Goal: Information Seeking & Learning: Check status

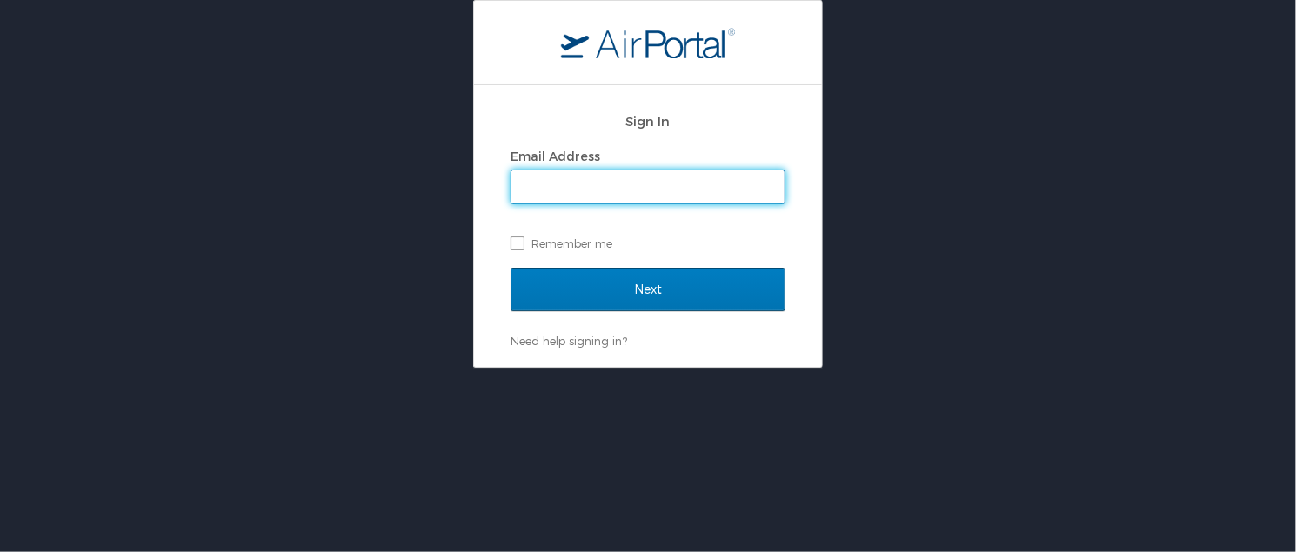
click at [607, 197] on input "Email Address" at bounding box center [647, 186] width 273 height 33
type input "cheryl.piro@cbtravel.com"
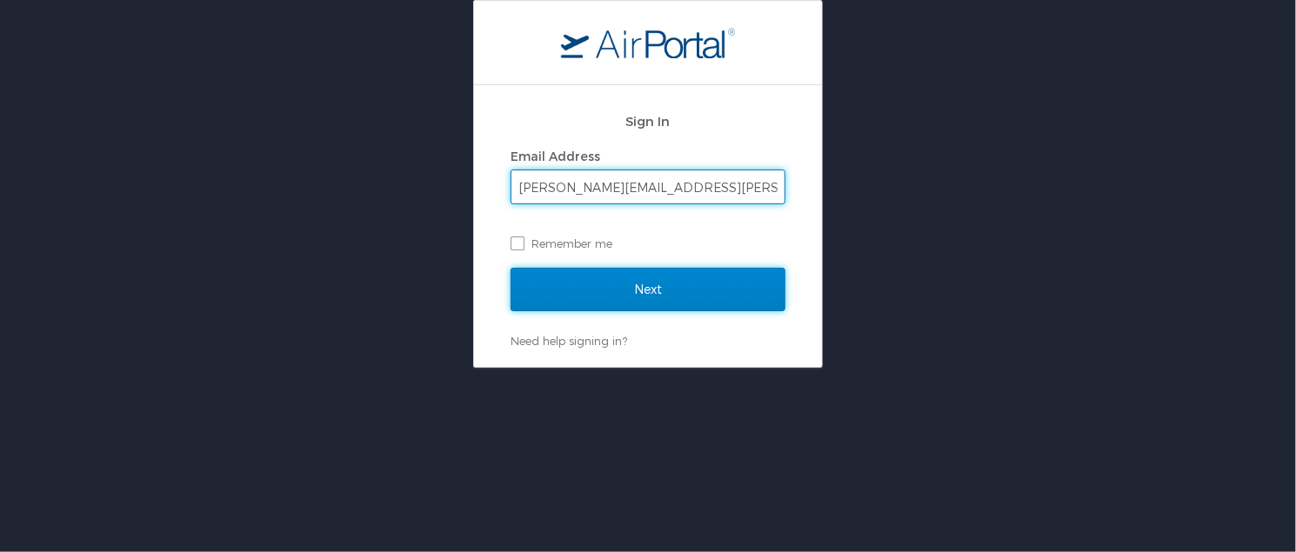
click at [622, 291] on input "Next" at bounding box center [648, 289] width 275 height 43
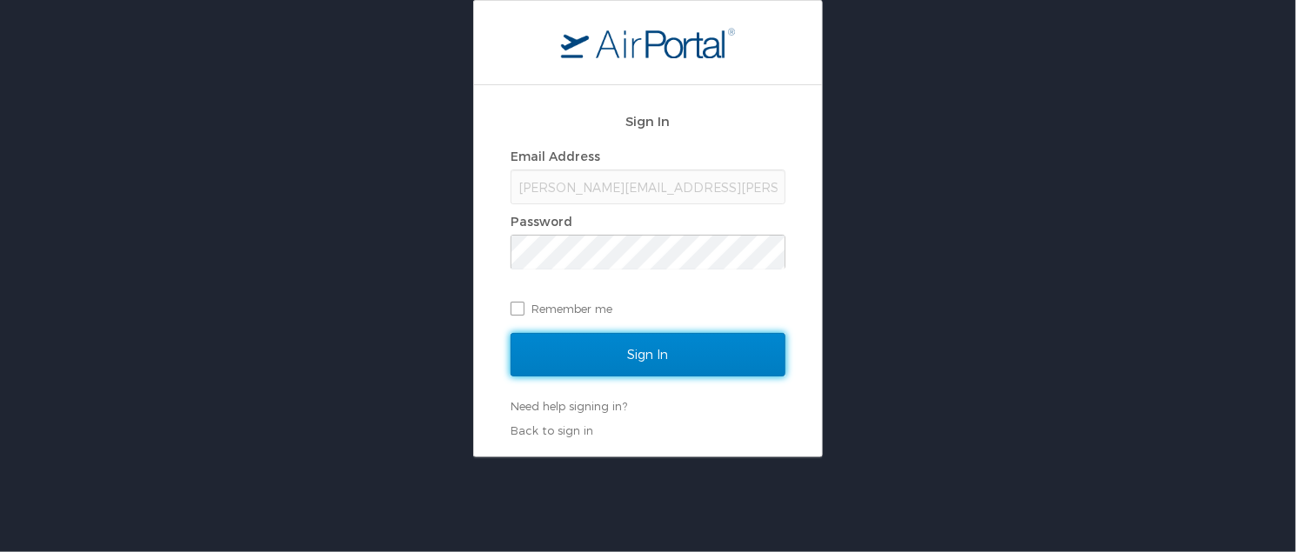
click at [632, 368] on input "Sign In" at bounding box center [648, 354] width 275 height 43
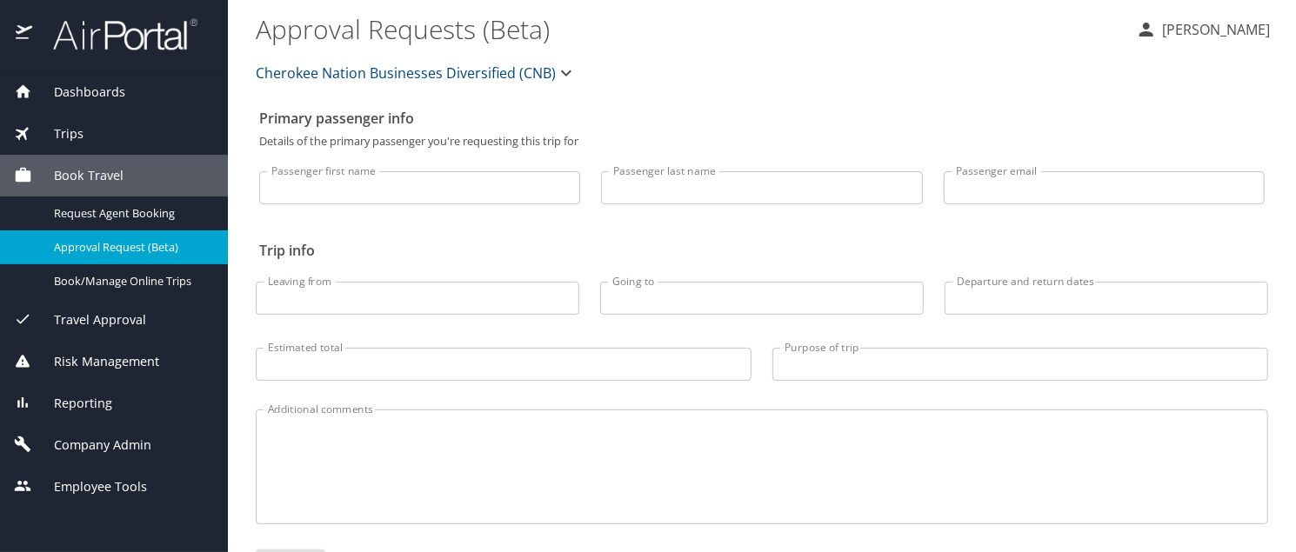
click at [70, 140] on span "Trips" at bounding box center [57, 133] width 51 height 19
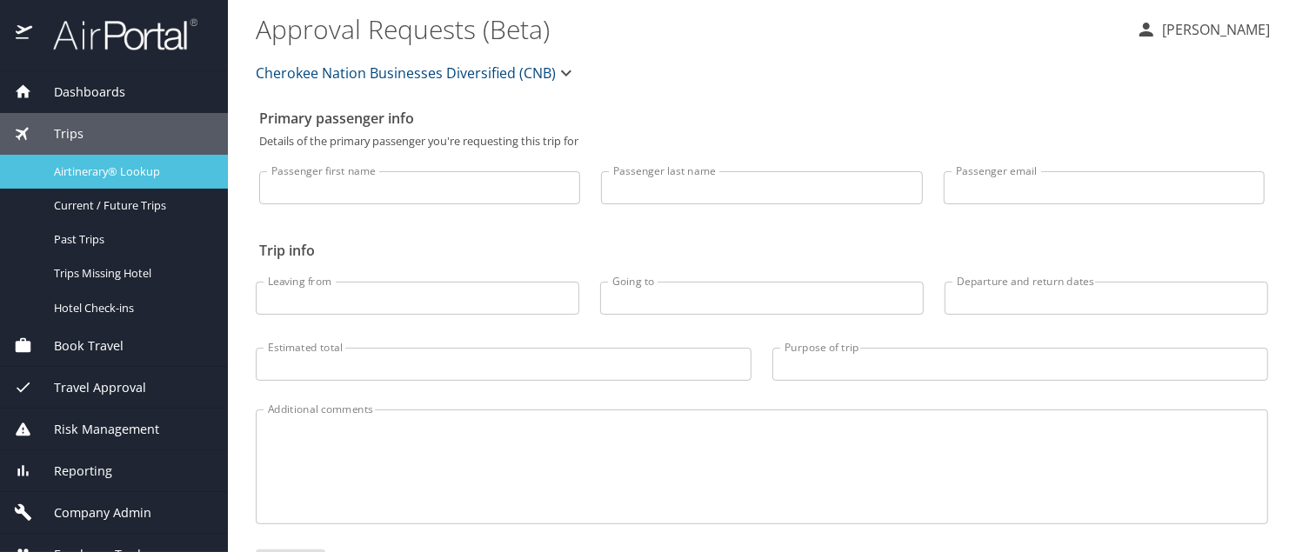
click at [122, 173] on span "Airtinerary® Lookup" at bounding box center [130, 172] width 153 height 17
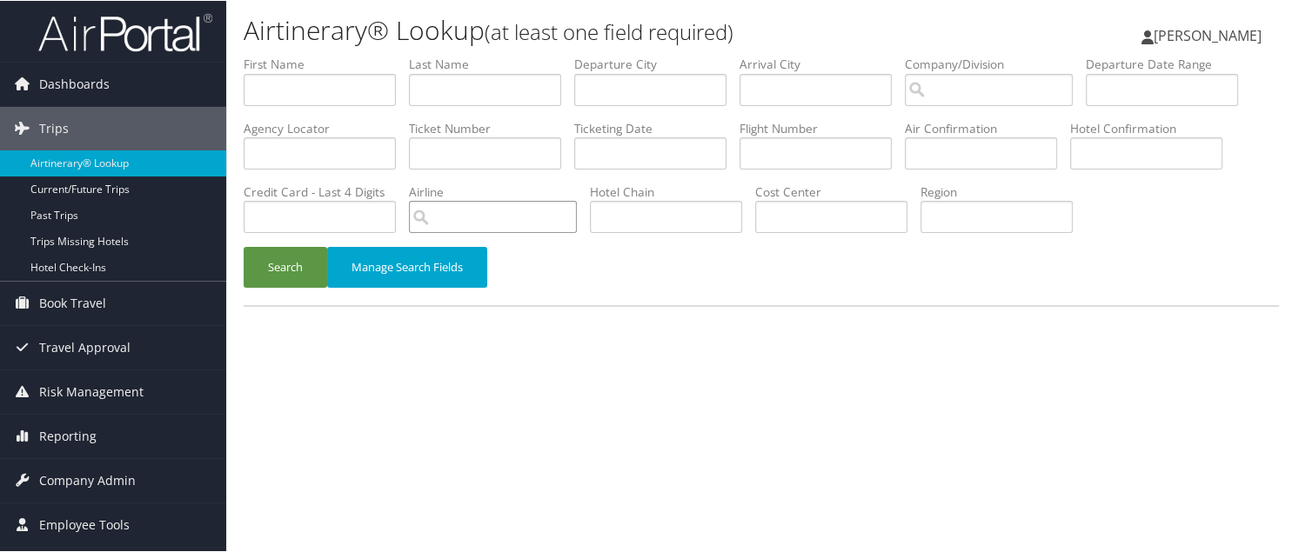
click at [577, 200] on input "search" at bounding box center [493, 216] width 168 height 32
click at [1089, 142] on div "Turkish Airlines (TK)" at bounding box center [1095, 145] width 128 height 17
type input "Turkish Airlines"
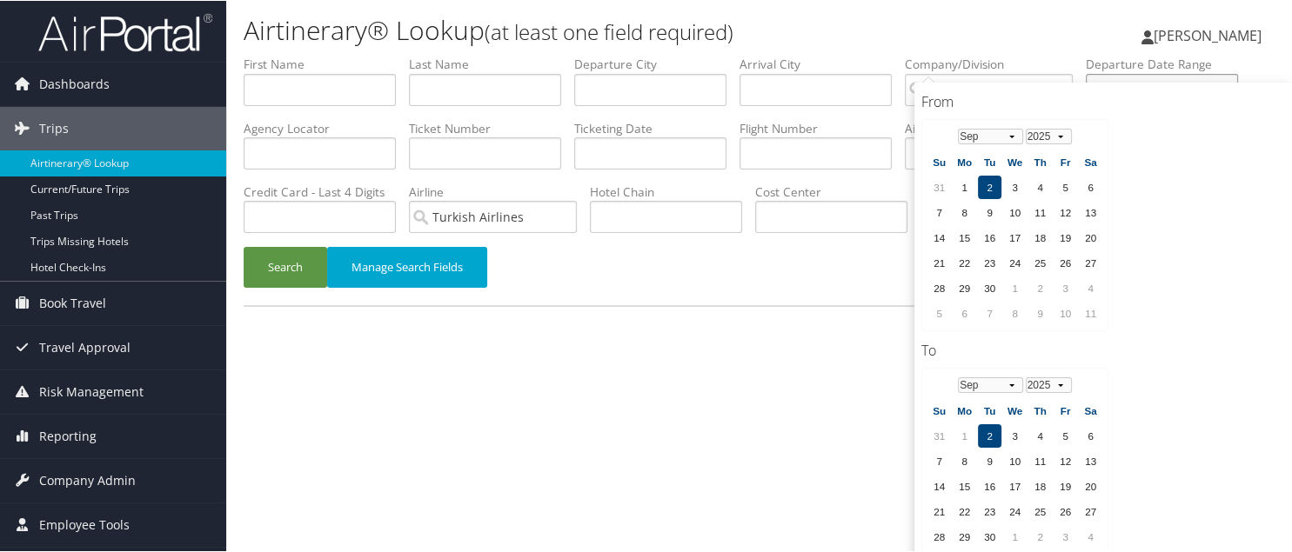
click at [1086, 73] on input "text" at bounding box center [1162, 89] width 152 height 32
click at [1018, 128] on select "Jan Feb Mar Apr May Jun Jul Aug Sep Oct Nov Dec" at bounding box center [990, 136] width 65 height 16
click at [1065, 128] on select "1975 1976 1977 1978 1979 1980 1981 1982 1983 1984 1985 1986 1987 1988 1989 1990…" at bounding box center [1049, 136] width 46 height 16
click at [1013, 377] on select "Jan Feb Mar Apr May Jun Jul Aug Sep Oct Nov Dec" at bounding box center [990, 385] width 65 height 16
click at [960, 276] on td "25" at bounding box center [964, 287] width 23 height 23
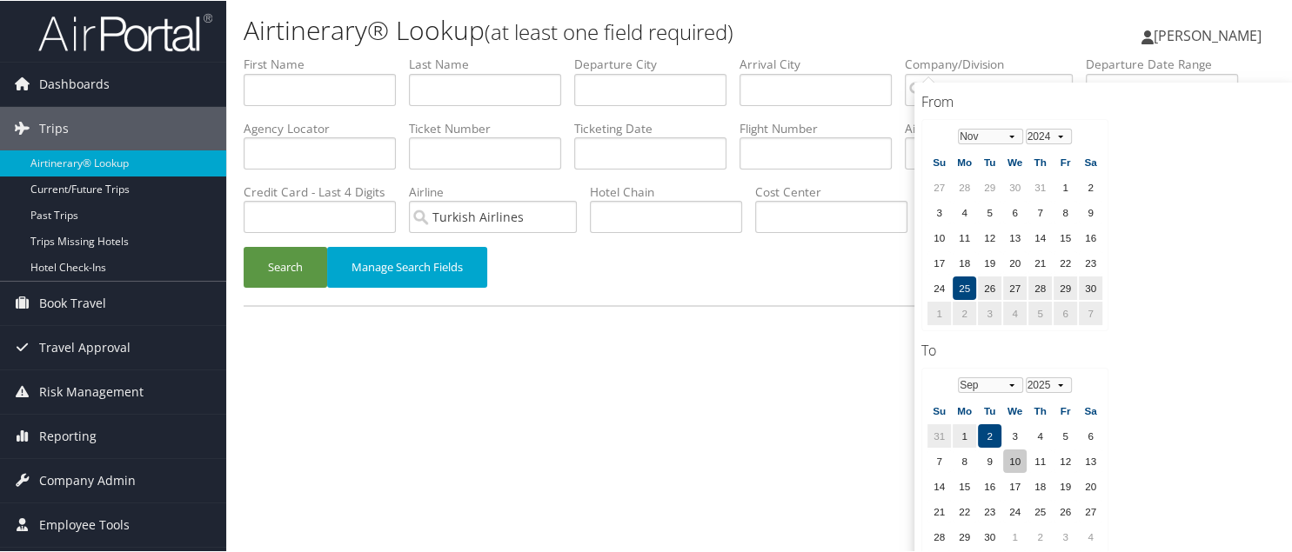
scroll to position [41, 0]
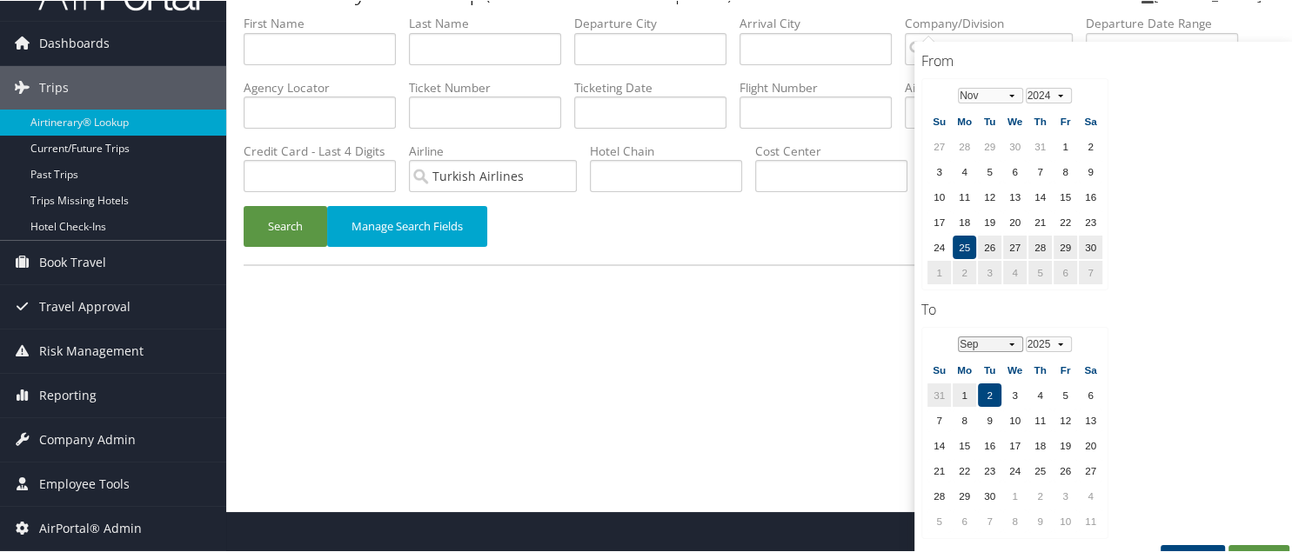
click at [1009, 336] on select "Jan Feb Mar Apr May Jun Jul Aug Sep Oct Nov Dec" at bounding box center [990, 344] width 65 height 16
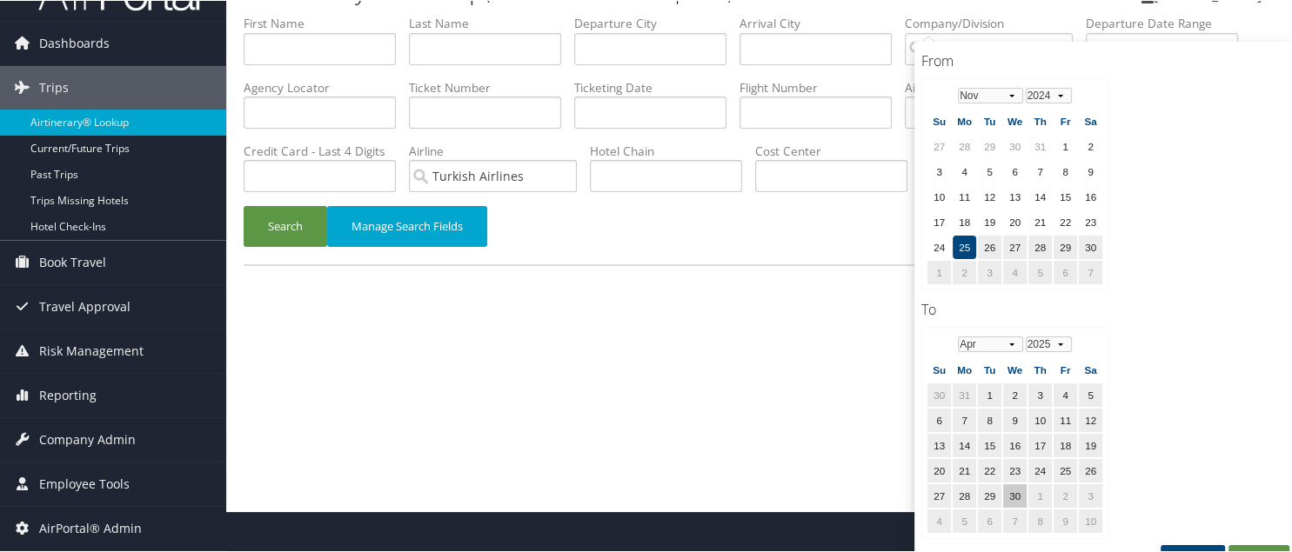
click at [1009, 484] on td "30" at bounding box center [1014, 495] width 23 height 23
click at [1263, 545] on button "Apply" at bounding box center [1258, 560] width 61 height 31
type input "11/25/2024 - 04/30/2025"
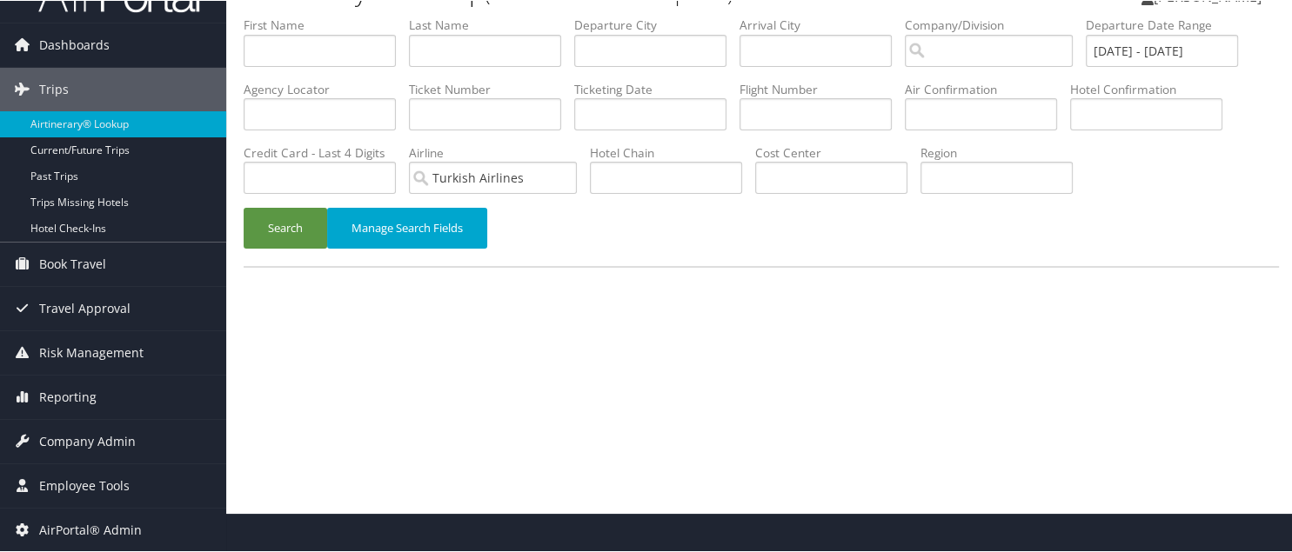
scroll to position [37, 0]
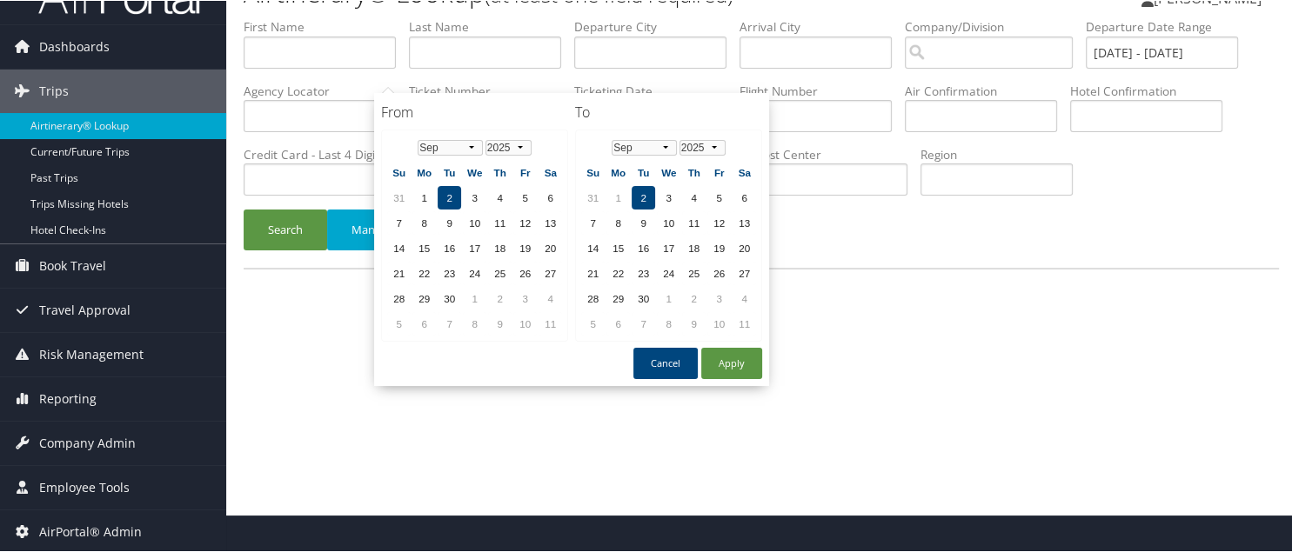
click at [574, 99] on input "text" at bounding box center [650, 115] width 152 height 32
click at [471, 139] on select "Jan Feb Mar Apr May Jun Jul Aug Sep Oct Nov Dec" at bounding box center [450, 147] width 65 height 16
click at [446, 291] on td "25" at bounding box center [449, 297] width 23 height 23
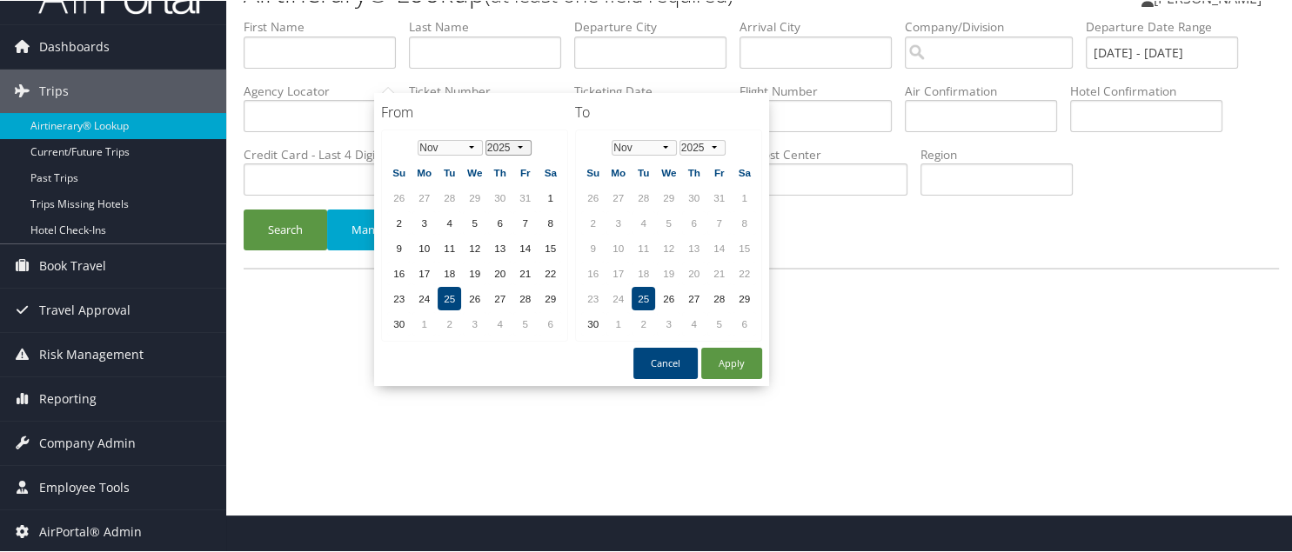
click at [522, 142] on select "1975 1976 1977 1978 1979 1980 1981 1982 1983 1984 1985 1986 1987 1988 1989 1990…" at bounding box center [508, 147] width 46 height 16
click at [669, 139] on select "Jan Feb Mar Apr May Jun Jul Aug Sep Oct Nov Dec" at bounding box center [644, 147] width 65 height 16
click at [616, 312] on td "31" at bounding box center [617, 322] width 23 height 23
click at [431, 288] on td "25" at bounding box center [423, 297] width 23 height 23
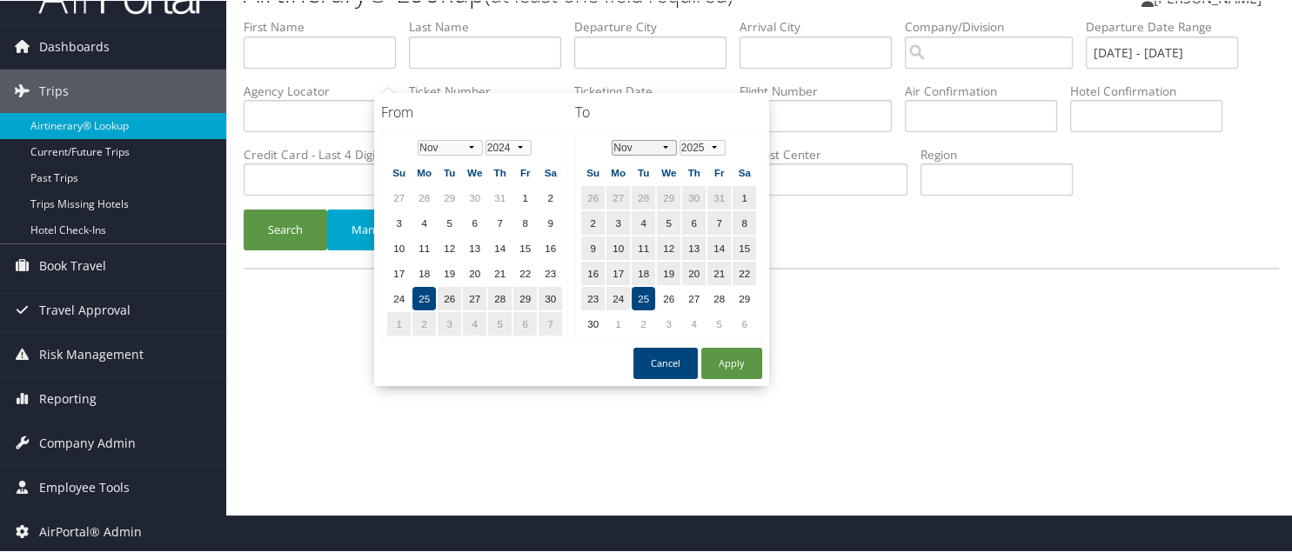
click at [660, 142] on select "Jan Feb Mar Apr May Jun [DATE] Aug Sep Oct Nov Dec" at bounding box center [644, 147] width 65 height 16
click at [610, 311] on td "31" at bounding box center [617, 322] width 23 height 23
click at [737, 347] on button "Apply" at bounding box center [731, 362] width 61 height 31
type input "11/25/2024 - 03/31/2025"
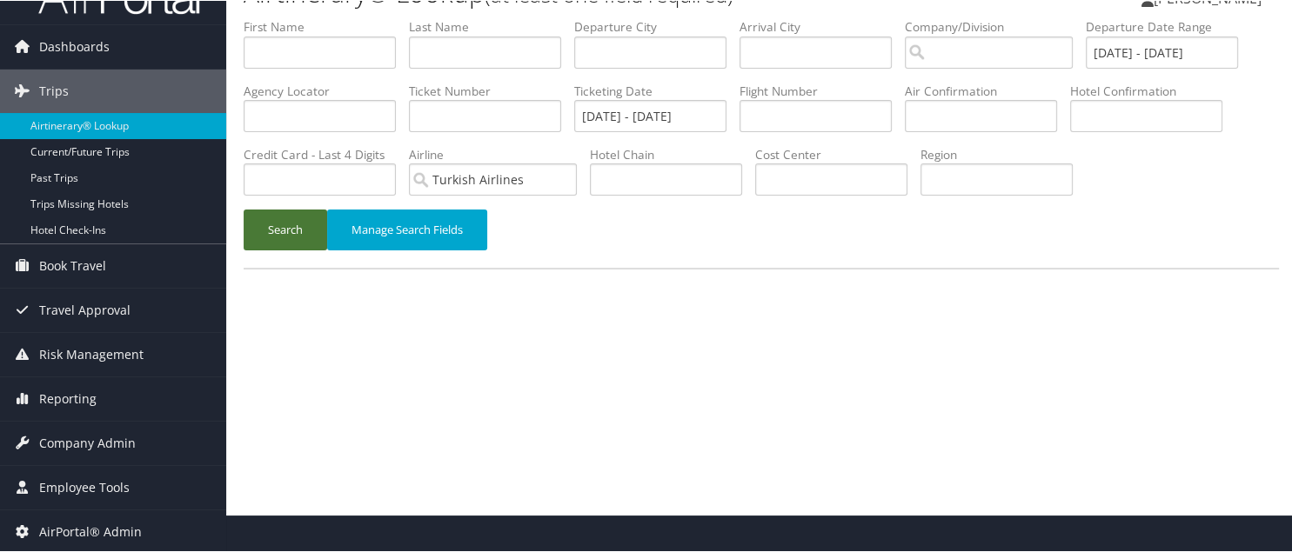
click at [284, 209] on button "Search" at bounding box center [286, 229] width 84 height 41
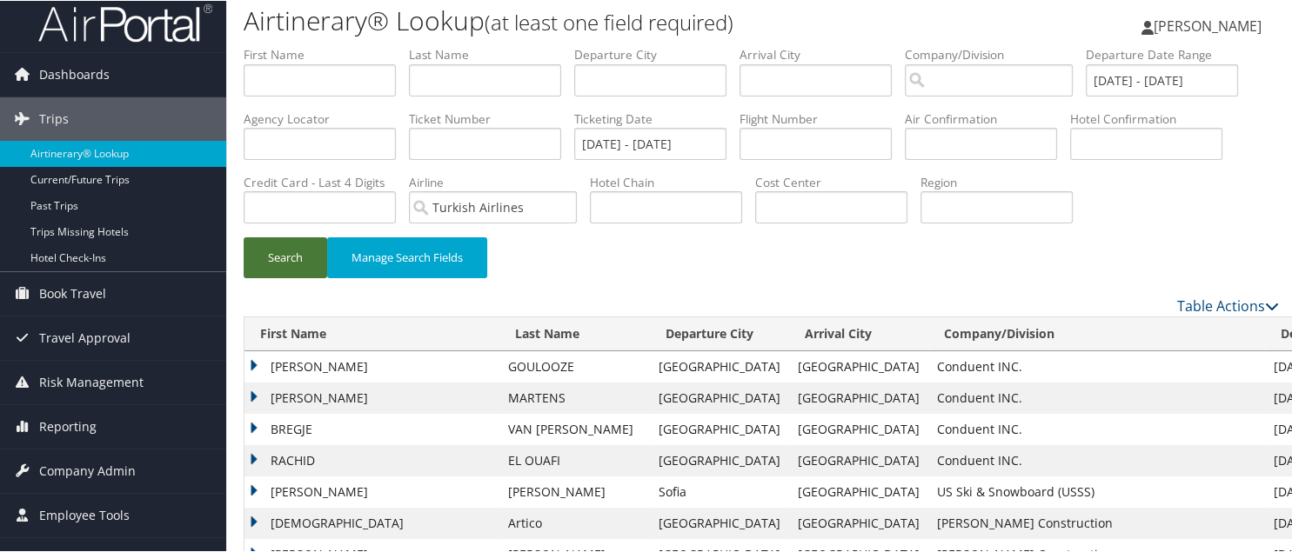
scroll to position [0, 0]
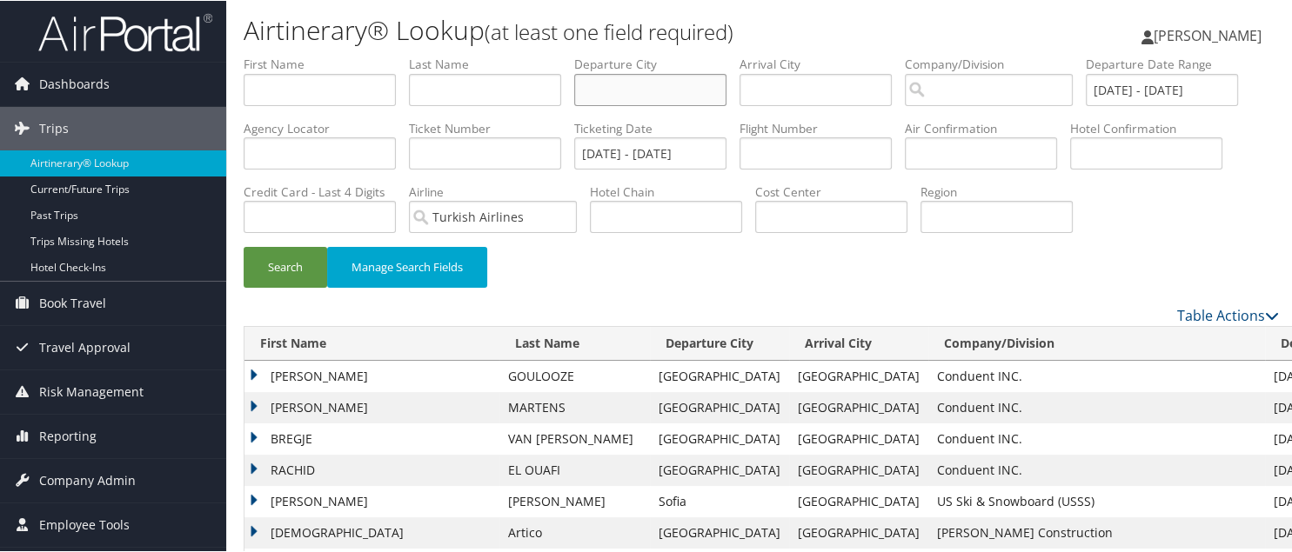
click at [574, 73] on input "text" at bounding box center [650, 89] width 152 height 32
type input "D"
type input "denver"
click at [262, 246] on button "Search" at bounding box center [286, 266] width 84 height 41
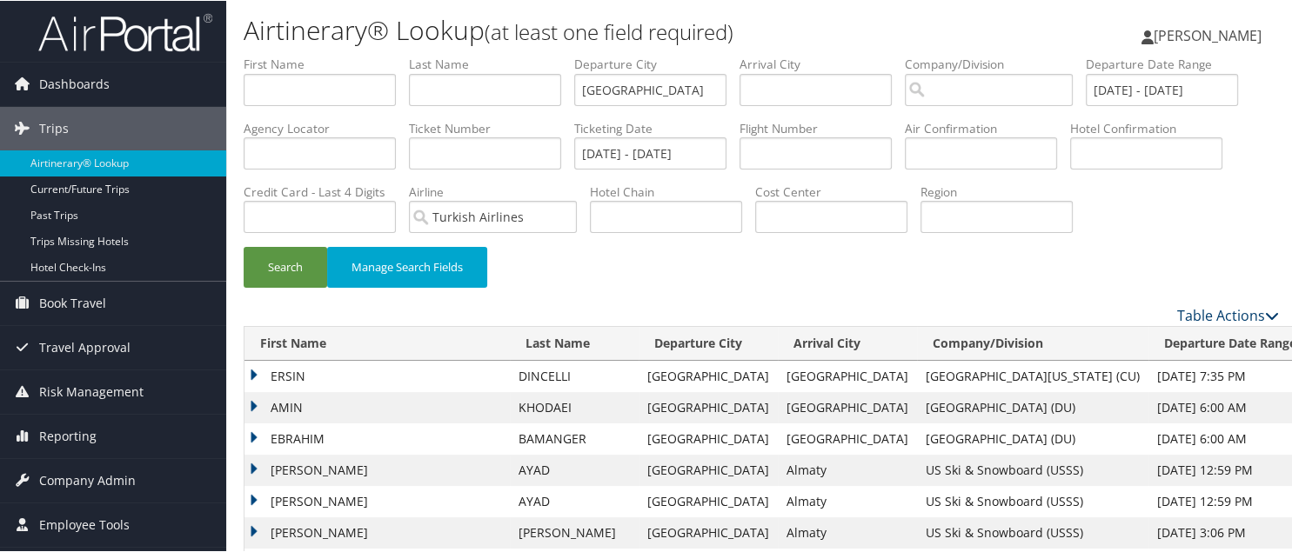
click at [1246, 305] on link "Table Actions" at bounding box center [1228, 314] width 102 height 19
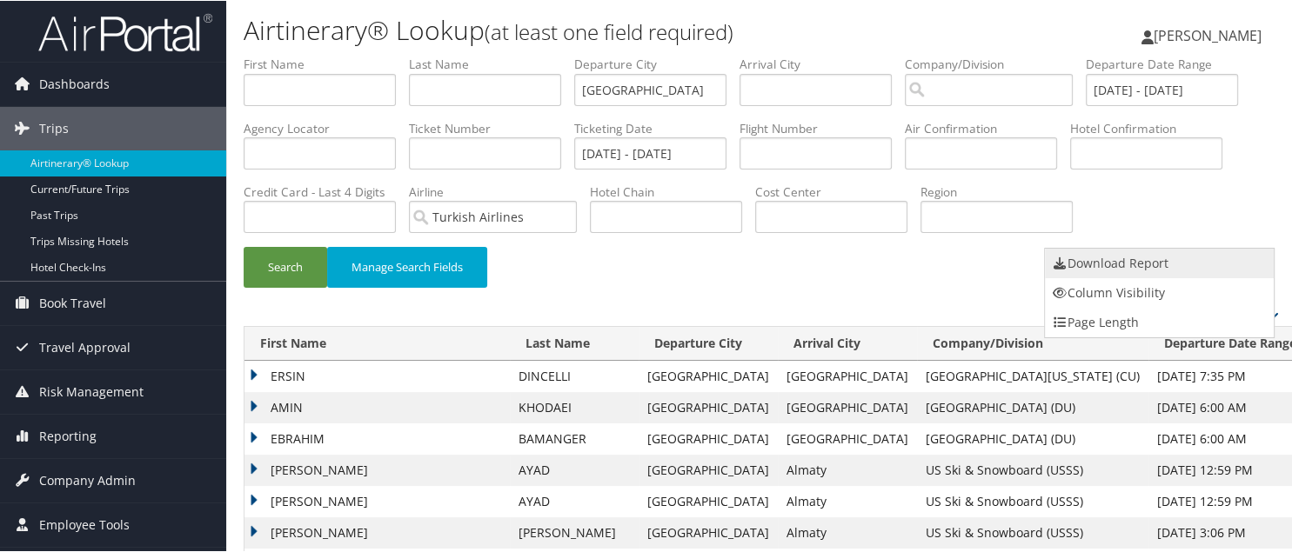
click at [1093, 262] on link "Download Report" at bounding box center [1159, 263] width 229 height 30
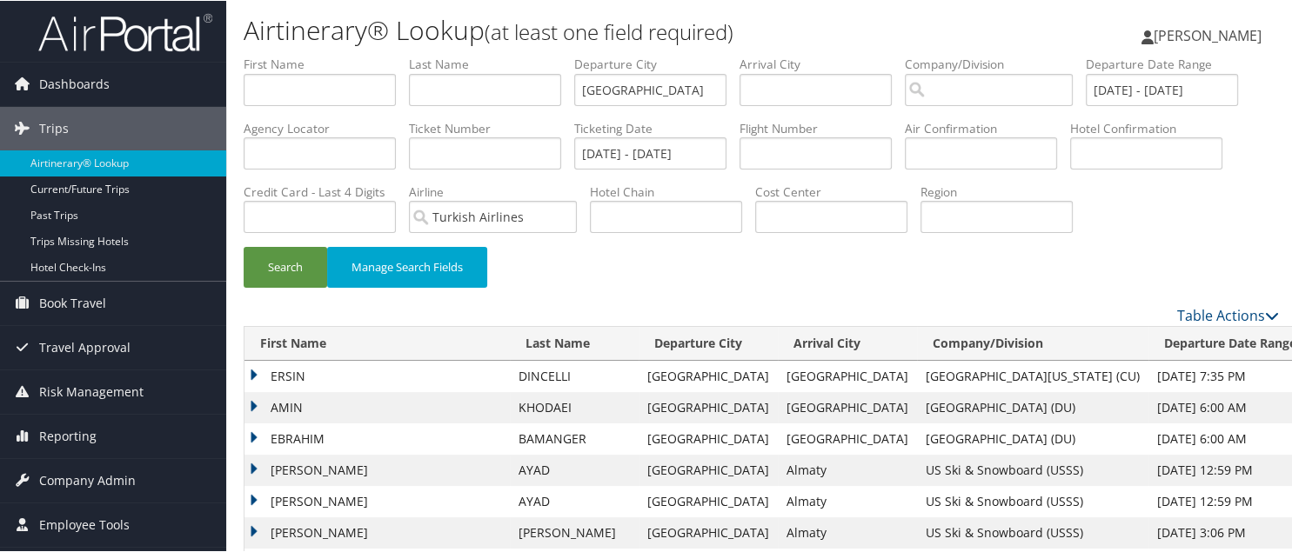
click at [252, 360] on td "ERSIN" at bounding box center [376, 375] width 265 height 31
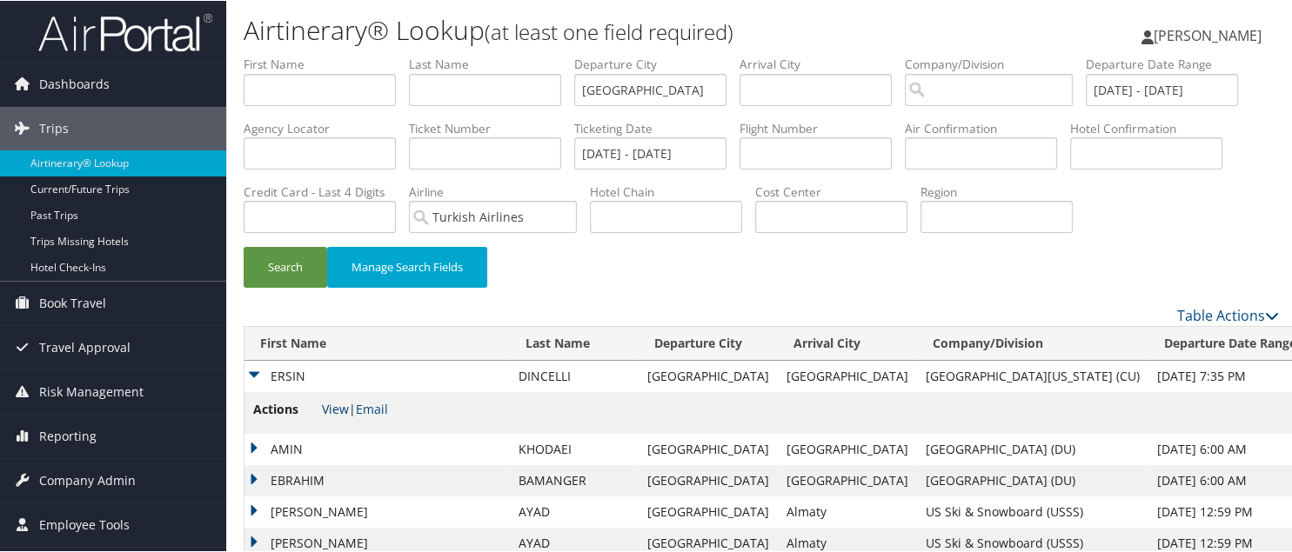
click at [329, 400] on link "View" at bounding box center [335, 408] width 27 height 17
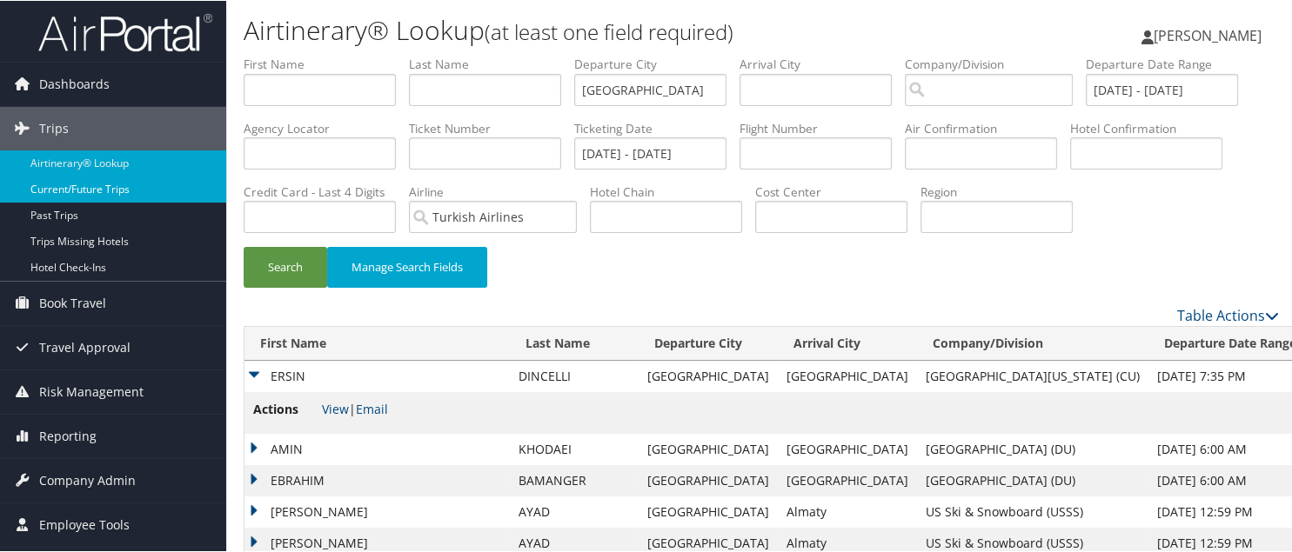
click at [70, 197] on link "Current/Future Trips" at bounding box center [113, 189] width 226 height 26
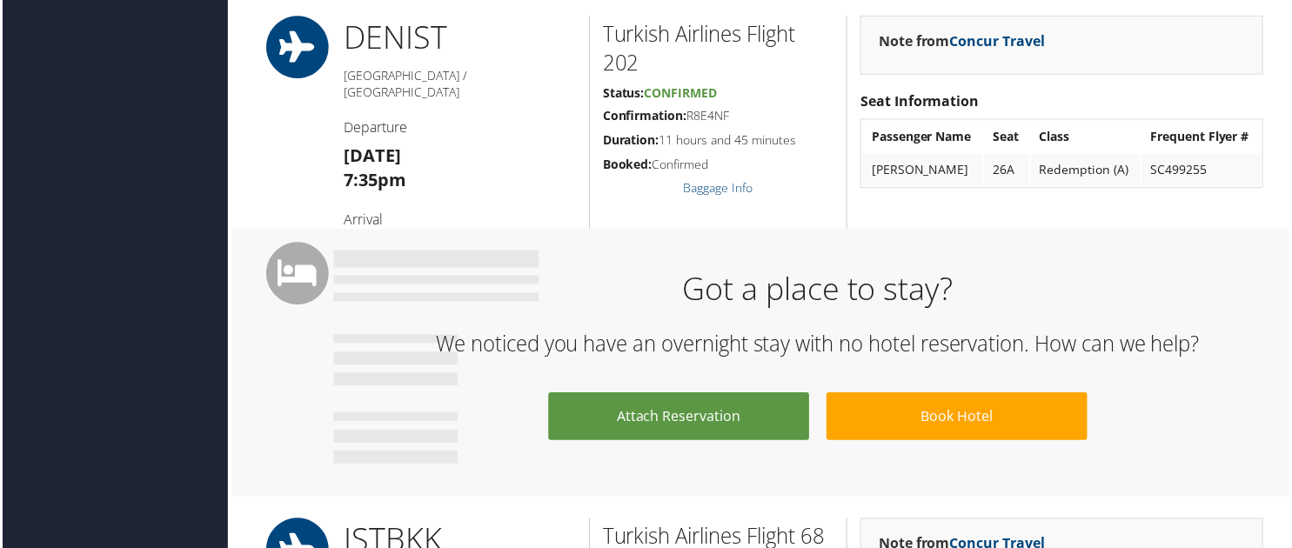
scroll to position [696, 0]
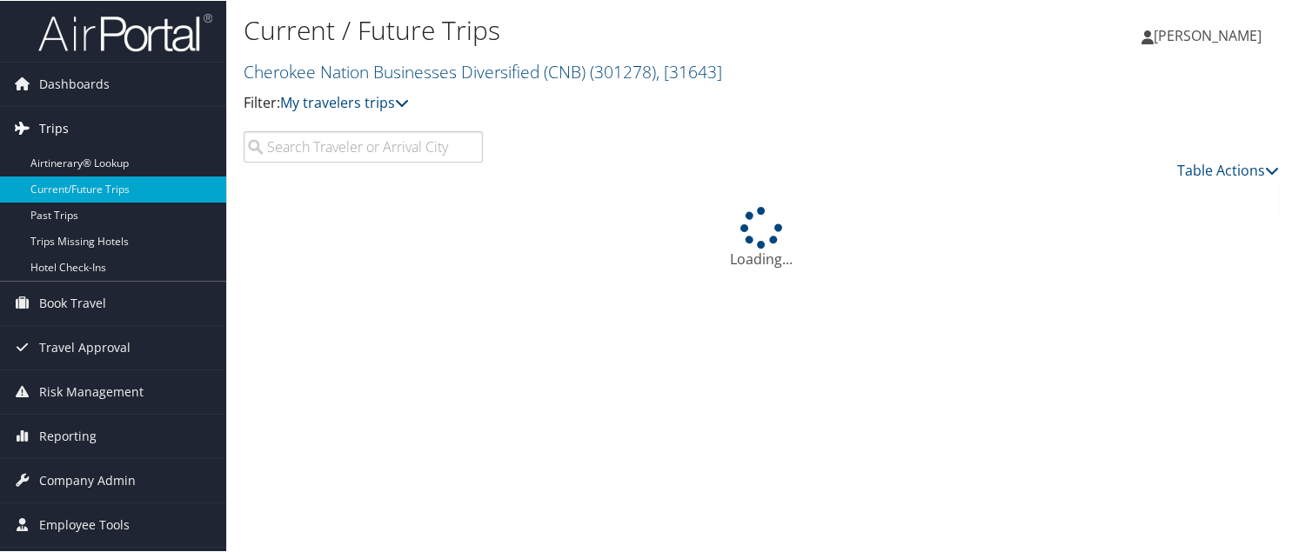
click at [56, 131] on span "Trips" at bounding box center [54, 127] width 30 height 43
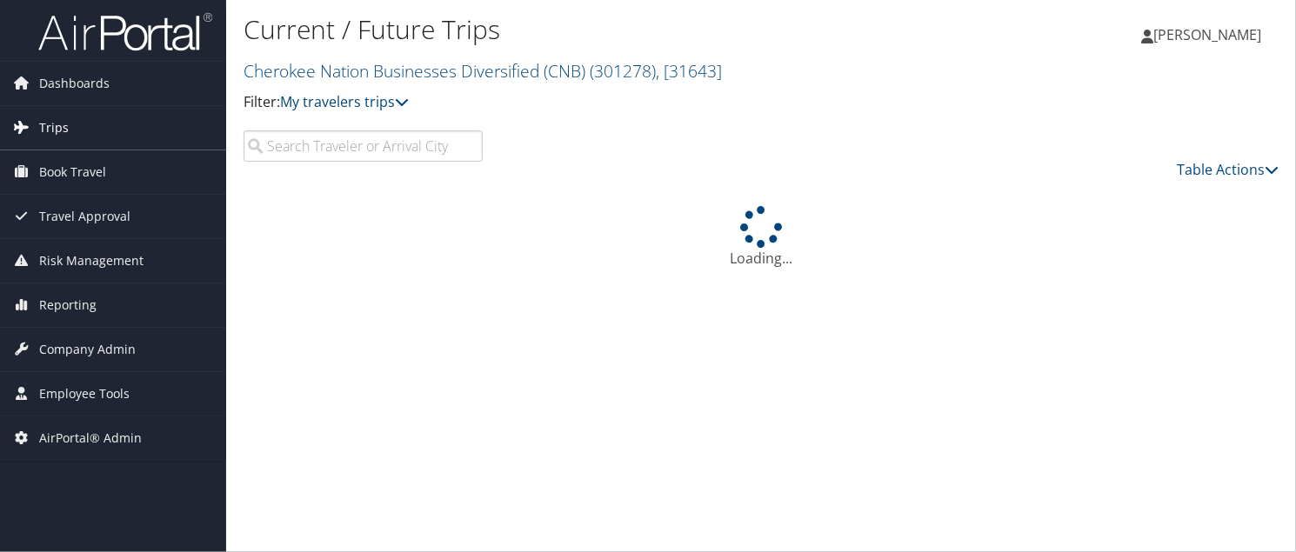
click at [51, 125] on span "Trips" at bounding box center [54, 127] width 30 height 43
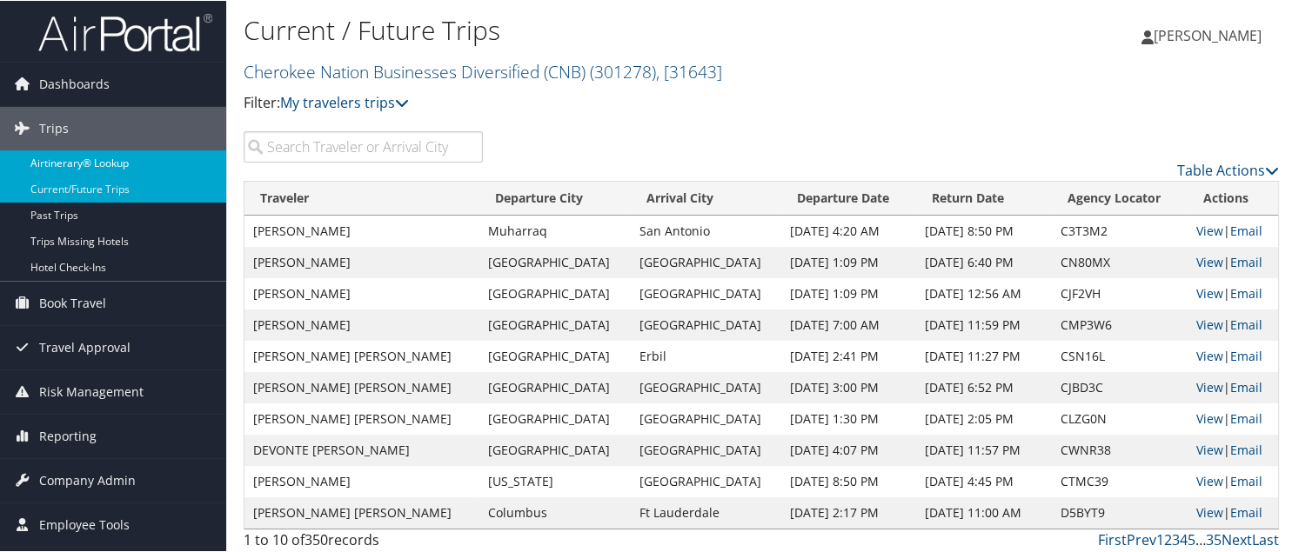
click at [110, 170] on link "Airtinerary® Lookup" at bounding box center [113, 163] width 226 height 26
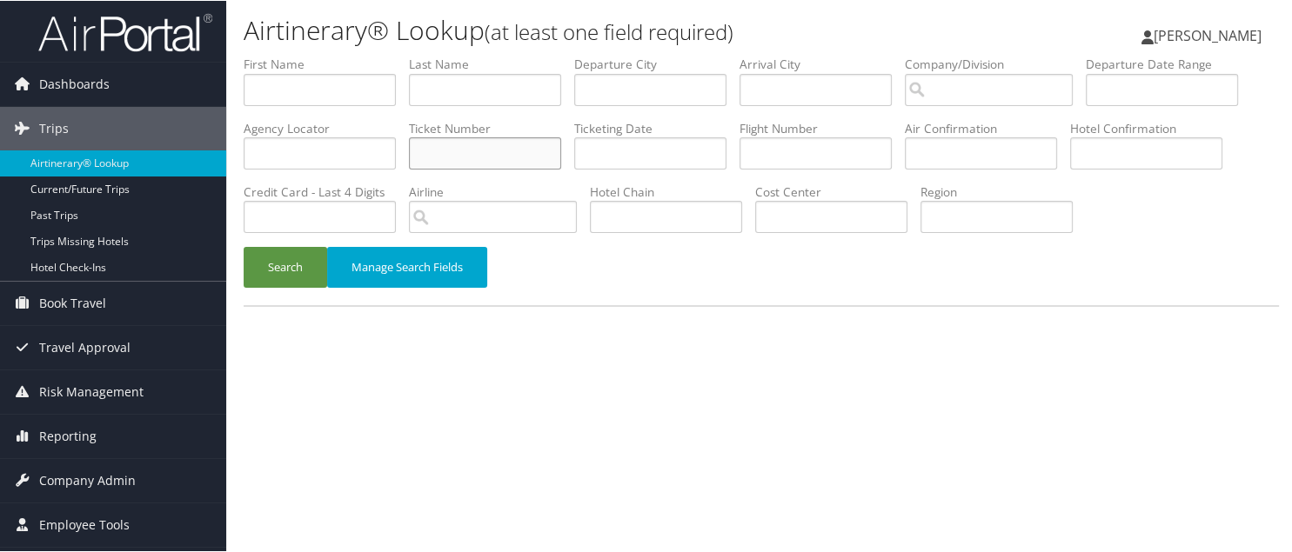
click at [409, 137] on input "text" at bounding box center [485, 153] width 152 height 32
click at [244, 246] on button "Search" at bounding box center [286, 266] width 84 height 41
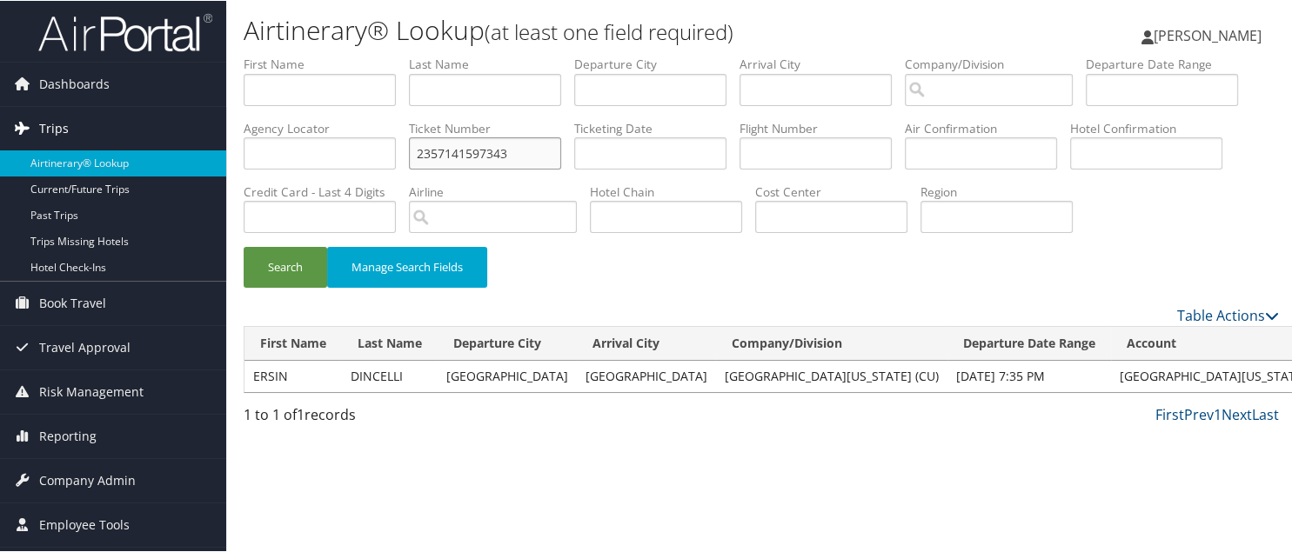
drag, startPoint x: 325, startPoint y: 118, endPoint x: 128, endPoint y: 112, distance: 197.6
click at [128, 112] on div "Dashboards AirPortal 360™ (Manager) AirPortal 360™ (Agent) My Travel Dashboard …" at bounding box center [648, 276] width 1296 height 552
click at [244, 246] on button "Search" at bounding box center [286, 266] width 84 height 41
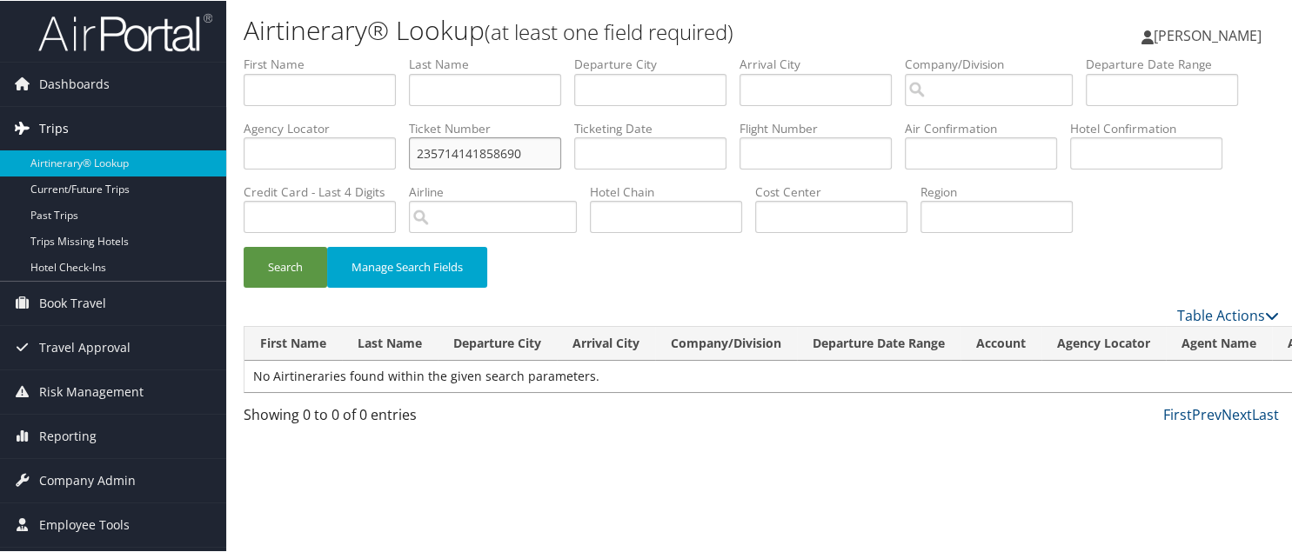
drag, startPoint x: 359, startPoint y: 114, endPoint x: 109, endPoint y: 116, distance: 250.5
click at [109, 116] on div "Dashboards AirPortal 360™ (Manager) AirPortal 360™ (Agent) My Travel Dashboard …" at bounding box center [648, 276] width 1296 height 552
click at [244, 246] on button "Search" at bounding box center [286, 266] width 84 height 41
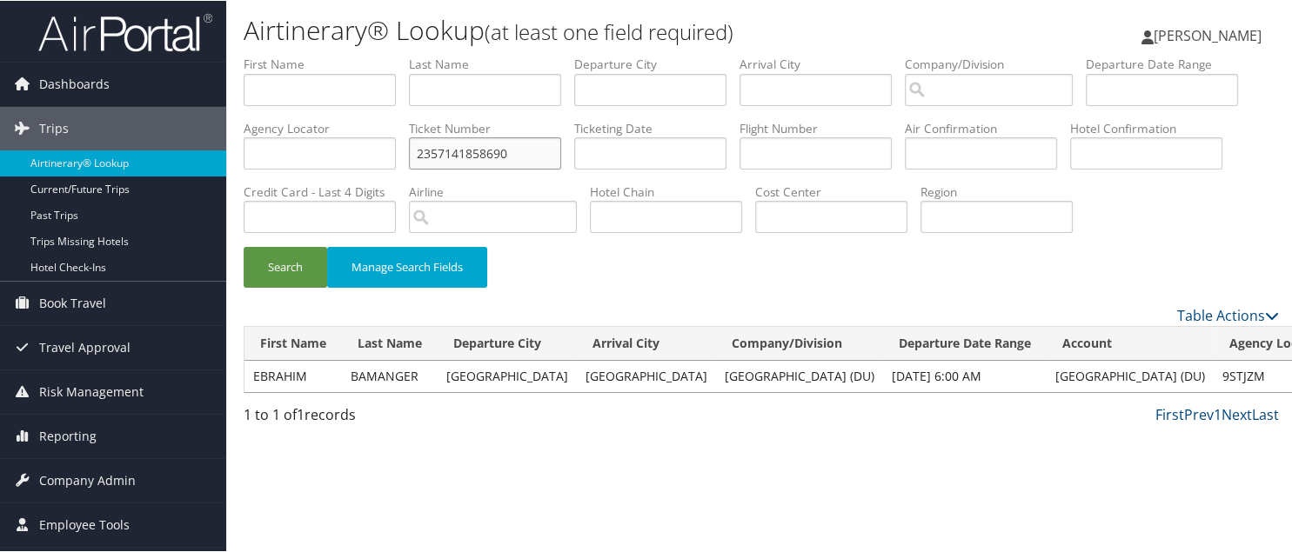
drag, startPoint x: 325, startPoint y: 117, endPoint x: -9, endPoint y: 110, distance: 334.1
click at [0, 110] on html "Menu Dashboards ► AirPortal 360™ (Manager) AirPortal 360™ (Agent) My Travel Das…" at bounding box center [648, 276] width 1296 height 552
click at [244, 246] on button "Search" at bounding box center [286, 266] width 84 height 41
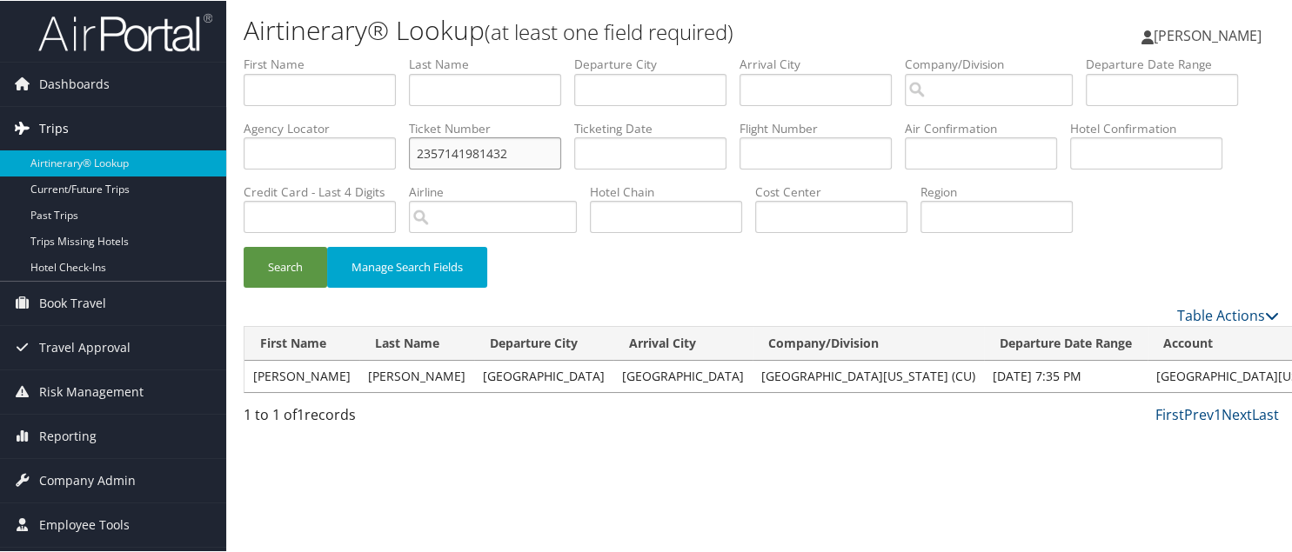
drag, startPoint x: 330, startPoint y: 114, endPoint x: 27, endPoint y: 114, distance: 302.7
click at [27, 114] on div "Dashboards AirPortal 360™ (Manager) AirPortal 360™ (Agent) My Travel Dashboard …" at bounding box center [648, 276] width 1296 height 552
click at [244, 246] on button "Search" at bounding box center [286, 266] width 84 height 41
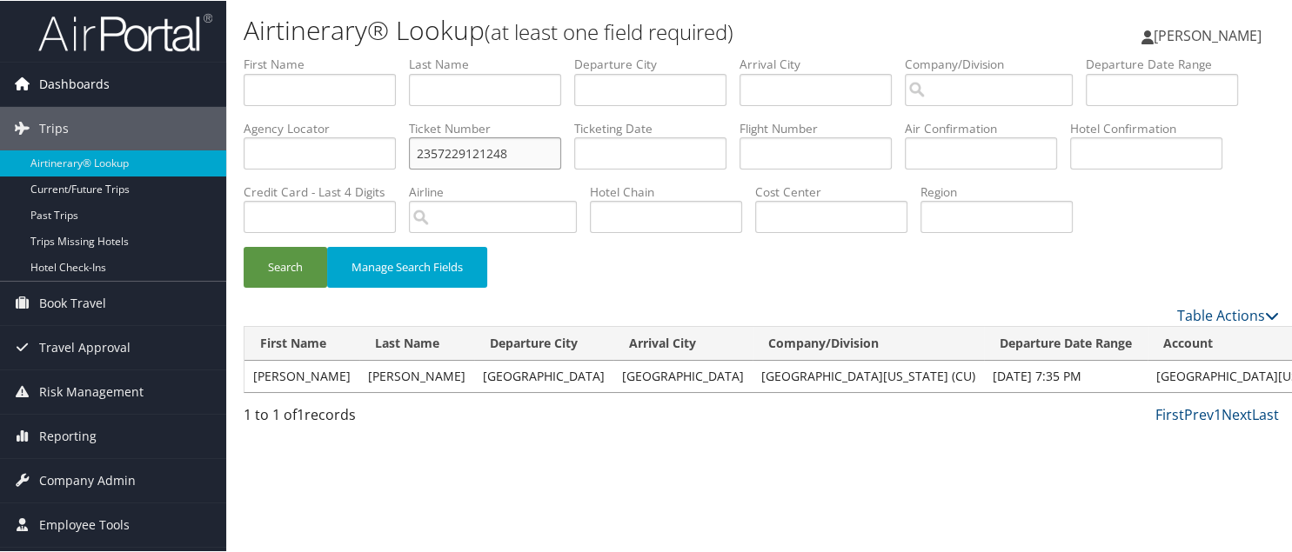
drag, startPoint x: 327, startPoint y: 114, endPoint x: 59, endPoint y: 104, distance: 268.1
click at [59, 104] on div "Dashboards AirPortal 360™ (Manager) AirPortal 360™ (Agent) My Travel Dashboard …" at bounding box center [648, 276] width 1296 height 552
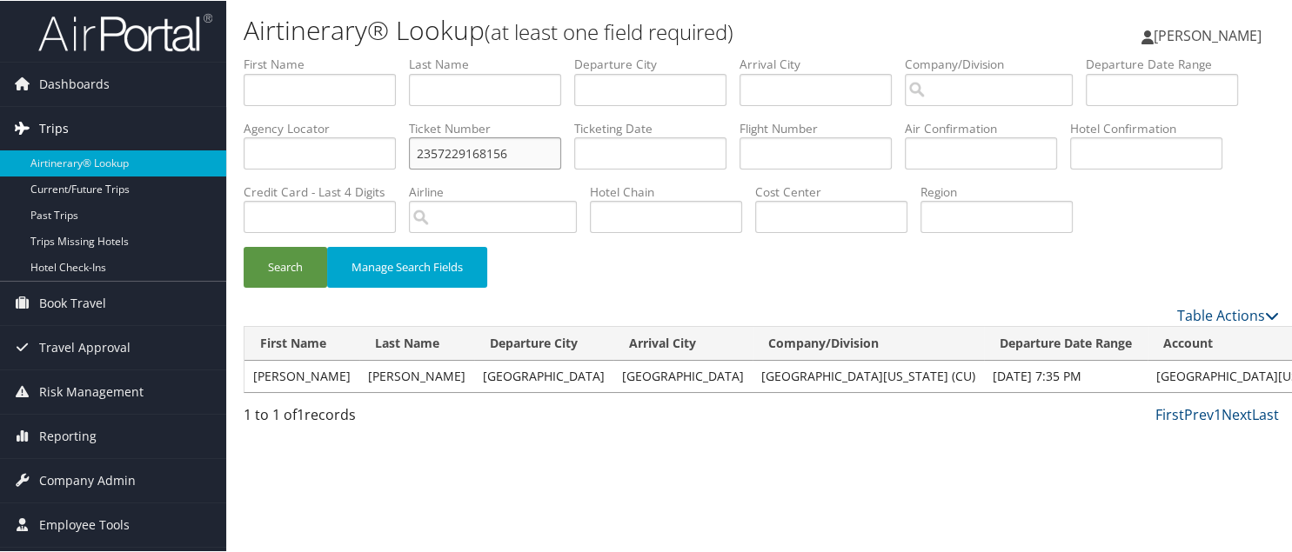
click at [244, 246] on button "Search" at bounding box center [286, 266] width 84 height 41
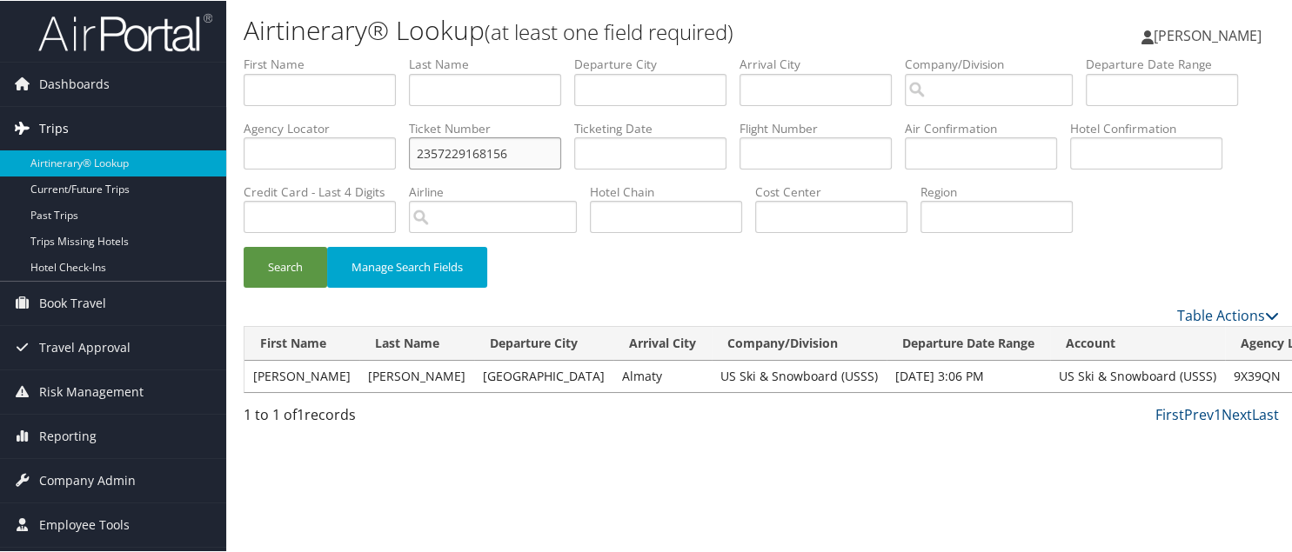
drag, startPoint x: 337, startPoint y: 113, endPoint x: 7, endPoint y: 124, distance: 329.9
click at [14, 118] on div "Dashboards AirPortal 360™ (Manager) AirPortal 360™ (Agent) My Travel Dashboard …" at bounding box center [648, 276] width 1296 height 552
click at [244, 246] on button "Search" at bounding box center [286, 266] width 84 height 41
drag, startPoint x: 332, startPoint y: 119, endPoint x: 81, endPoint y: 125, distance: 251.5
click at [110, 117] on div "Dashboards AirPortal 360™ (Manager) AirPortal 360™ (Agent) My Travel Dashboard …" at bounding box center [648, 276] width 1296 height 552
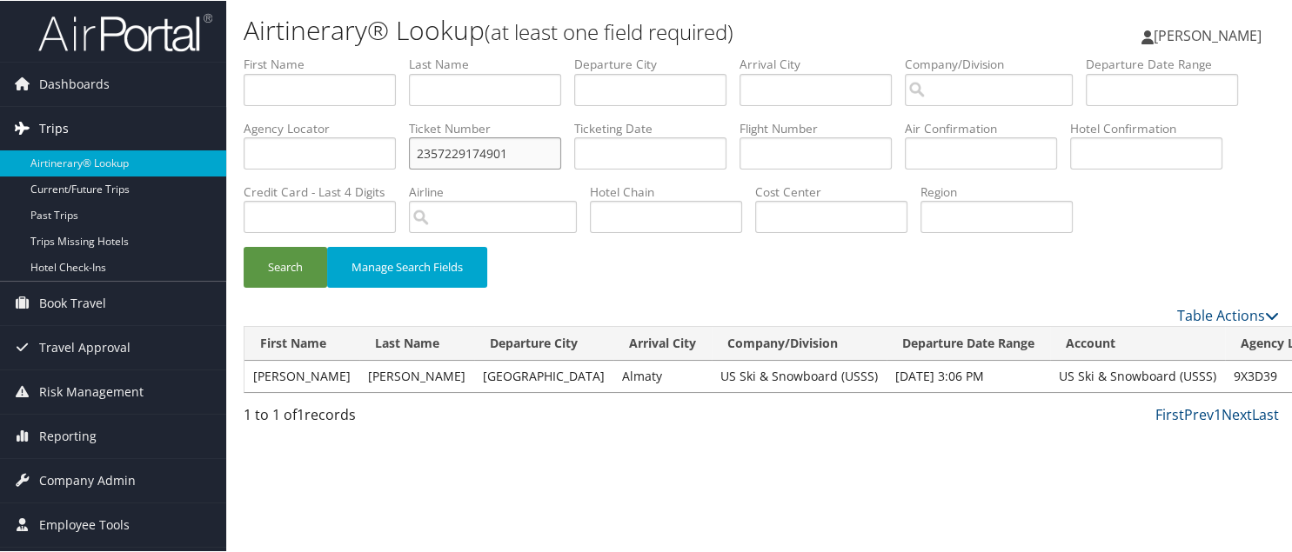
click at [244, 246] on button "Search" at bounding box center [286, 266] width 84 height 41
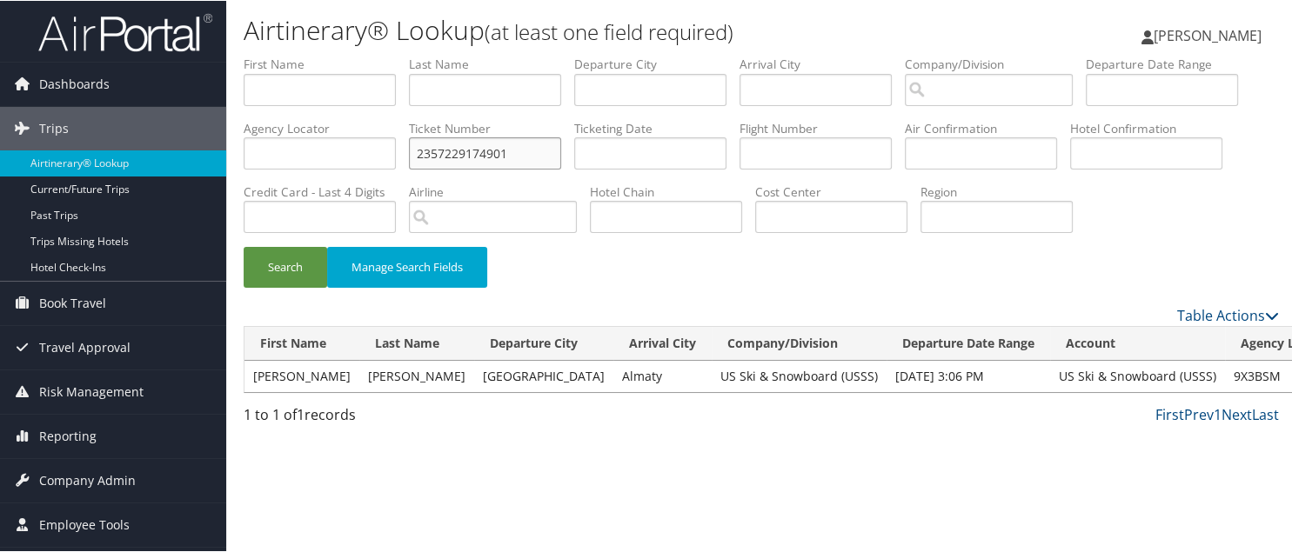
drag, startPoint x: 339, startPoint y: 119, endPoint x: -32, endPoint y: 120, distance: 371.4
click at [0, 120] on html "Menu Dashboards ► AirPortal 360™ (Manager) AirPortal 360™ (Agent) My Travel Das…" at bounding box center [648, 276] width 1296 height 552
click at [244, 246] on button "Search" at bounding box center [286, 266] width 84 height 41
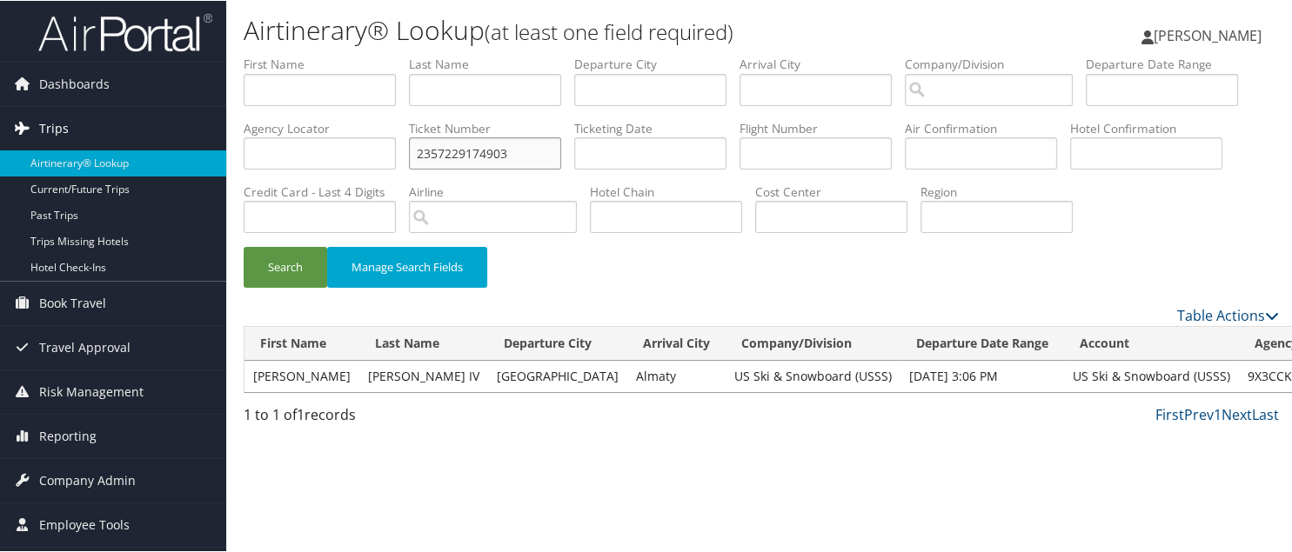
drag, startPoint x: 328, startPoint y: 119, endPoint x: 199, endPoint y: 119, distance: 128.7
click at [199, 119] on div "Dashboards AirPortal 360™ (Manager) AirPortal 360™ (Agent) My Travel Dashboard …" at bounding box center [648, 276] width 1296 height 552
click at [244, 246] on button "Search" at bounding box center [286, 266] width 84 height 41
drag, startPoint x: 331, startPoint y: 116, endPoint x: 48, endPoint y: 117, distance: 283.6
click at [48, 117] on div "Dashboards AirPortal 360™ (Manager) AirPortal 360™ (Agent) My Travel Dashboard …" at bounding box center [648, 276] width 1296 height 552
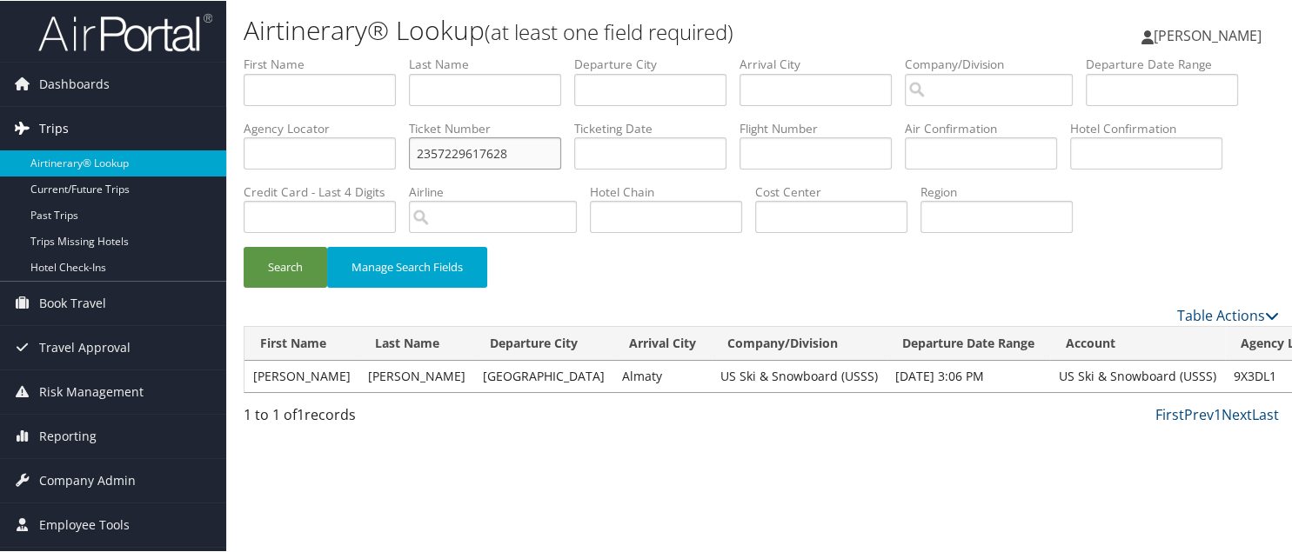
click at [244, 246] on button "Search" at bounding box center [286, 266] width 84 height 41
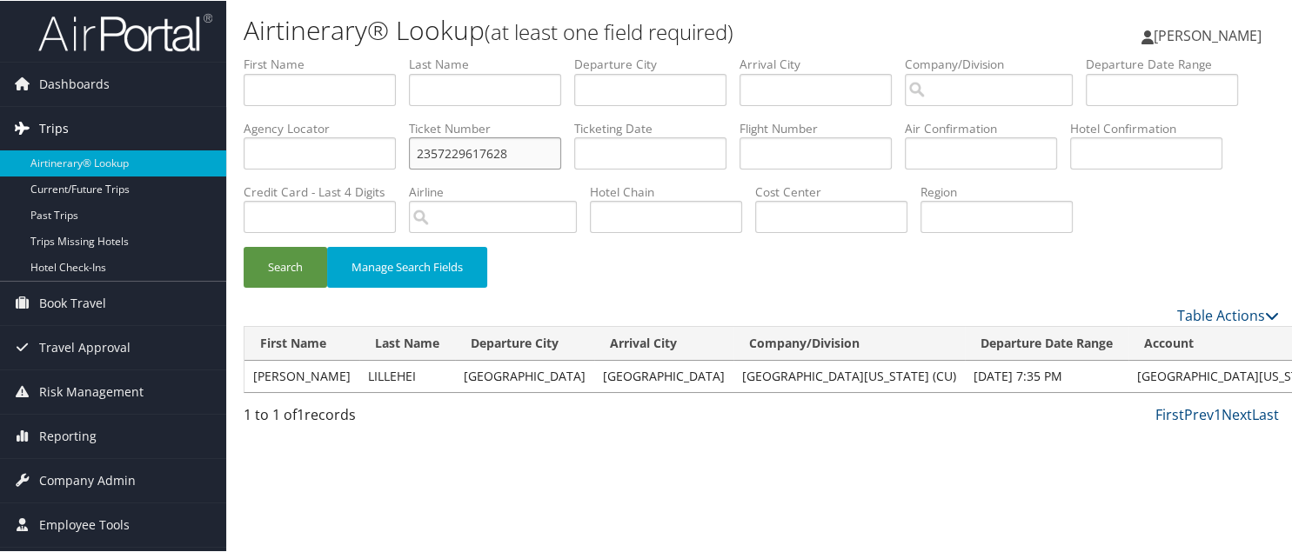
drag, startPoint x: 237, startPoint y: 117, endPoint x: 97, endPoint y: 107, distance: 139.6
click at [97, 107] on div "Dashboards AirPortal 360™ (Manager) AirPortal 360™ (Agent) My Travel Dashboard …" at bounding box center [648, 276] width 1296 height 552
click at [244, 246] on button "Search" at bounding box center [286, 266] width 84 height 41
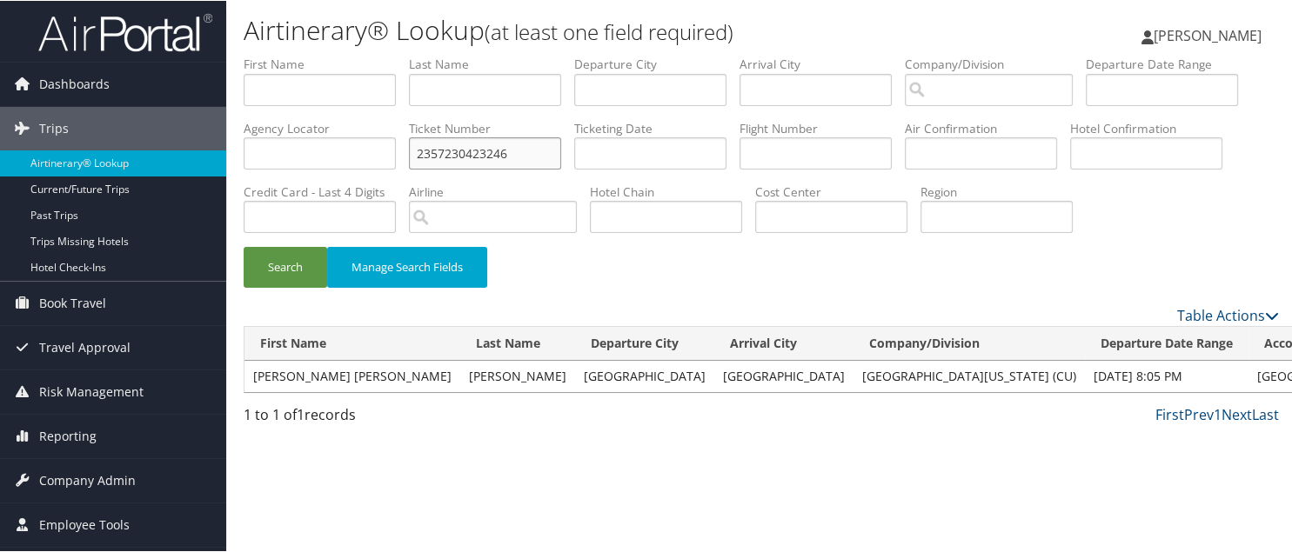
drag, startPoint x: 333, startPoint y: 117, endPoint x: -95, endPoint y: 122, distance: 428.0
click at [0, 122] on html "Menu Dashboards ► AirPortal 360™ (Manager) AirPortal 360™ (Agent) My Travel Das…" at bounding box center [648, 276] width 1296 height 552
click at [244, 246] on button "Search" at bounding box center [286, 266] width 84 height 41
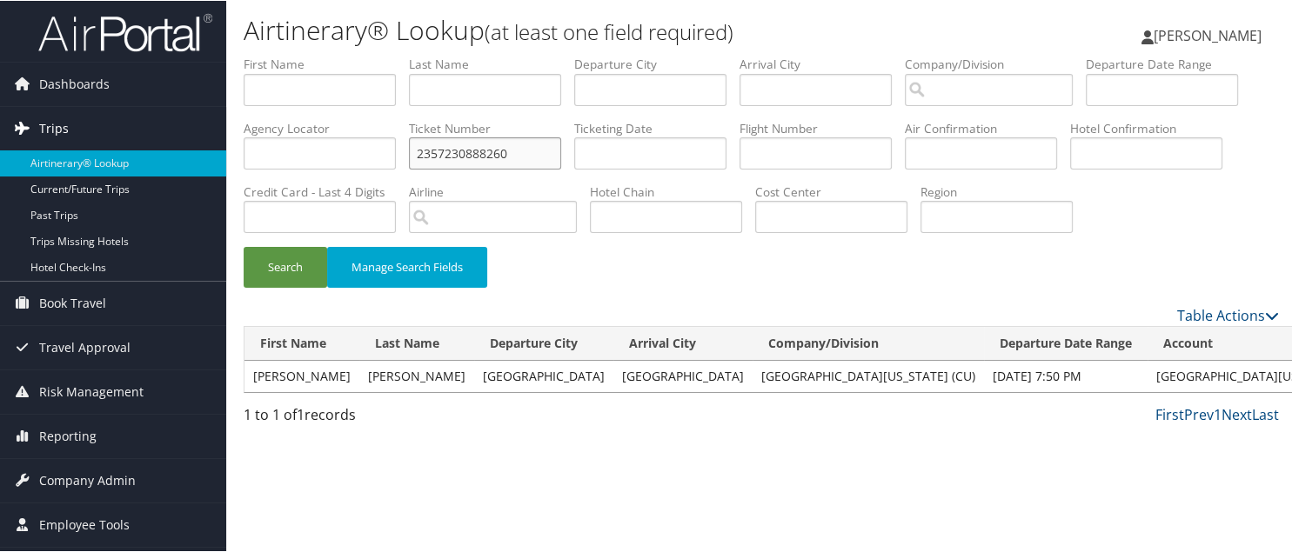
drag, startPoint x: 326, startPoint y: 113, endPoint x: 125, endPoint y: 117, distance: 201.0
click at [125, 117] on div "Dashboards AirPortal 360™ (Manager) AirPortal 360™ (Agent) My Travel Dashboard …" at bounding box center [648, 276] width 1296 height 552
click at [244, 246] on button "Search" at bounding box center [286, 266] width 84 height 41
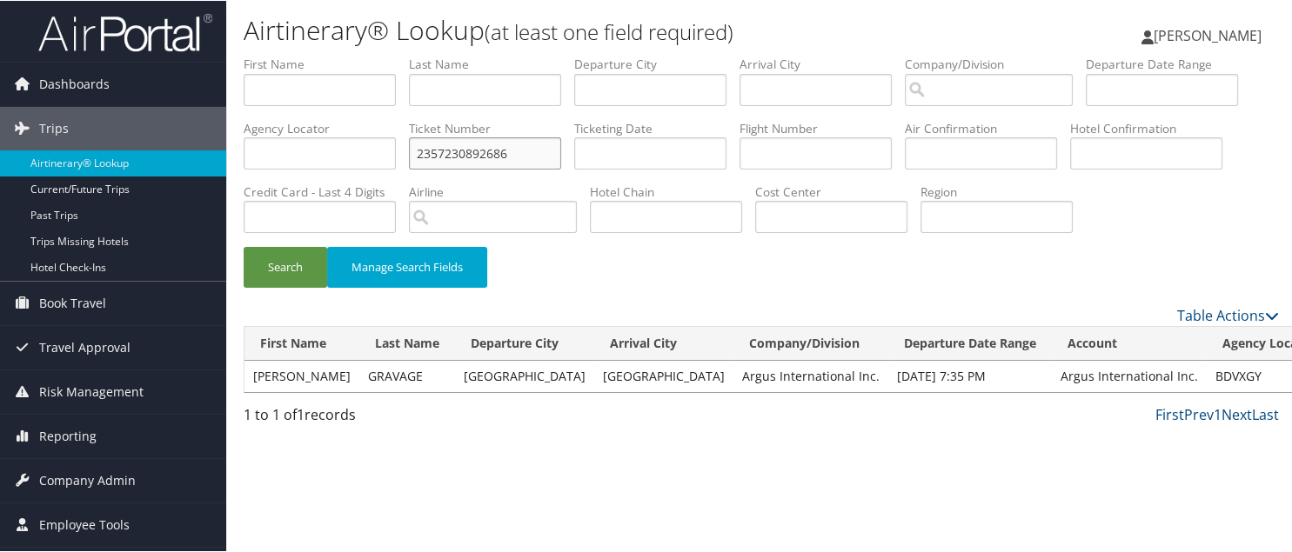
drag, startPoint x: 326, startPoint y: 115, endPoint x: -59, endPoint y: 115, distance: 385.4
click at [0, 115] on html "Menu Dashboards ► AirPortal 360™ (Manager) AirPortal 360™ (Agent) My Travel Das…" at bounding box center [648, 276] width 1296 height 552
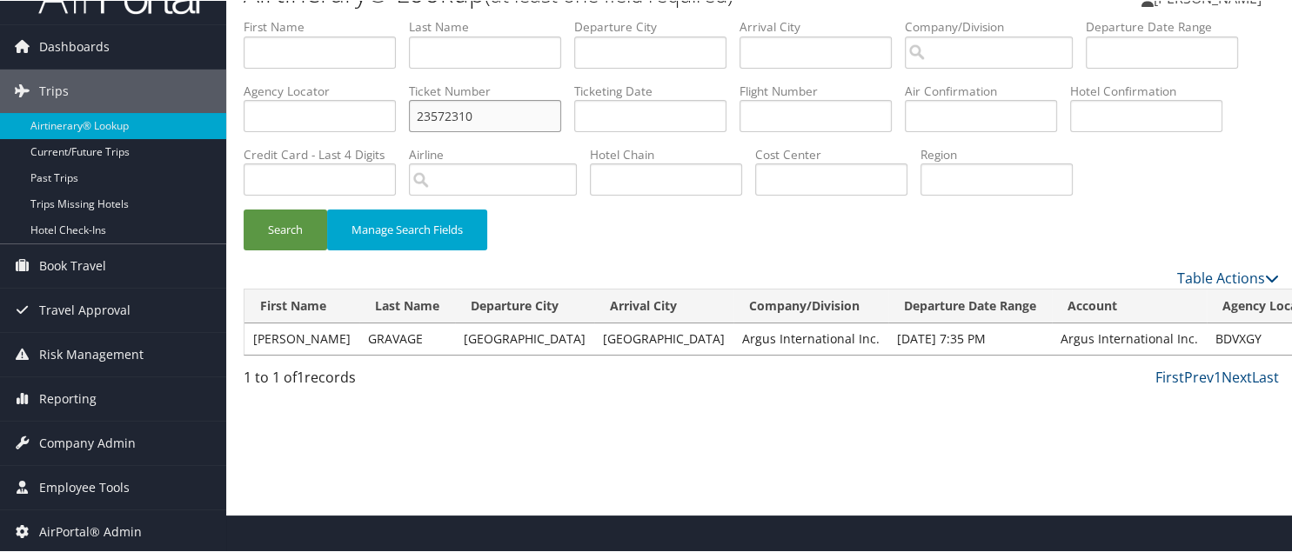
click at [244, 209] on button "Search" at bounding box center [286, 229] width 84 height 41
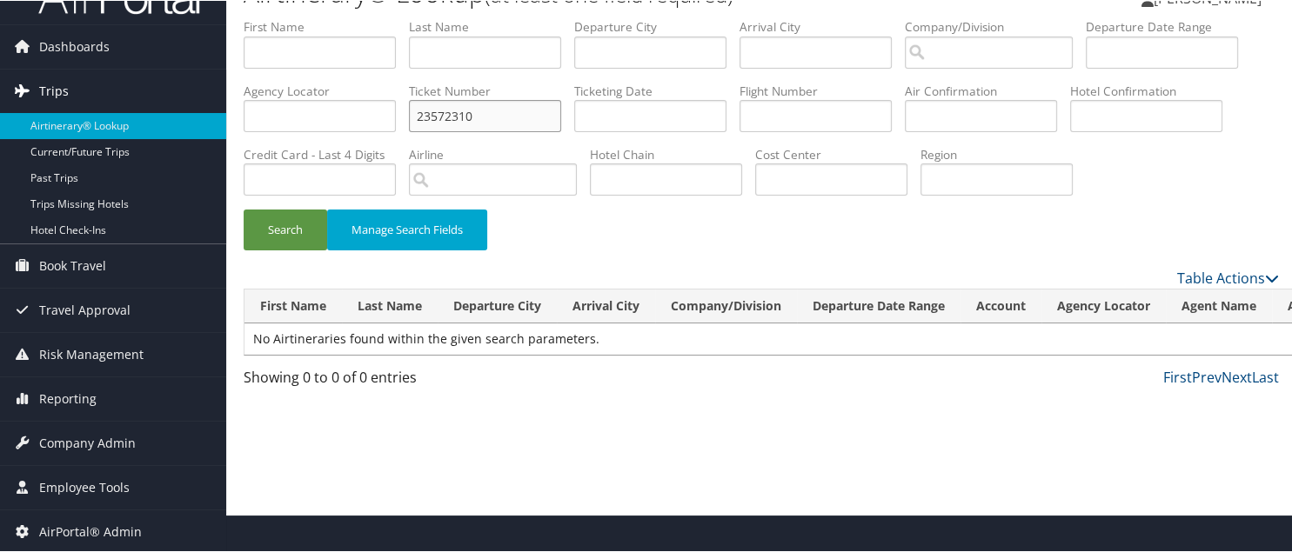
drag, startPoint x: 311, startPoint y: 84, endPoint x: 87, endPoint y: 74, distance: 223.8
click at [87, 74] on div "Dashboards AirPortal 360™ (Manager) AirPortal 360™ (Agent) My Travel Dashboard …" at bounding box center [648, 239] width 1296 height 552
click at [244, 209] on button "Search" at bounding box center [286, 229] width 84 height 41
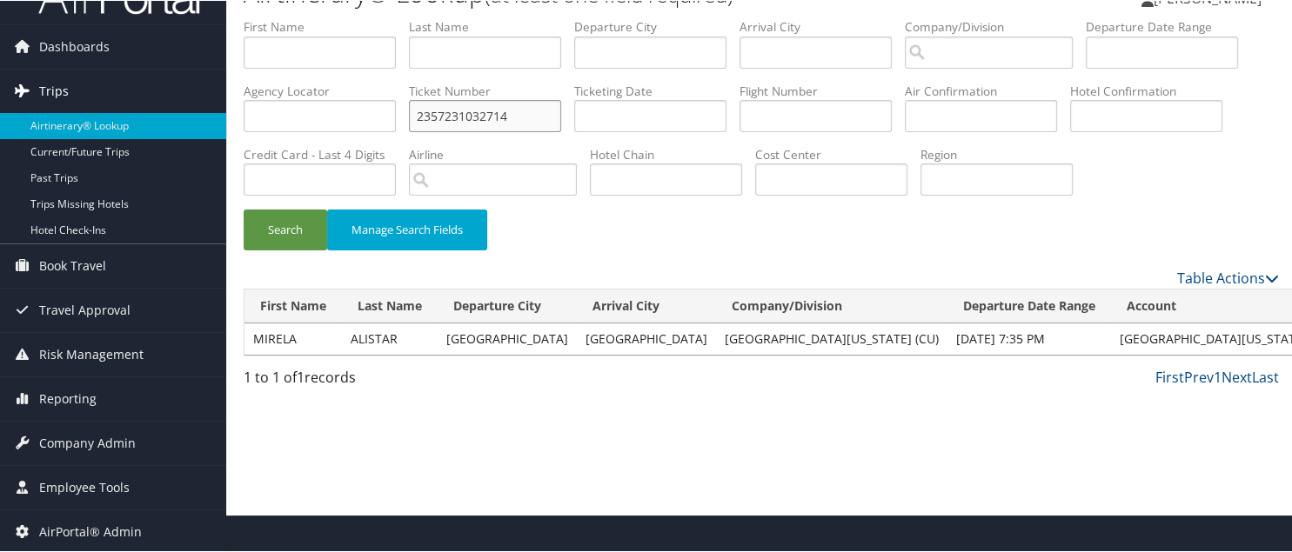
drag, startPoint x: 330, startPoint y: 75, endPoint x: 142, endPoint y: 76, distance: 187.9
click at [142, 76] on div "Dashboards AirPortal 360™ (Manager) AirPortal 360™ (Agent) My Travel Dashboard …" at bounding box center [648, 239] width 1296 height 552
click at [244, 209] on button "Search" at bounding box center [286, 229] width 84 height 41
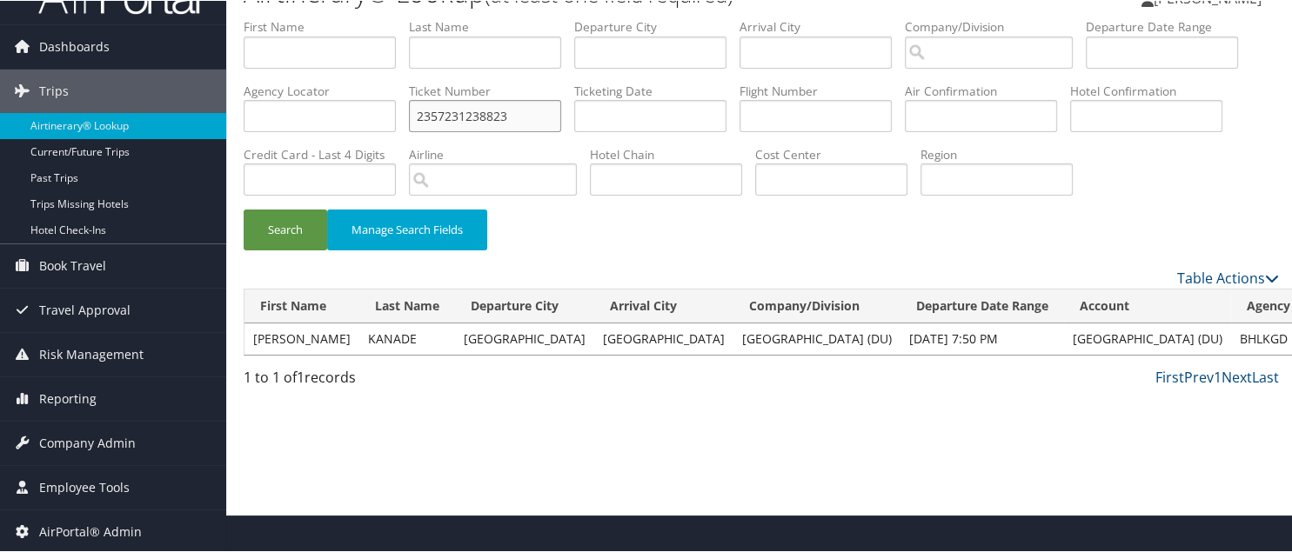
drag, startPoint x: 342, startPoint y: 89, endPoint x: -82, endPoint y: 85, distance: 423.6
click at [0, 85] on html "Menu Dashboards ► AirPortal 360™ (Manager) AirPortal 360™ (Agent) My Travel Das…" at bounding box center [648, 239] width 1296 height 552
click at [244, 209] on button "Search" at bounding box center [286, 229] width 84 height 41
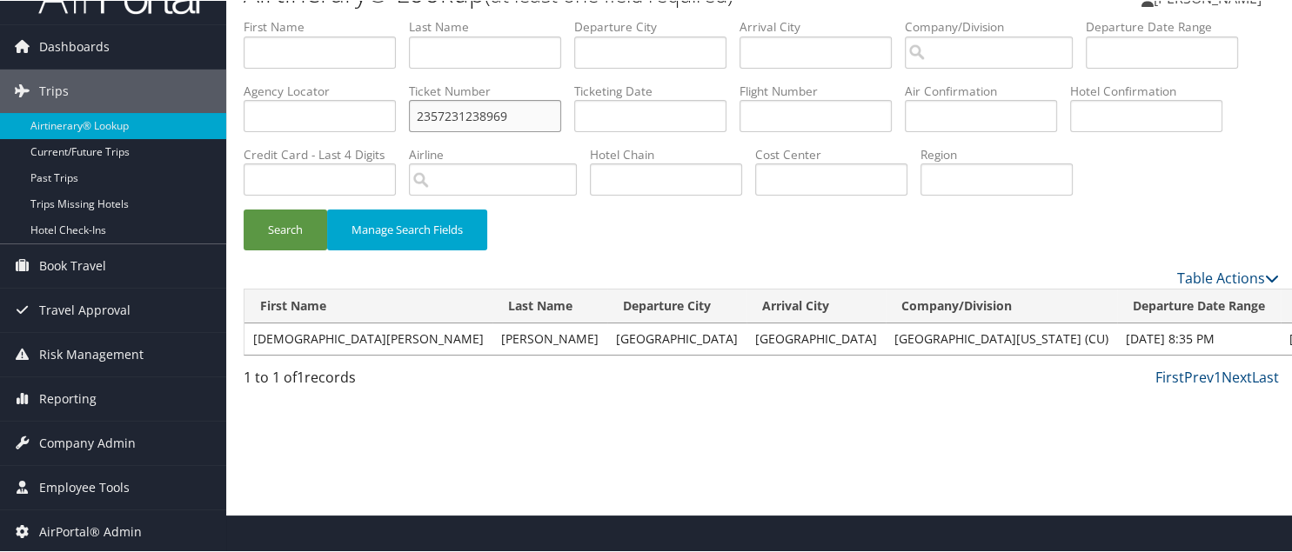
drag, startPoint x: 170, startPoint y: 76, endPoint x: -85, endPoint y: 75, distance: 255.7
click at [0, 75] on html "Menu Dashboards ► AirPortal 360™ (Manager) AirPortal 360™ (Agent) My Travel Das…" at bounding box center [648, 239] width 1296 height 552
click at [244, 209] on button "Search" at bounding box center [286, 229] width 84 height 41
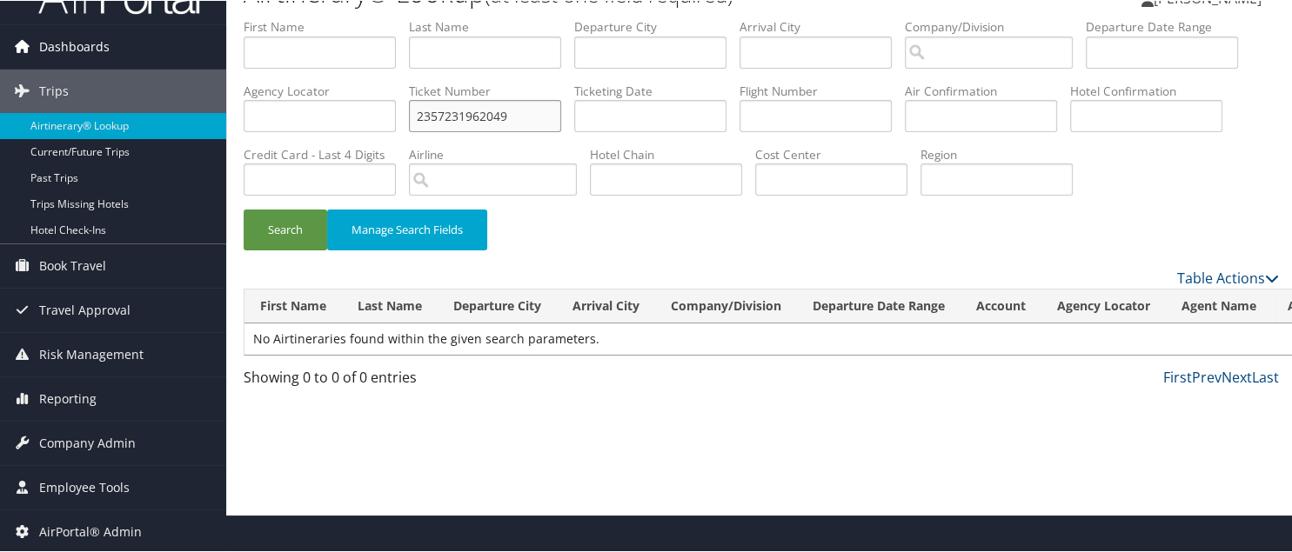
click at [244, 209] on button "Search" at bounding box center [286, 229] width 84 height 41
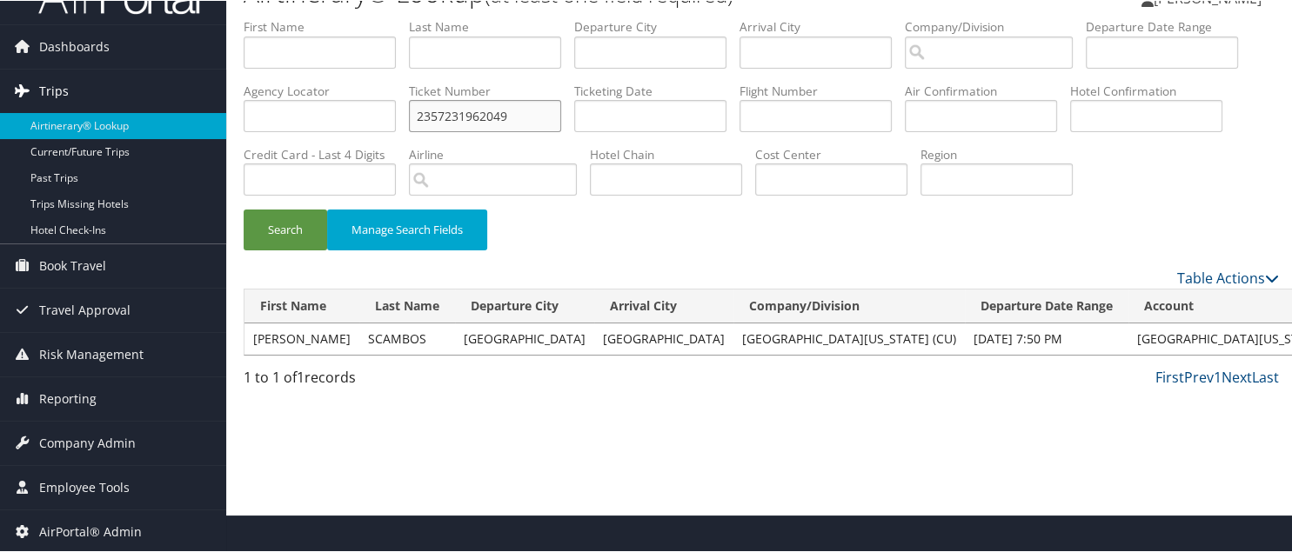
drag, startPoint x: 336, startPoint y: 79, endPoint x: 131, endPoint y: 73, distance: 204.5
click at [131, 73] on div "Dashboards AirPortal 360™ (Manager) AirPortal 360™ (Agent) My Travel Dashboard …" at bounding box center [648, 239] width 1296 height 552
click at [244, 209] on button "Search" at bounding box center [286, 229] width 84 height 41
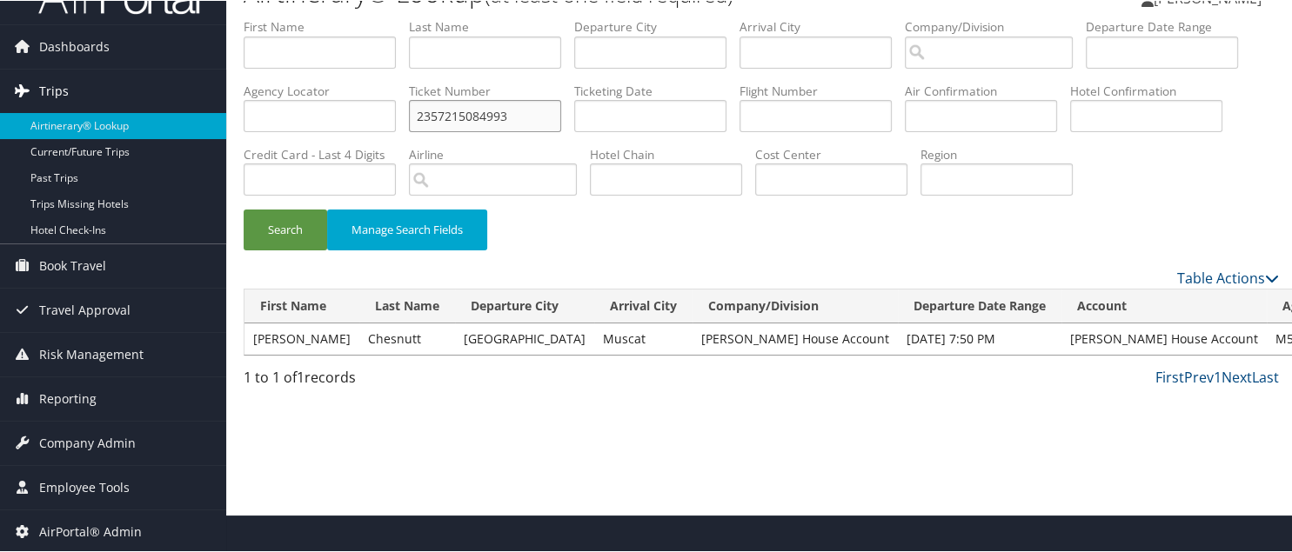
drag, startPoint x: 338, startPoint y: 77, endPoint x: 94, endPoint y: 72, distance: 244.5
click at [94, 72] on div "Dashboards AirPortal 360™ (Manager) AirPortal 360™ (Agent) My Travel Dashboard …" at bounding box center [648, 239] width 1296 height 552
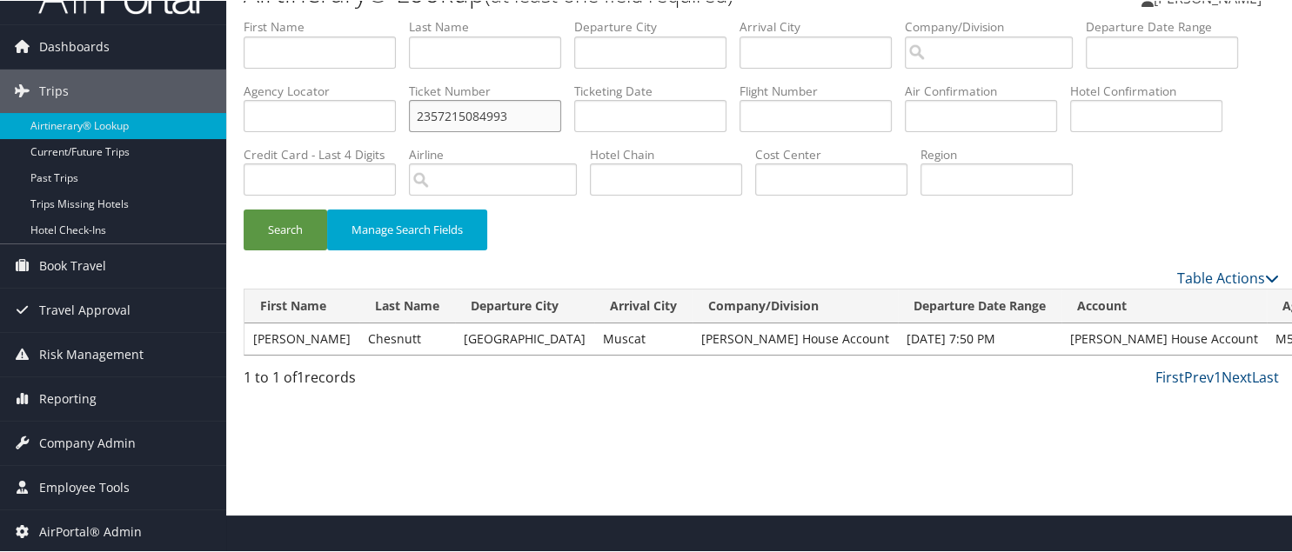
click at [409, 99] on input "2357215084993" at bounding box center [485, 115] width 152 height 32
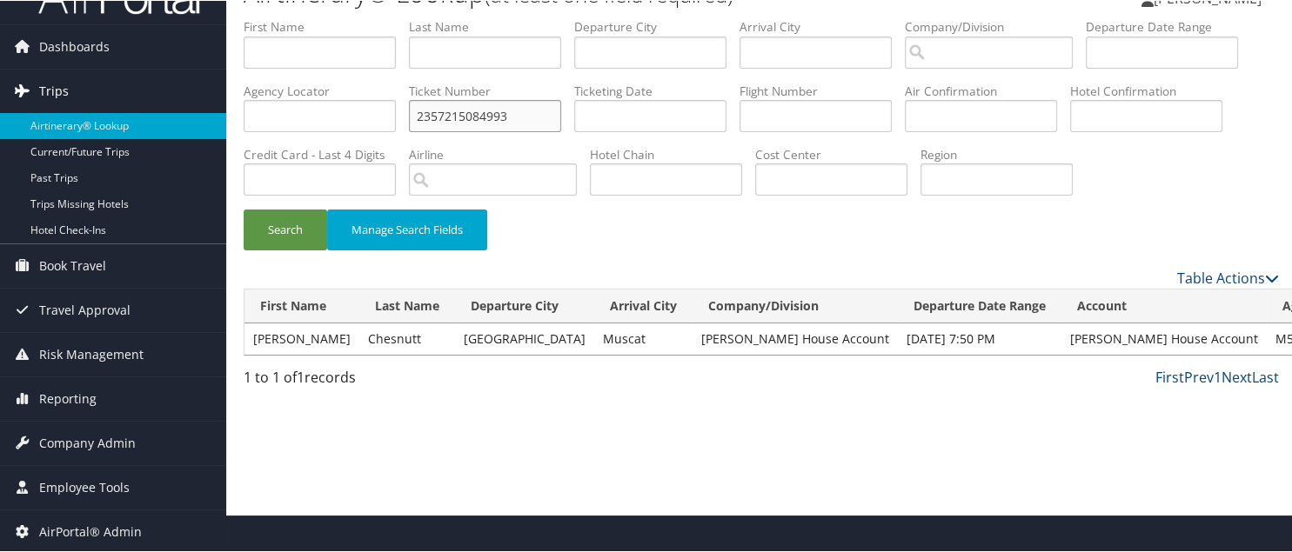
drag, startPoint x: 335, startPoint y: 85, endPoint x: 110, endPoint y: 72, distance: 224.8
click at [110, 72] on div "Dashboards AirPortal 360™ (Manager) AirPortal 360™ (Agent) My Travel Dashboard …" at bounding box center [648, 239] width 1296 height 552
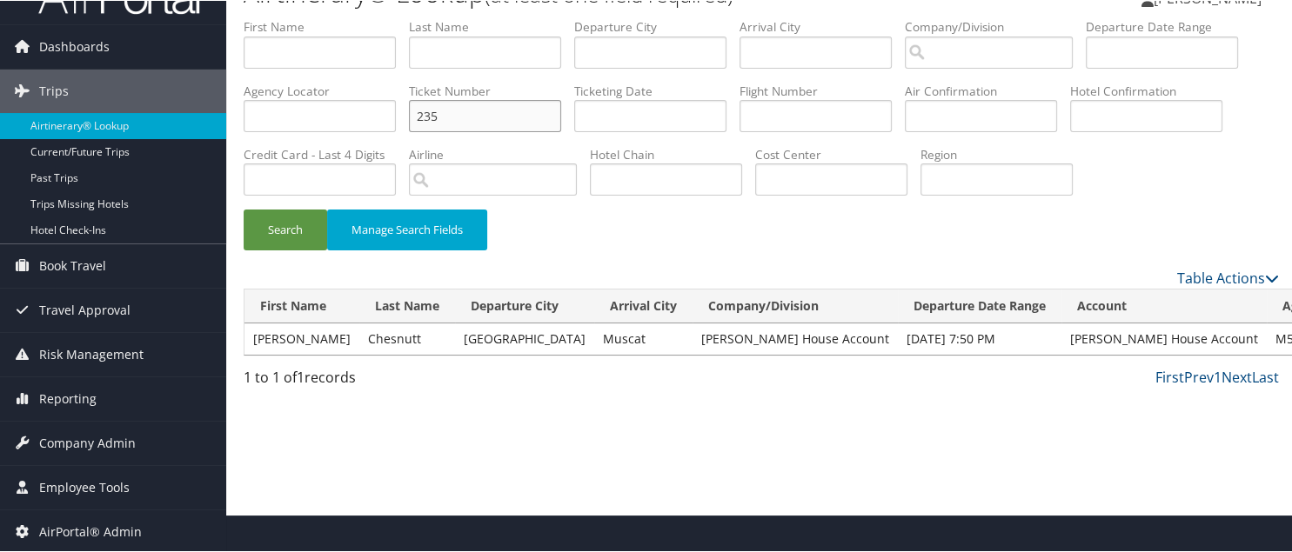
click at [409, 99] on input "235" at bounding box center [485, 115] width 152 height 32
type input "2357229753870"
click at [244, 209] on button "Search" at bounding box center [286, 229] width 84 height 41
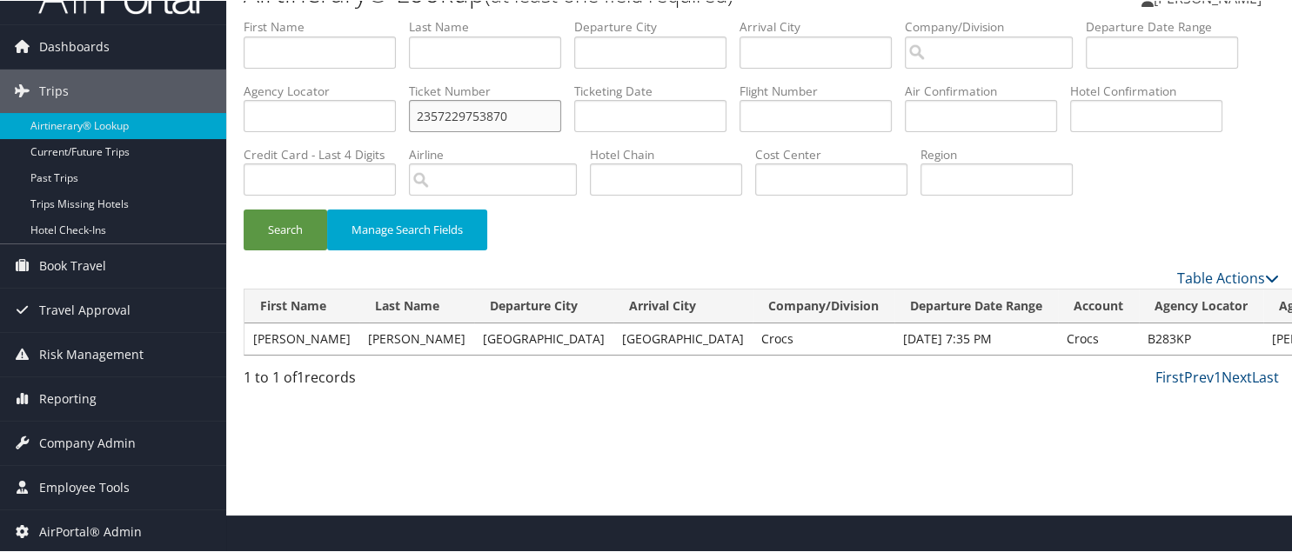
drag, startPoint x: 331, startPoint y: 70, endPoint x: -203, endPoint y: 83, distance: 534.2
click at [0, 83] on html "Menu Dashboards ► AirPortal 360™ (Manager) AirPortal 360™ (Agent) My Travel Das…" at bounding box center [648, 239] width 1296 height 552
click at [396, 99] on input "text" at bounding box center [320, 115] width 152 height 32
click at [244, 209] on button "Search" at bounding box center [286, 229] width 84 height 41
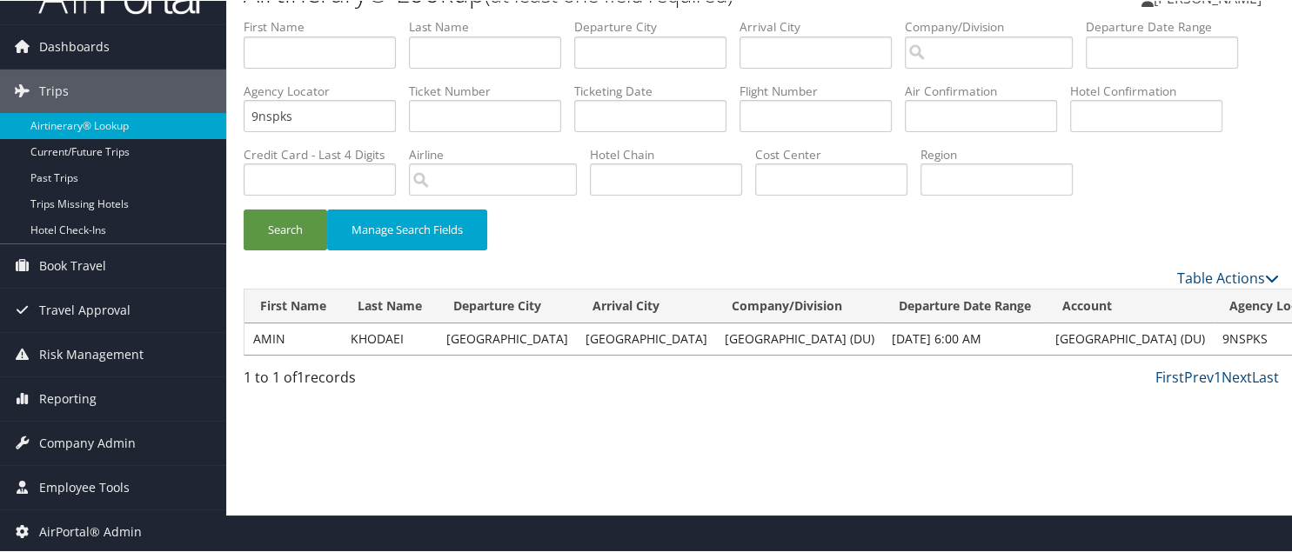
drag, startPoint x: 1100, startPoint y: 35, endPoint x: 929, endPoint y: 35, distance: 170.5
click at [929, 17] on ul "First Name Last Name Departure City Arrival City Company/Division Airport/City …" at bounding box center [761, 17] width 1035 height 0
click at [244, 209] on button "Search" at bounding box center [286, 229] width 84 height 41
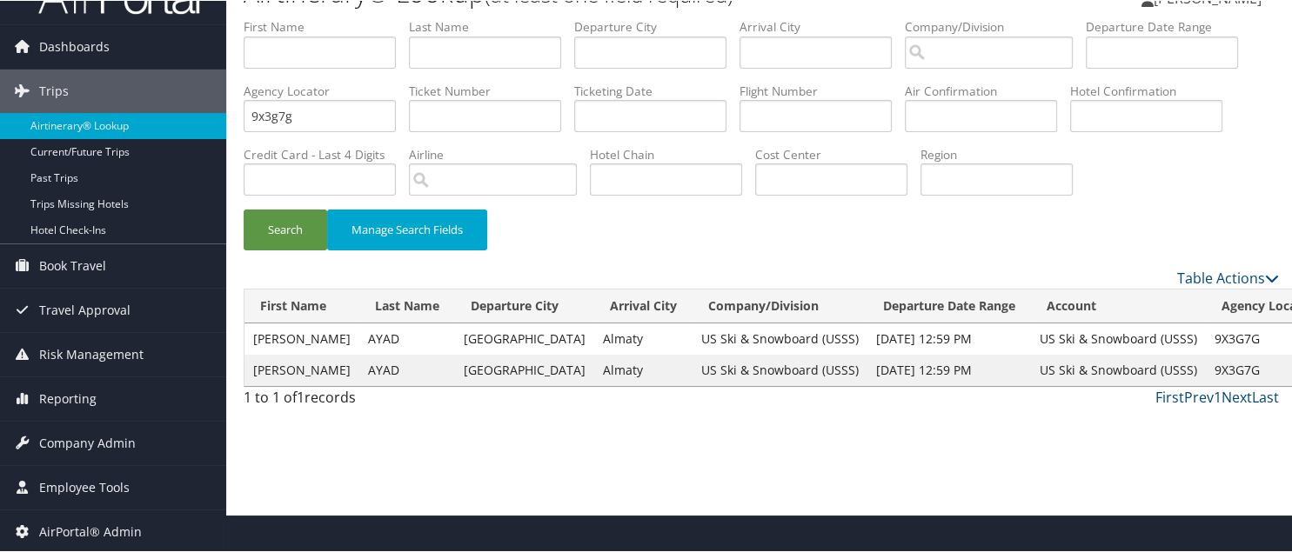
drag, startPoint x: 1113, startPoint y: 23, endPoint x: 954, endPoint y: 44, distance: 159.7
click at [957, 17] on ul "First Name Last Name Departure City Arrival City Company/Division Airport/City …" at bounding box center [761, 17] width 1035 height 0
click at [244, 209] on button "Search" at bounding box center [286, 229] width 84 height 41
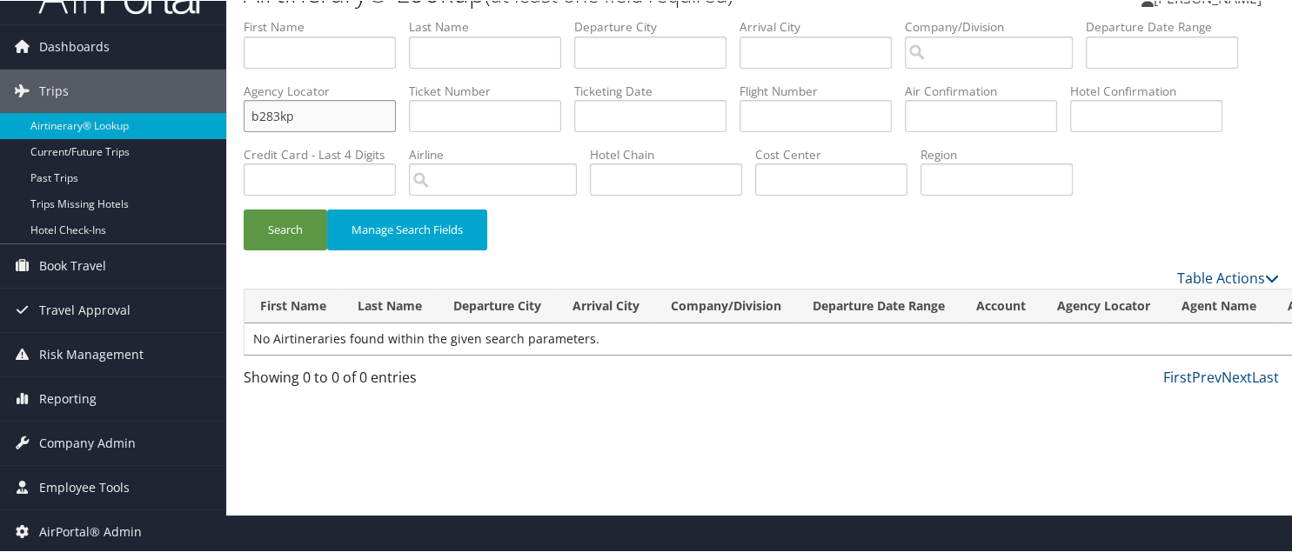
click at [244, 209] on button "Search" at bounding box center [286, 229] width 84 height 41
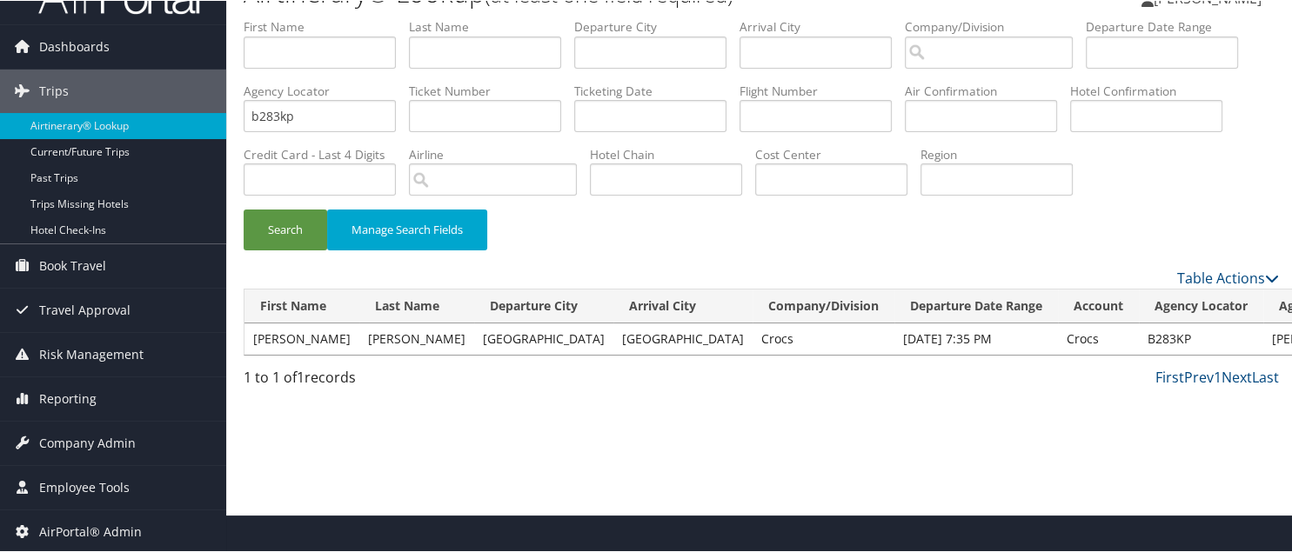
drag, startPoint x: 1118, startPoint y: 29, endPoint x: 665, endPoint y: 34, distance: 453.2
click at [665, 17] on ul "First Name Last Name Departure City Arrival City Company/Division Airport/City …" at bounding box center [761, 17] width 1035 height 0
click at [244, 209] on button "Search" at bounding box center [286, 229] width 84 height 41
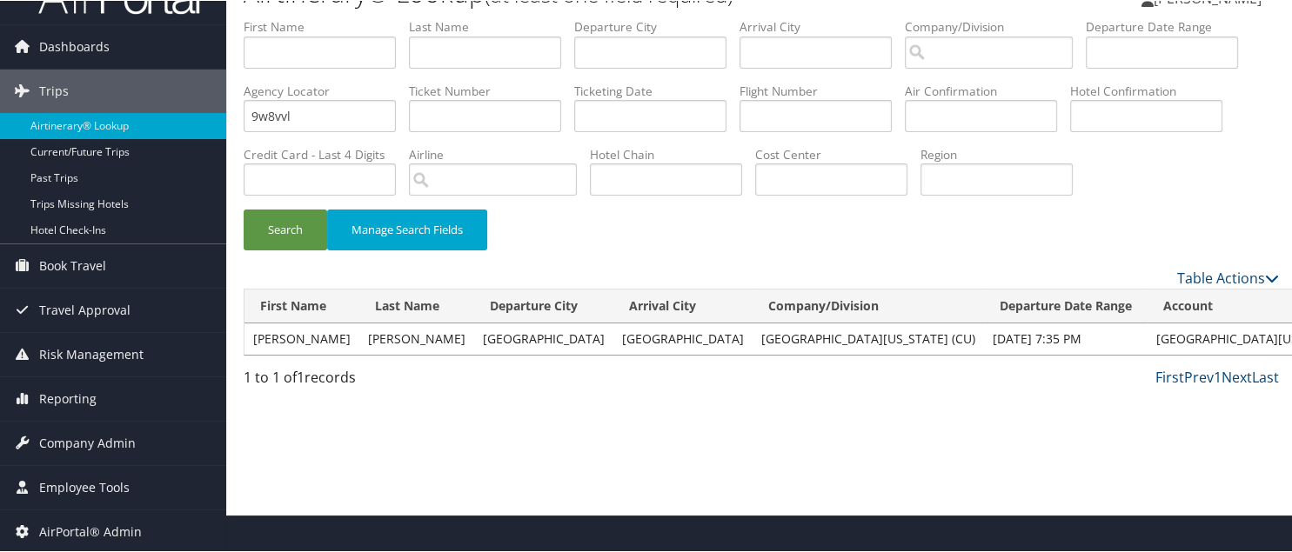
drag, startPoint x: 1109, startPoint y: 27, endPoint x: 757, endPoint y: 27, distance: 352.3
click at [757, 17] on ul "First Name Last Name Departure City Arrival City Company/Division Airport/City …" at bounding box center [761, 17] width 1035 height 0
click at [244, 209] on button "Search" at bounding box center [286, 229] width 84 height 41
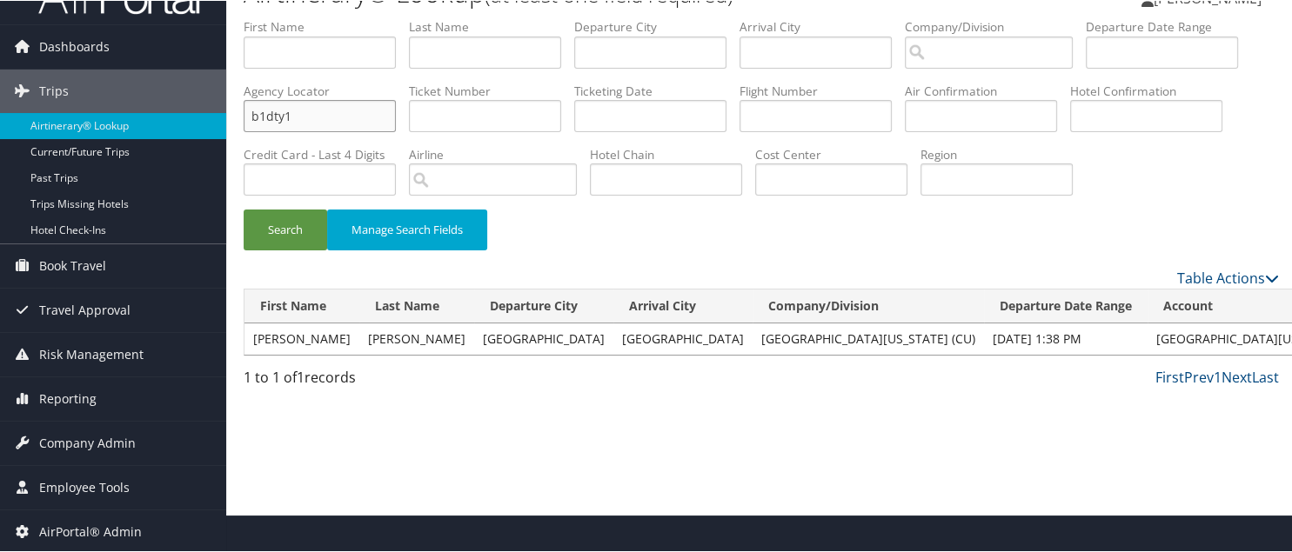
drag, startPoint x: 1100, startPoint y: 31, endPoint x: 913, endPoint y: 31, distance: 186.2
click at [913, 17] on ul "First Name Last Name Departure City Arrival City Company/Division Airport/City …" at bounding box center [761, 17] width 1035 height 0
click at [244, 209] on button "Search" at bounding box center [286, 229] width 84 height 41
drag, startPoint x: 1092, startPoint y: 32, endPoint x: 592, endPoint y: 4, distance: 500.1
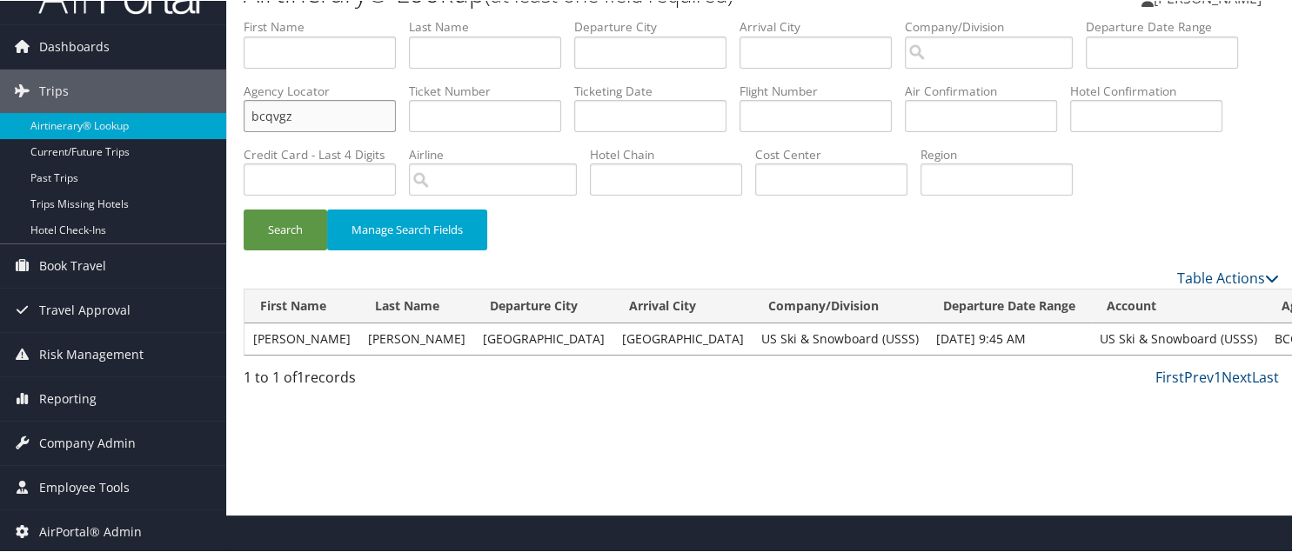
click at [594, 17] on ul "First Name Last Name Departure City Arrival City Company/Division Airport/City …" at bounding box center [761, 17] width 1035 height 0
click at [244, 209] on button "Search" at bounding box center [286, 229] width 84 height 41
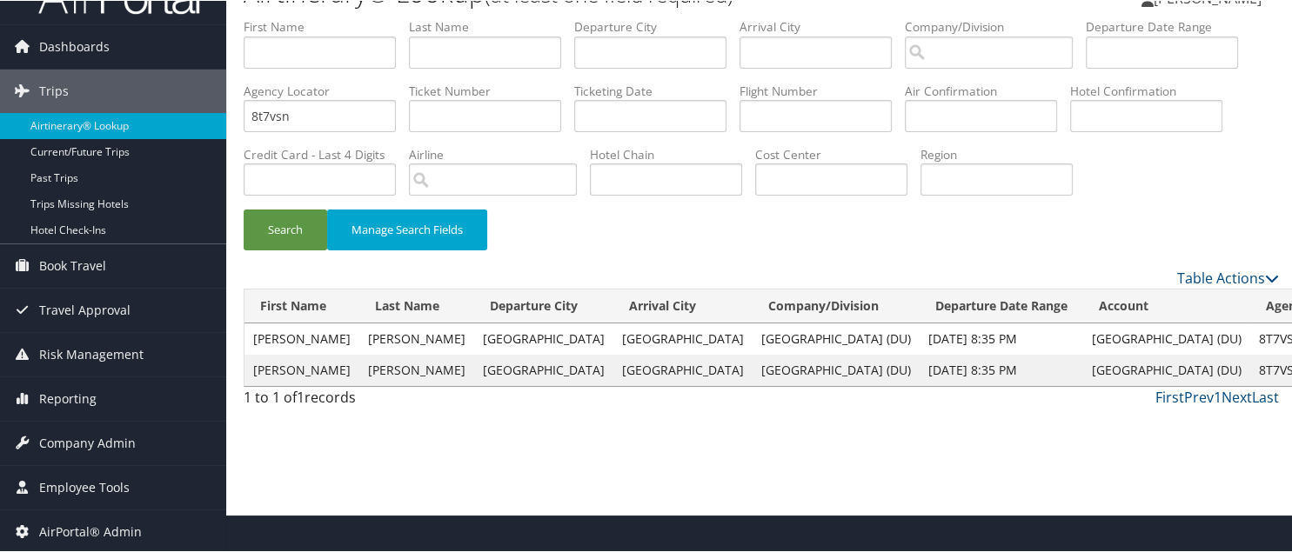
drag, startPoint x: 1096, startPoint y: 36, endPoint x: 884, endPoint y: 32, distance: 212.3
click at [884, 17] on ul "First Name Last Name Departure City Arrival City Company/Division Airport/City …" at bounding box center [761, 17] width 1035 height 0
type input "b"
click at [244, 209] on button "Search" at bounding box center [286, 229] width 84 height 41
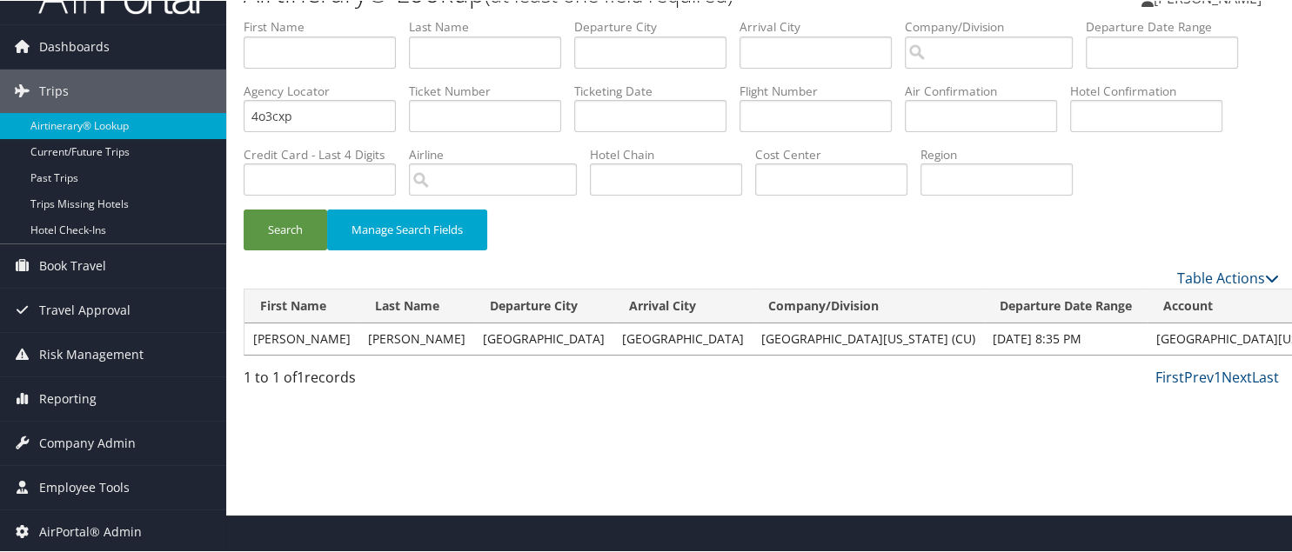
drag, startPoint x: 1091, startPoint y: 30, endPoint x: 942, endPoint y: 38, distance: 149.0
click at [942, 17] on ul "First Name Last Name Departure City Arrival City Company/Division Airport/City …" at bounding box center [761, 17] width 1035 height 0
type input "bnx5ly"
click at [244, 209] on button "Search" at bounding box center [286, 229] width 84 height 41
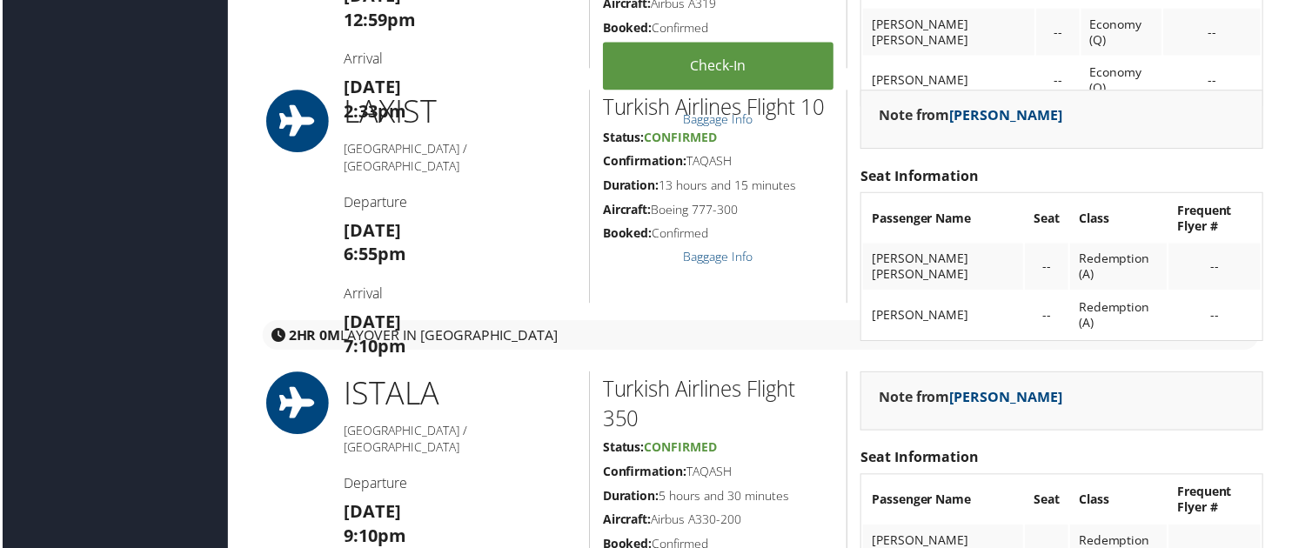
scroll to position [870, 0]
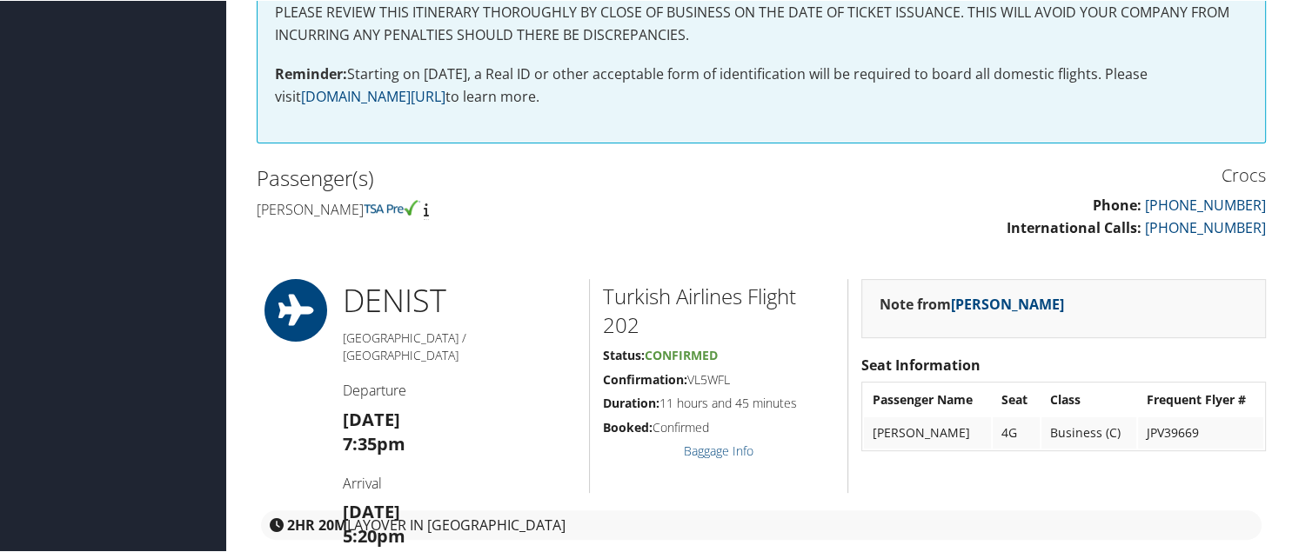
scroll to position [609, 0]
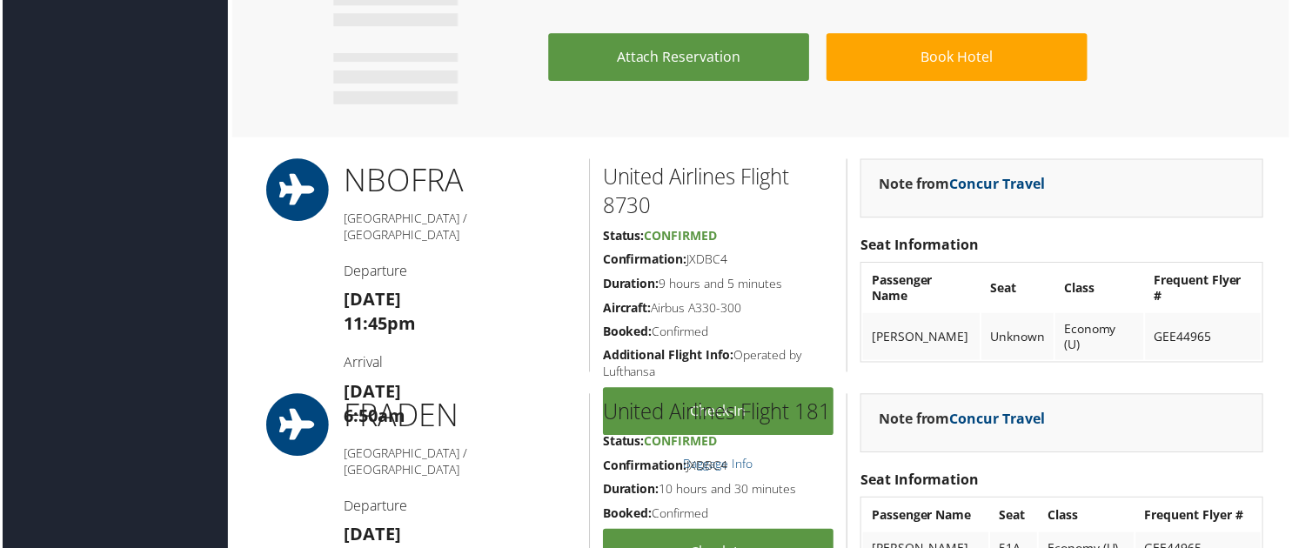
scroll to position [2175, 0]
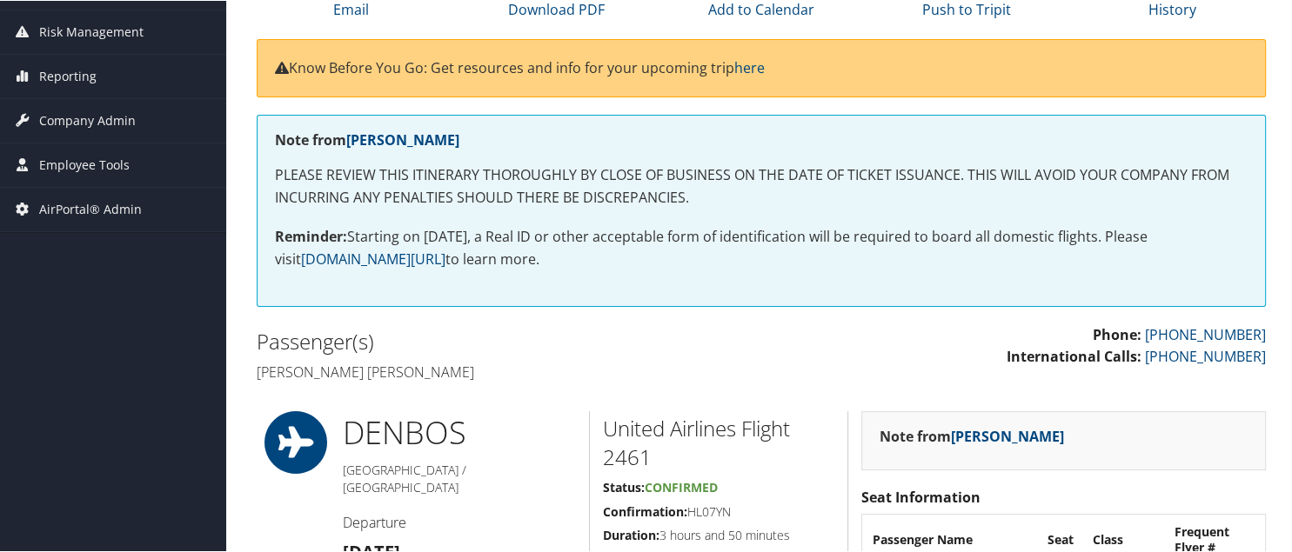
scroll to position [261, 0]
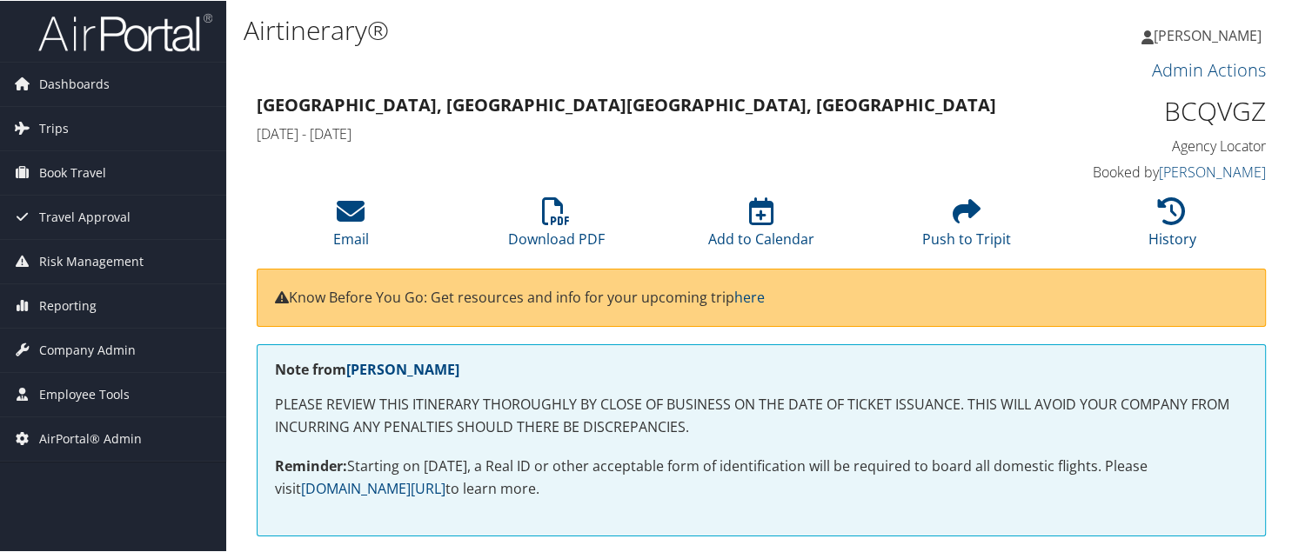
scroll to position [0, 0]
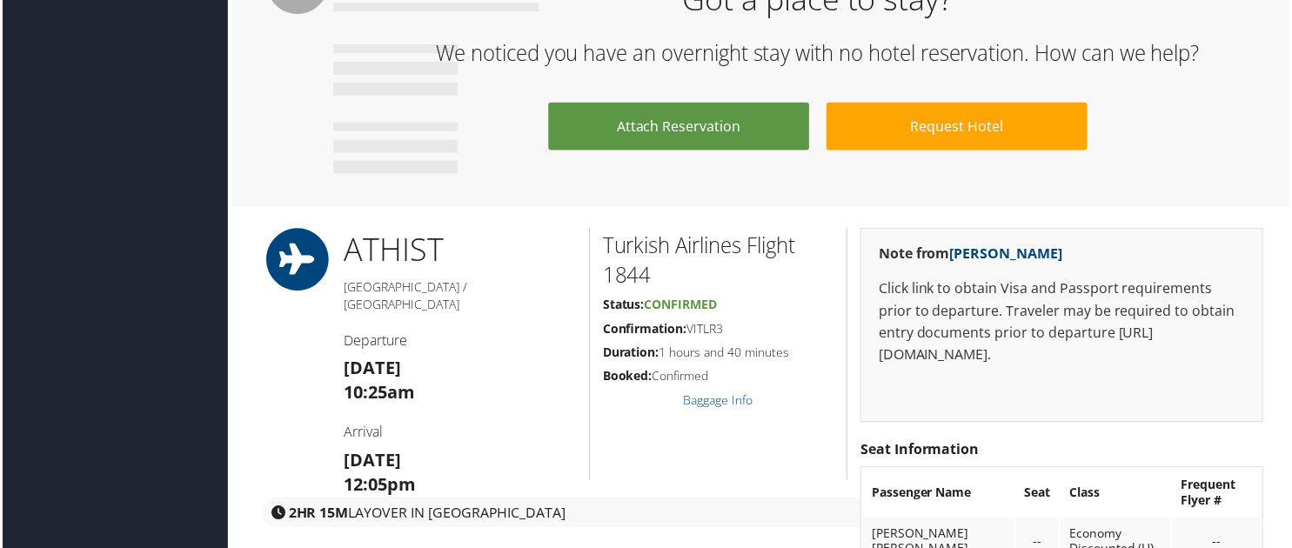
scroll to position [1289, 0]
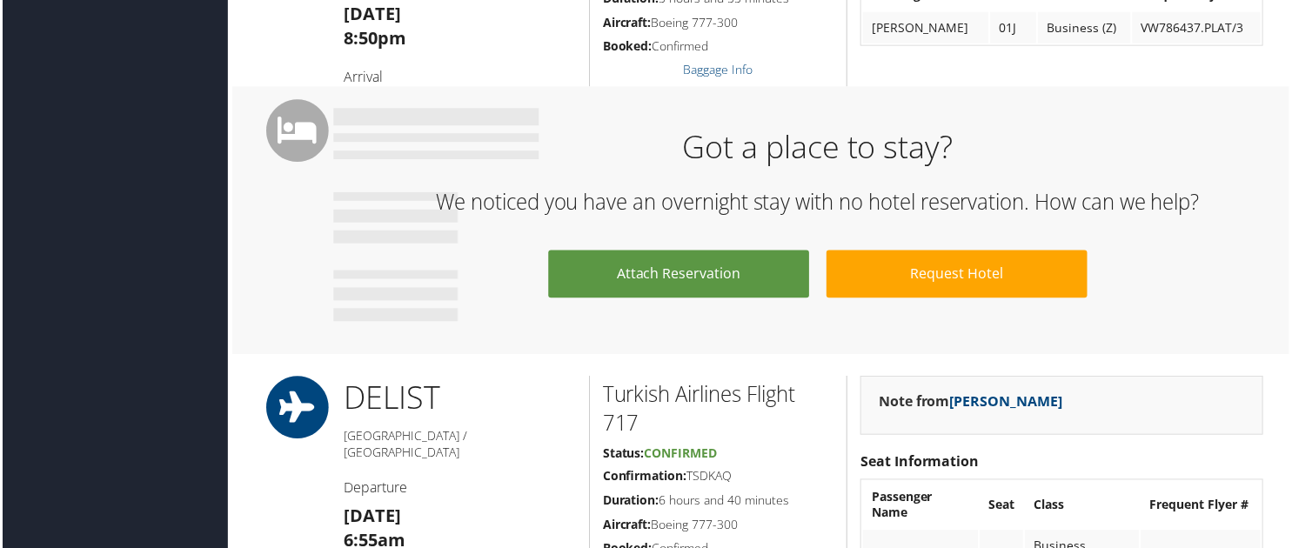
scroll to position [1218, 0]
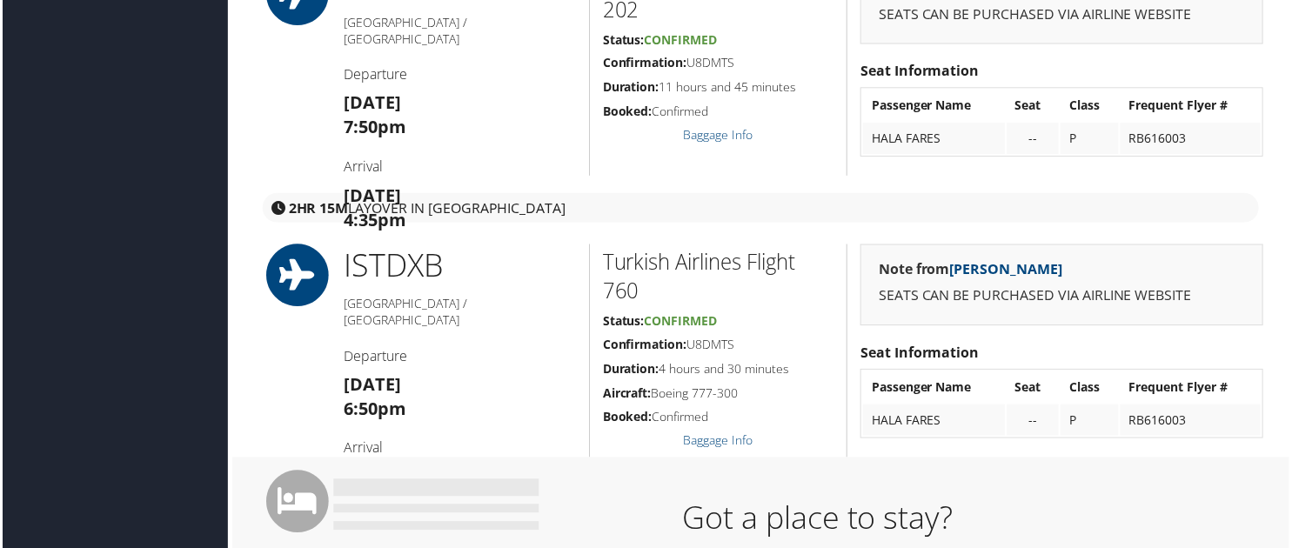
scroll to position [870, 0]
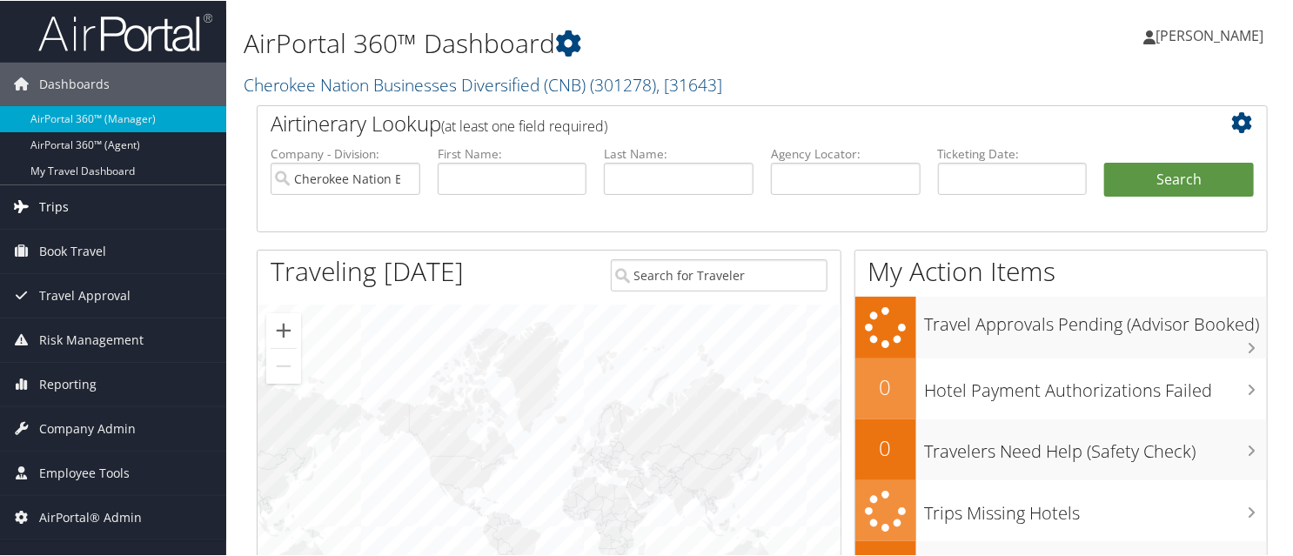
click at [59, 204] on span "Trips" at bounding box center [54, 205] width 30 height 43
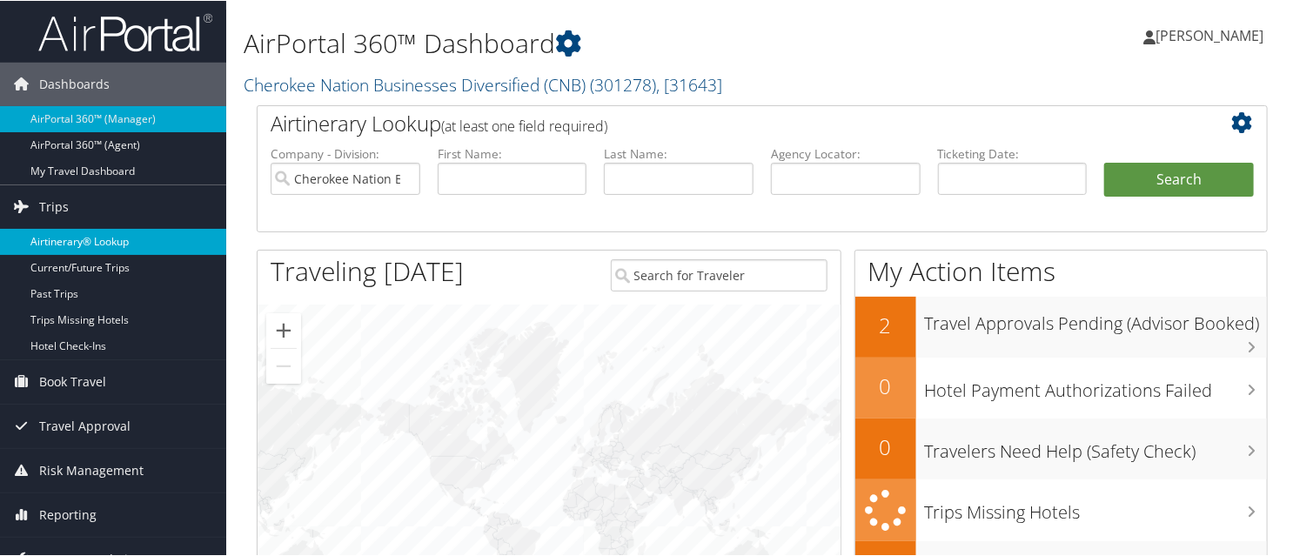
click at [97, 239] on link "Airtinerary® Lookup" at bounding box center [113, 241] width 226 height 26
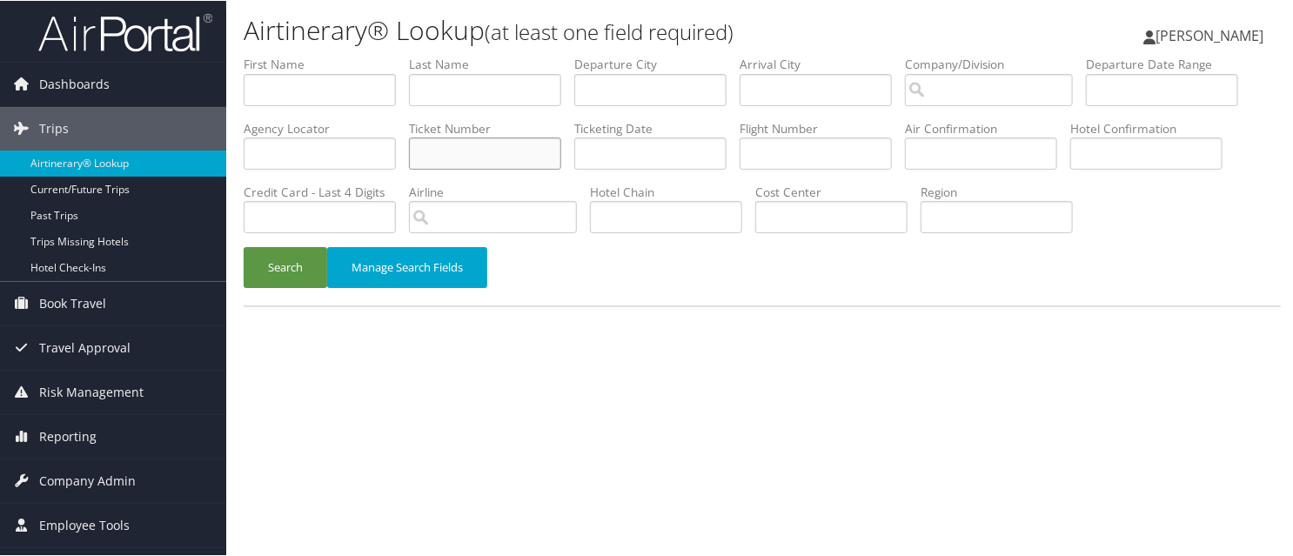
click at [409, 137] on input "text" at bounding box center [485, 153] width 152 height 32
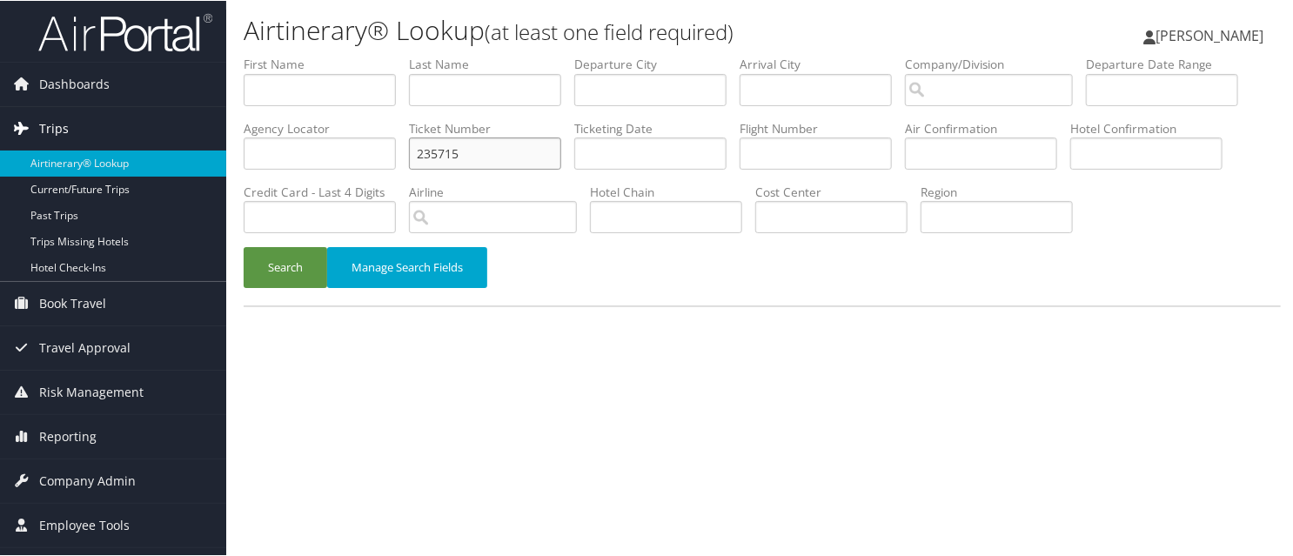
drag, startPoint x: 295, startPoint y: 116, endPoint x: 156, endPoint y: 107, distance: 139.5
click at [156, 107] on div "Dashboards AirPortal 360™ (Manager) AirPortal 360™ (Agent) My Travel Dashboard …" at bounding box center [649, 278] width 1298 height 556
paste input "4535468"
click at [244, 246] on button "Search" at bounding box center [286, 266] width 84 height 41
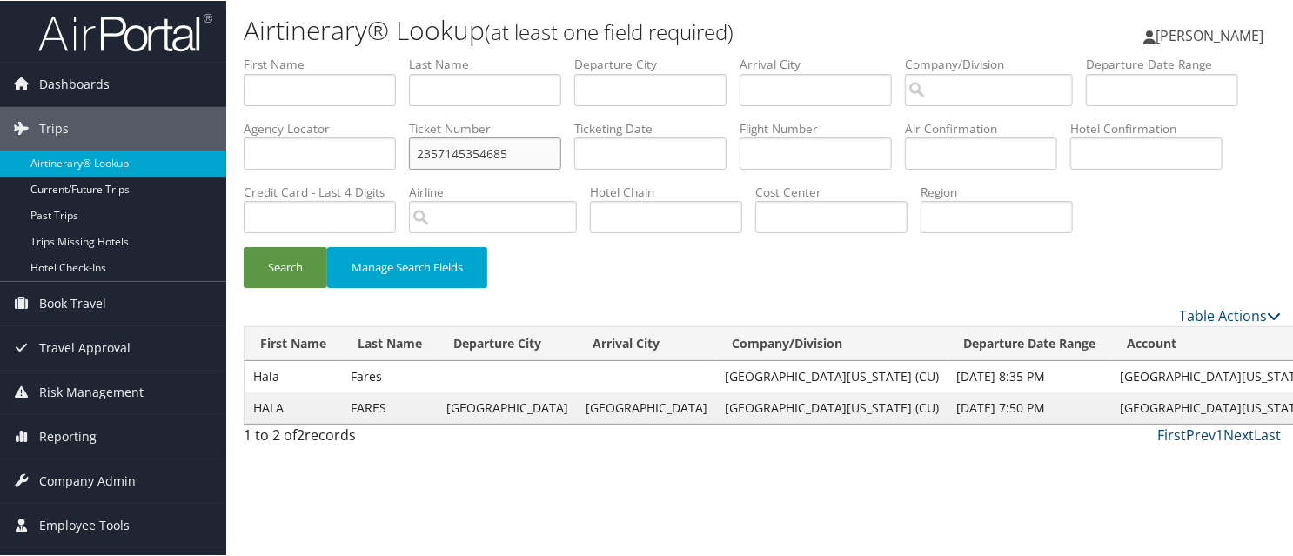
drag, startPoint x: 348, startPoint y: 113, endPoint x: -73, endPoint y: 112, distance: 421.0
click at [0, 112] on html "Menu Dashboards ► AirPortal 360™ (Manager) AirPortal 360™ (Agent) My Travel Das…" at bounding box center [649, 278] width 1298 height 556
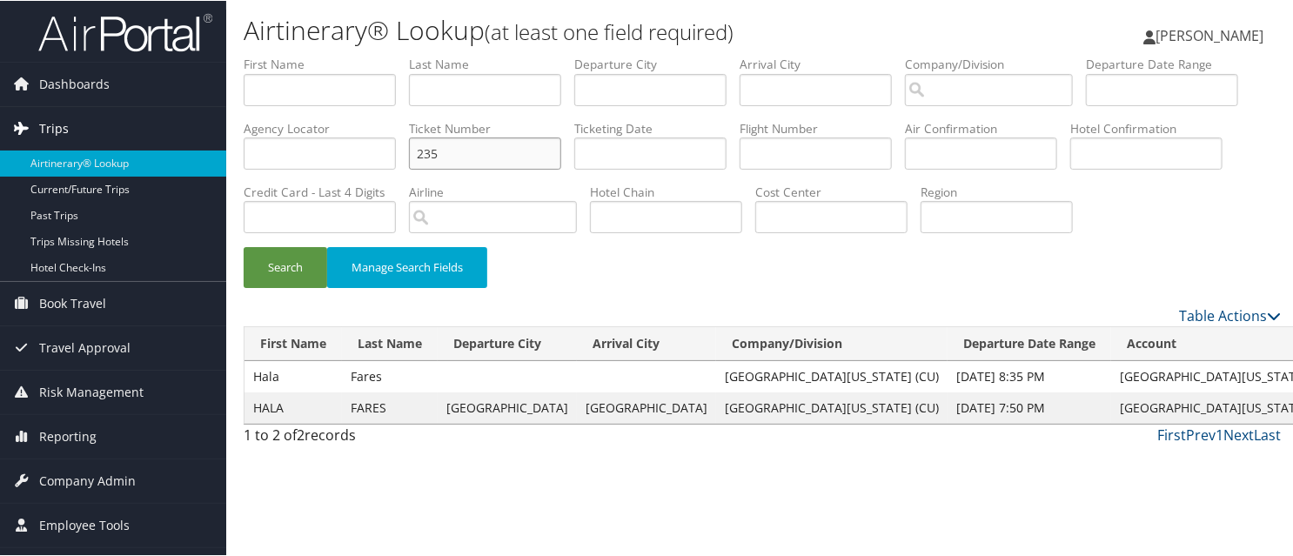
drag, startPoint x: 321, startPoint y: 110, endPoint x: 46, endPoint y: 108, distance: 274.9
click at [46, 108] on div "Dashboards AirPortal 360™ (Manager) AirPortal 360™ (Agent) My Travel Dashboard …" at bounding box center [649, 278] width 1298 height 556
paste input "7146280408"
click at [244, 246] on button "Search" at bounding box center [286, 266] width 84 height 41
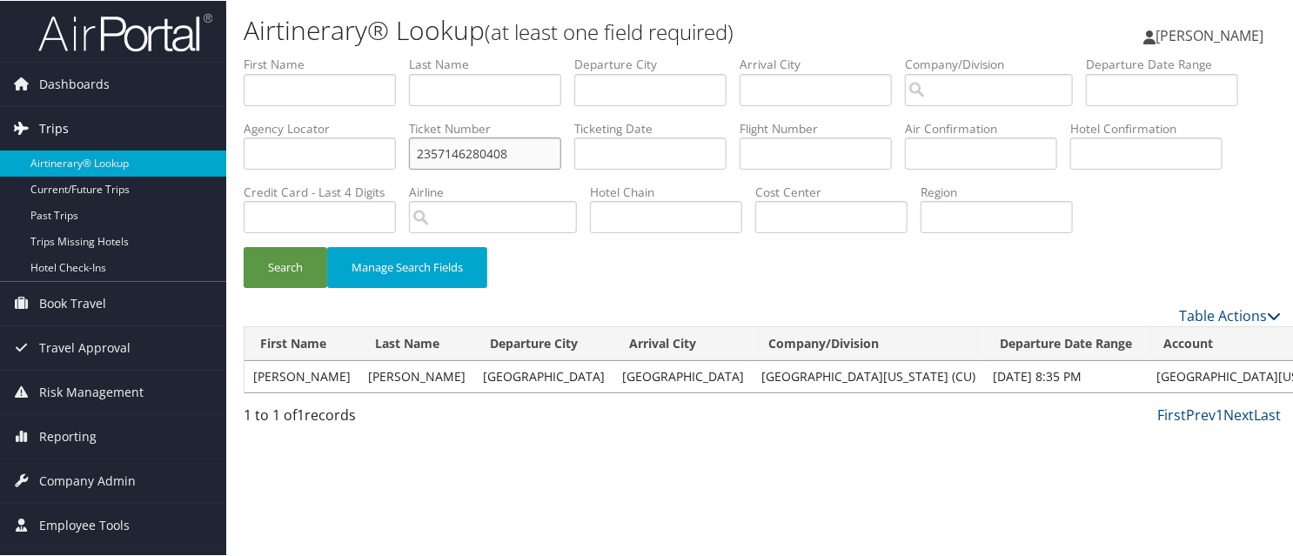
drag, startPoint x: 336, startPoint y: 117, endPoint x: 25, endPoint y: 105, distance: 310.8
click at [25, 105] on div "Dashboards AirPortal 360™ (Manager) AirPortal 360™ (Agent) My Travel Dashboard …" at bounding box center [649, 278] width 1298 height 556
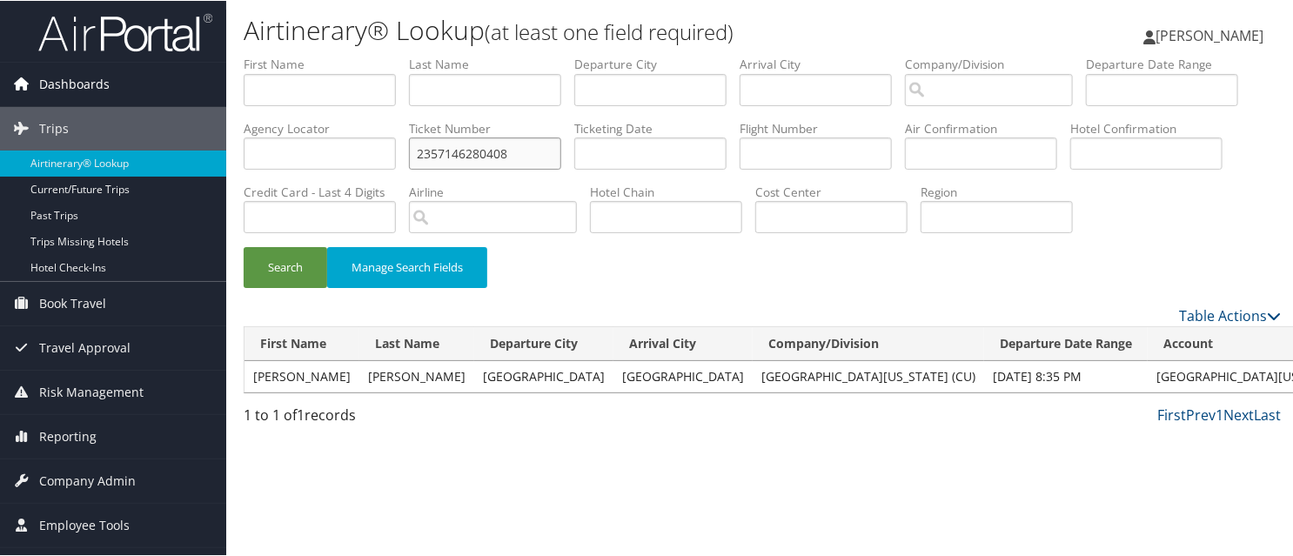
paste input "3952314"
click at [264, 246] on button "Search" at bounding box center [286, 266] width 84 height 41
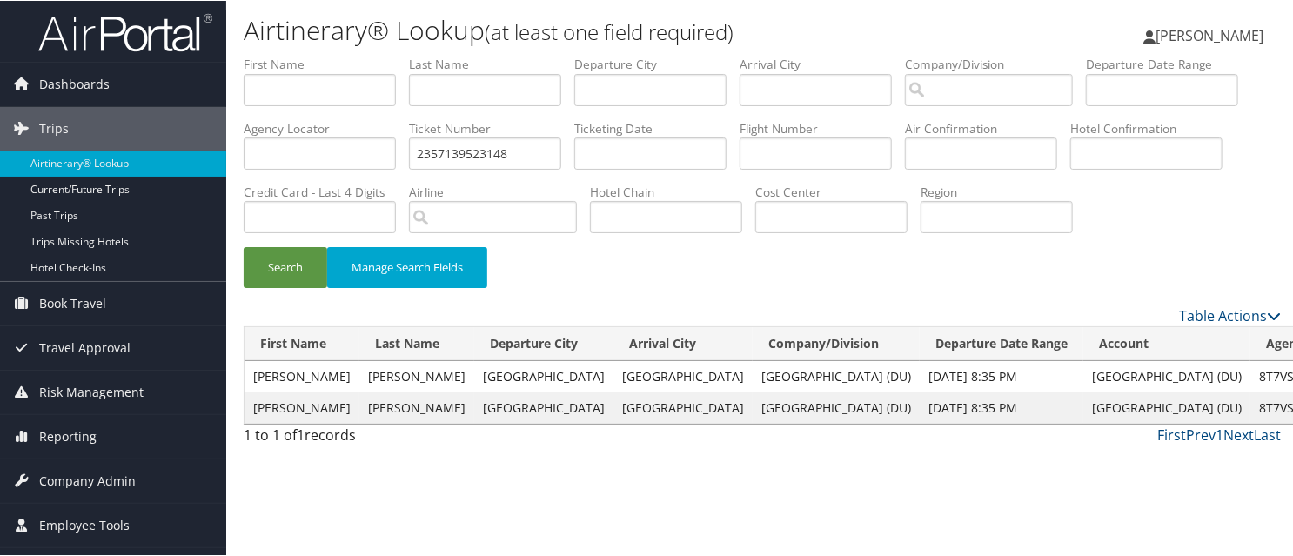
drag, startPoint x: 334, startPoint y: 120, endPoint x: -40, endPoint y: 117, distance: 374.1
click at [0, 117] on html "Menu Dashboards ► AirPortal 360™ (Manager) AirPortal 360™ (Agent) My Travel Das…" at bounding box center [649, 278] width 1298 height 556
paste input "2291212"
click at [244, 246] on button "Search" at bounding box center [286, 266] width 84 height 41
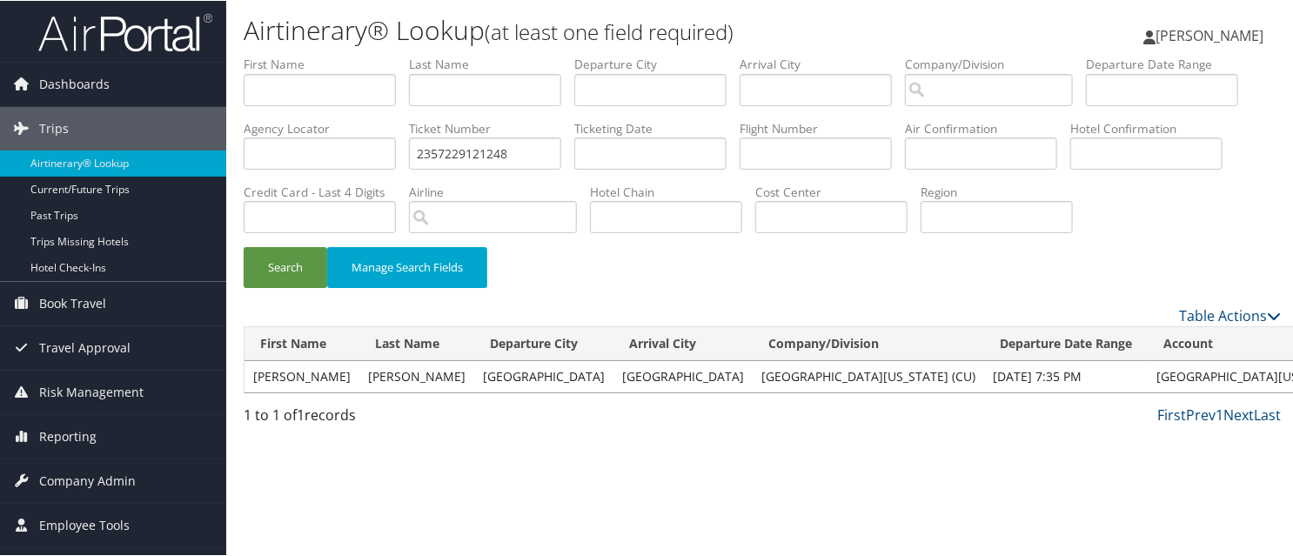
drag, startPoint x: 339, startPoint y: 121, endPoint x: -101, endPoint y: 121, distance: 440.2
click at [0, 121] on html "Menu Dashboards ► AirPortal 360™ (Manager) AirPortal 360™ (Agent) My Travel Das…" at bounding box center [649, 278] width 1298 height 556
click at [244, 246] on button "Search" at bounding box center [286, 266] width 84 height 41
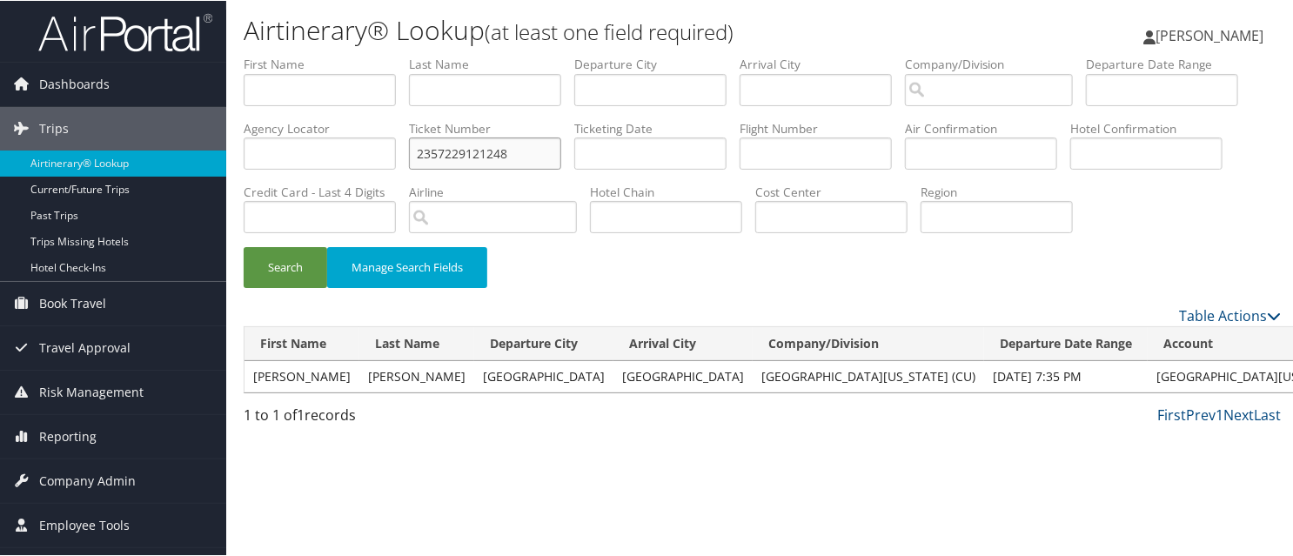
drag, startPoint x: 324, startPoint y: 117, endPoint x: -45, endPoint y: 116, distance: 369.7
click at [0, 116] on html "Menu Dashboards ► AirPortal 360™ (Manager) AirPortal 360™ (Agent) My Travel Das…" at bounding box center [649, 278] width 1298 height 556
paste input "753870"
type input "2357229753870"
click at [271, 246] on button "Search" at bounding box center [286, 266] width 84 height 41
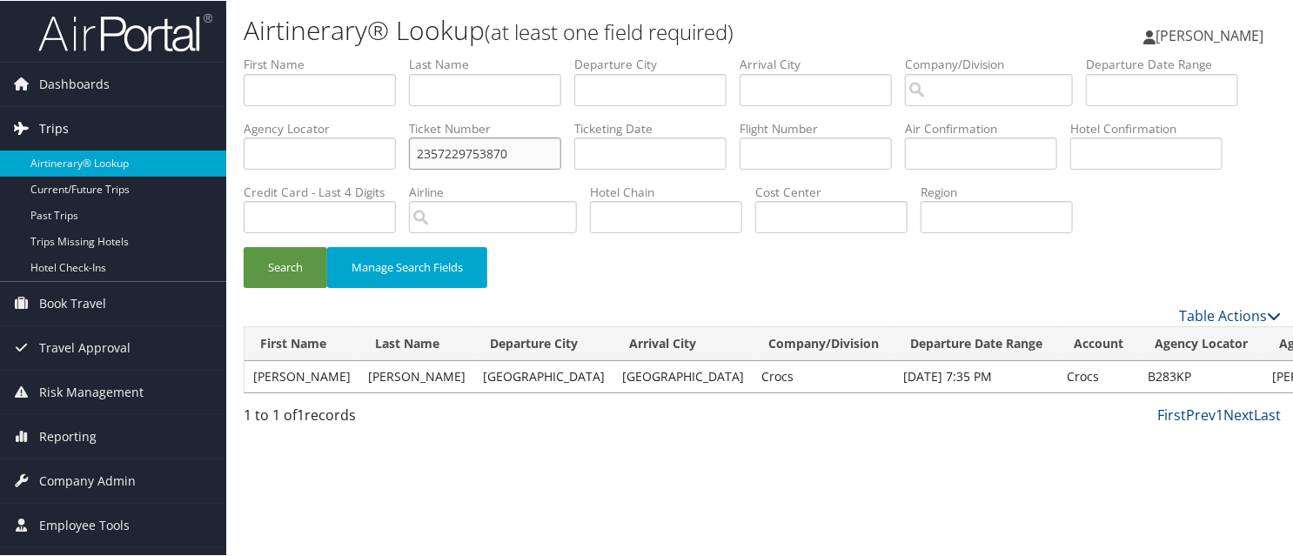
drag, startPoint x: 334, startPoint y: 114, endPoint x: 123, endPoint y: 112, distance: 211.4
click at [123, 112] on div "Dashboards AirPortal 360™ (Manager) AirPortal 360™ (Agent) My Travel Dashboard …" at bounding box center [649, 278] width 1298 height 556
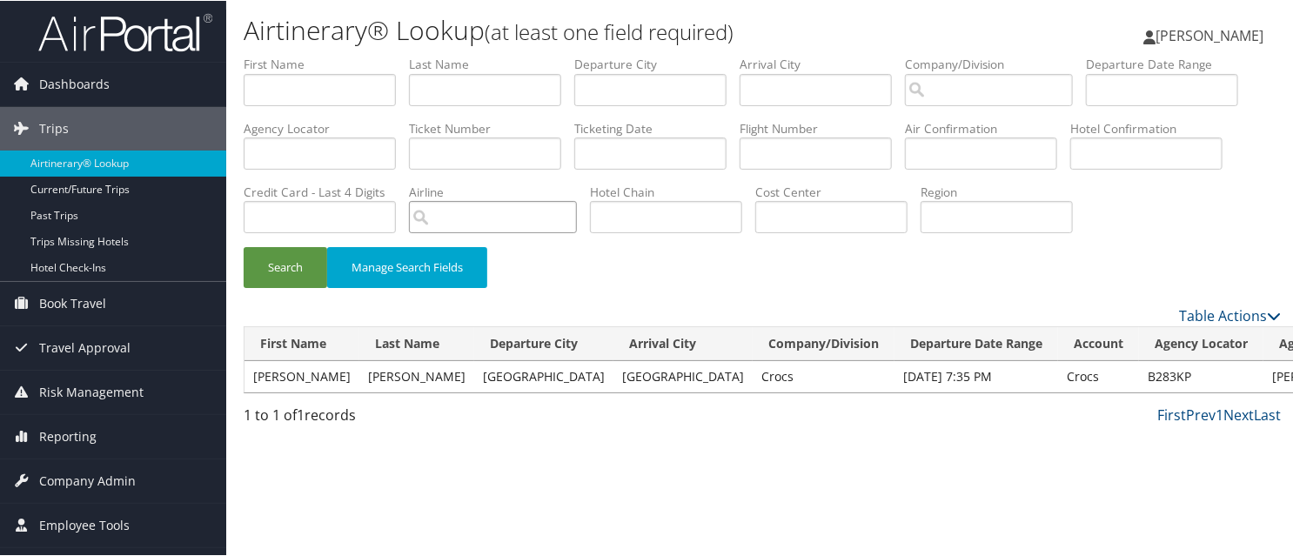
click at [577, 200] on input "search" at bounding box center [493, 216] width 168 height 32
click at [1071, 154] on div "AirVendor" at bounding box center [1095, 162] width 128 height 17
type input "Turkish Airlines"
click at [574, 73] on input "text" at bounding box center [650, 89] width 152 height 32
type input "boston"
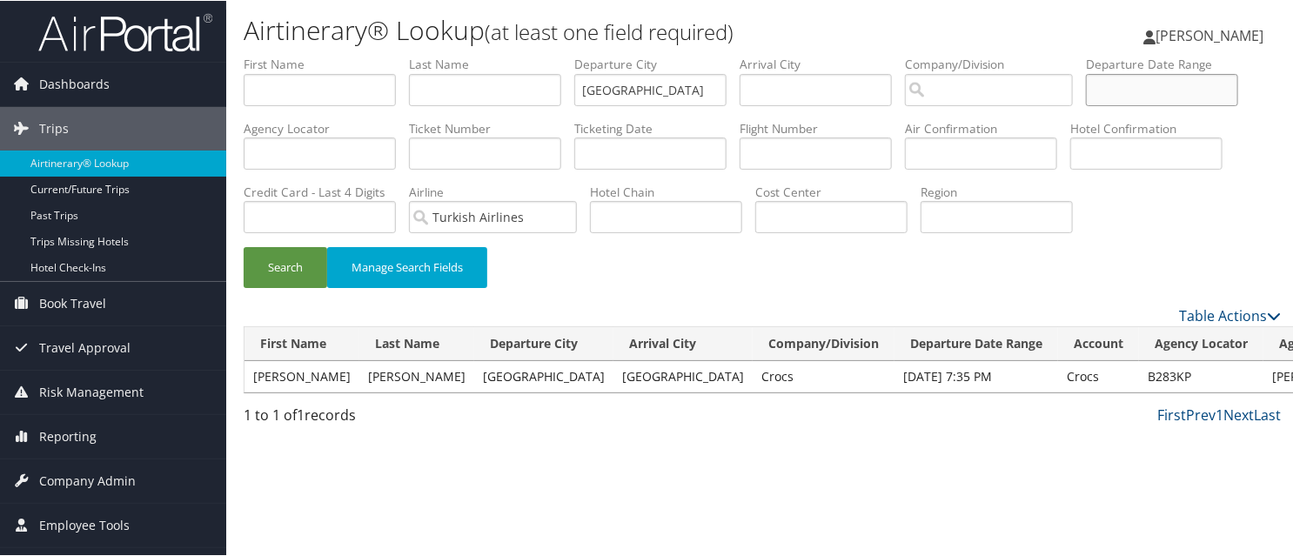
click at [1086, 73] on input "text" at bounding box center [1162, 89] width 152 height 32
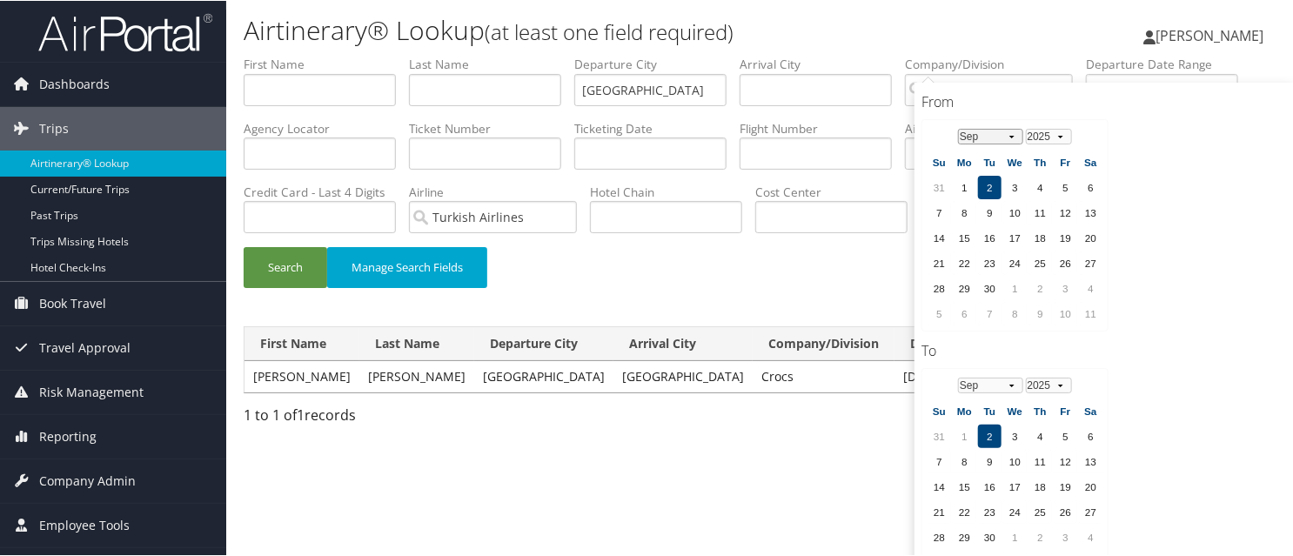
click at [1009, 128] on select "Jan Feb Mar Apr May Jun Jul Aug Sep Oct Nov Dec" at bounding box center [990, 136] width 65 height 16
click at [1012, 180] on td "1" at bounding box center [1014, 186] width 23 height 23
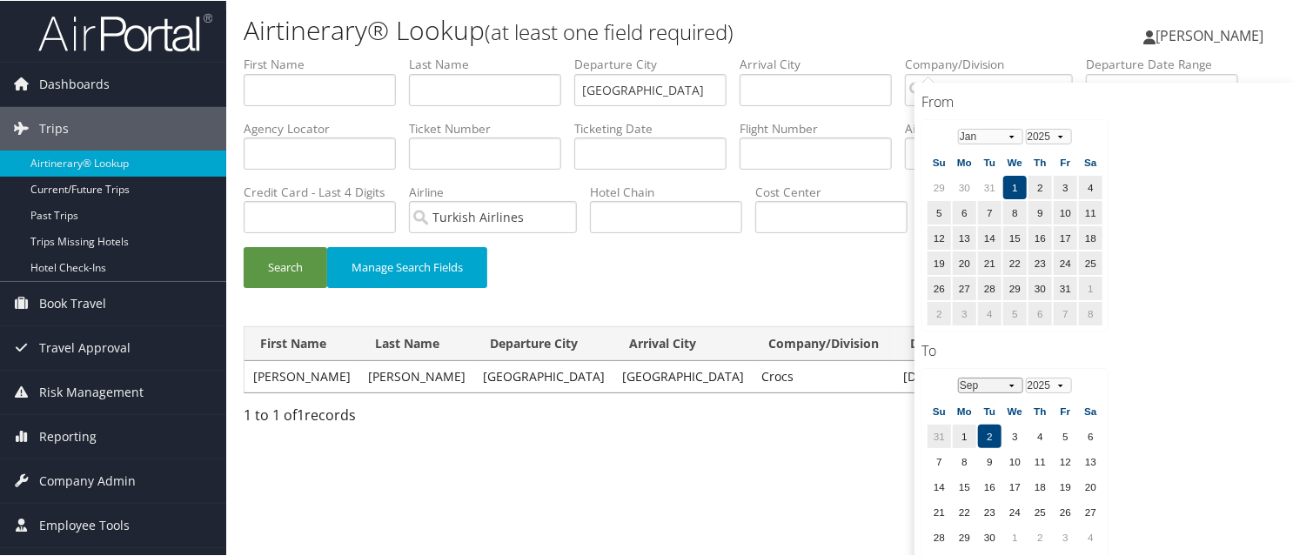
click at [1012, 377] on select "Jan Feb Mar Apr May Jun Jul Aug Sep Oct Nov Dec" at bounding box center [990, 385] width 65 height 16
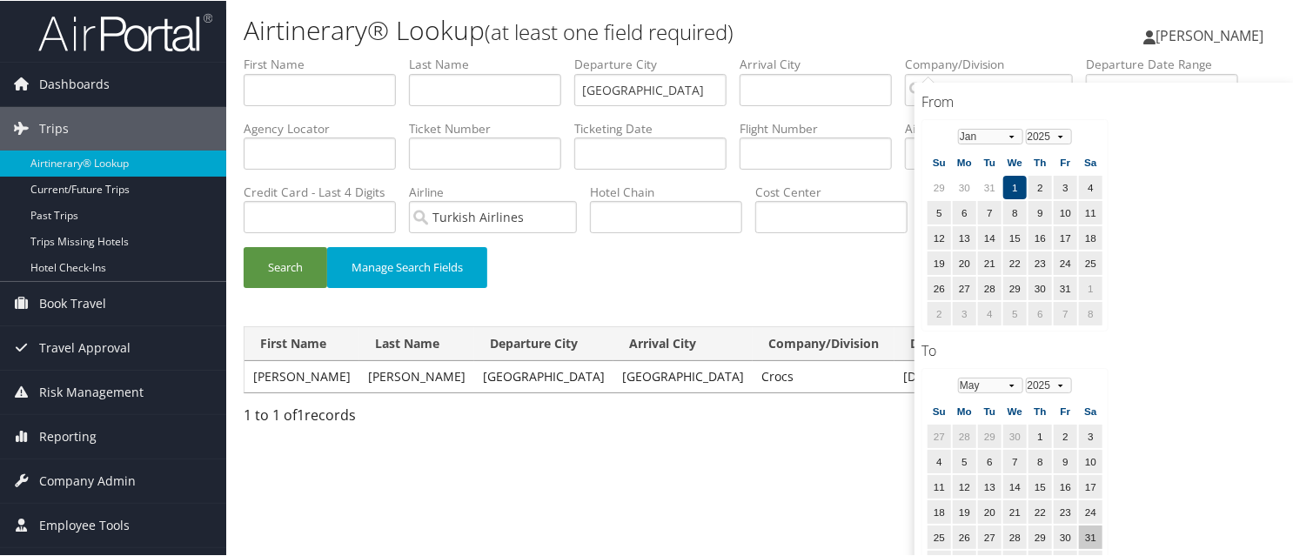
click at [1080, 525] on td "31" at bounding box center [1090, 536] width 23 height 23
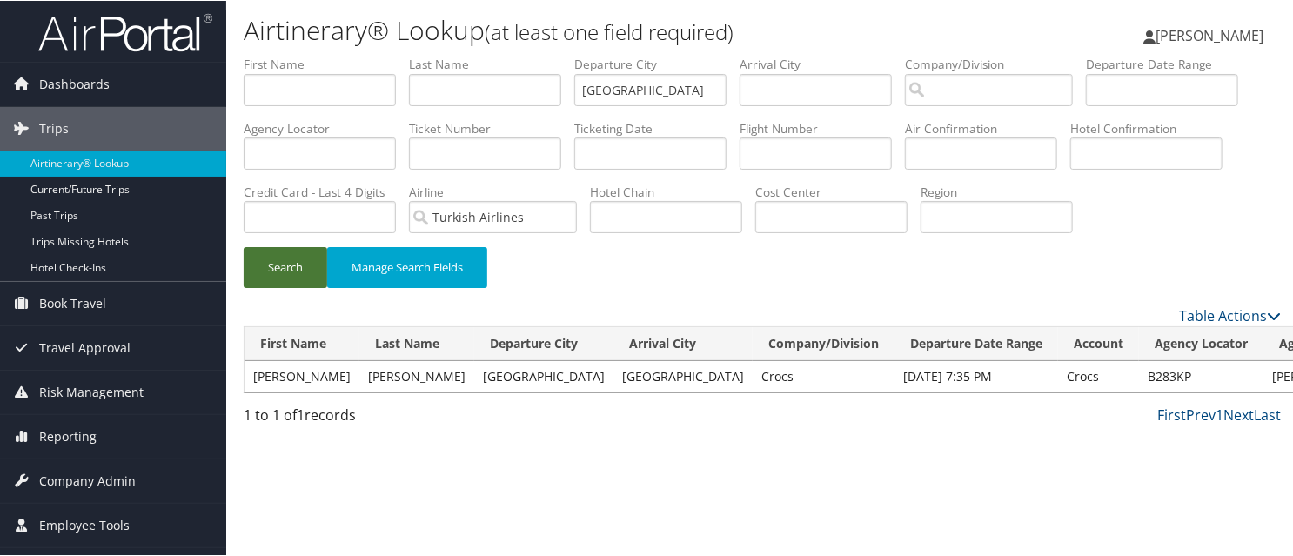
click at [289, 246] on button "Search" at bounding box center [286, 266] width 84 height 41
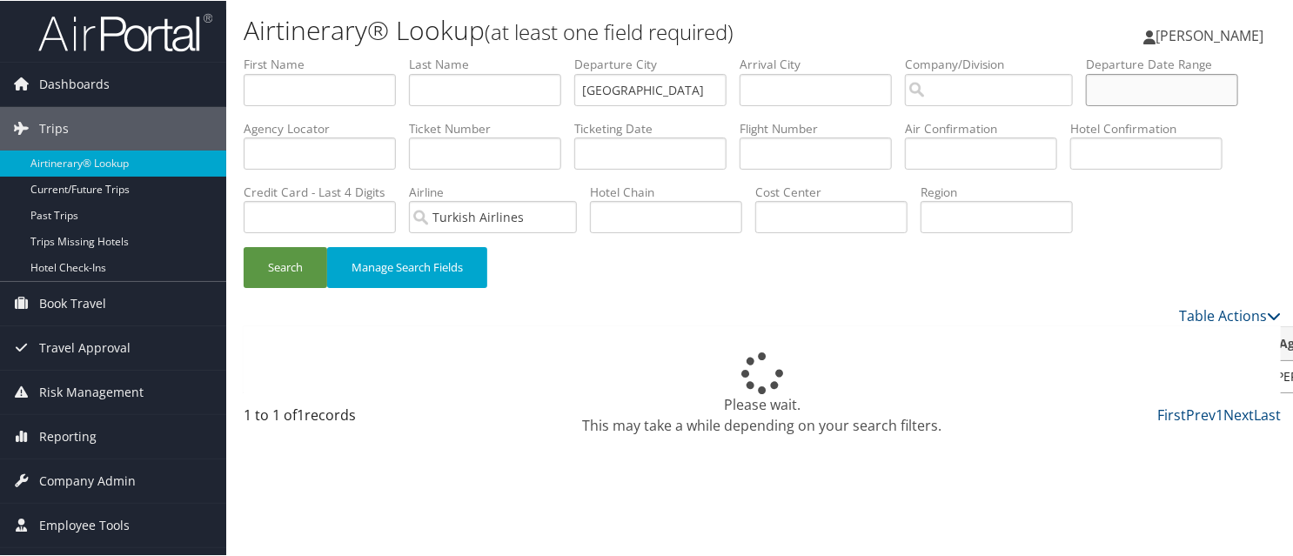
click at [1086, 73] on input "text" at bounding box center [1162, 89] width 152 height 32
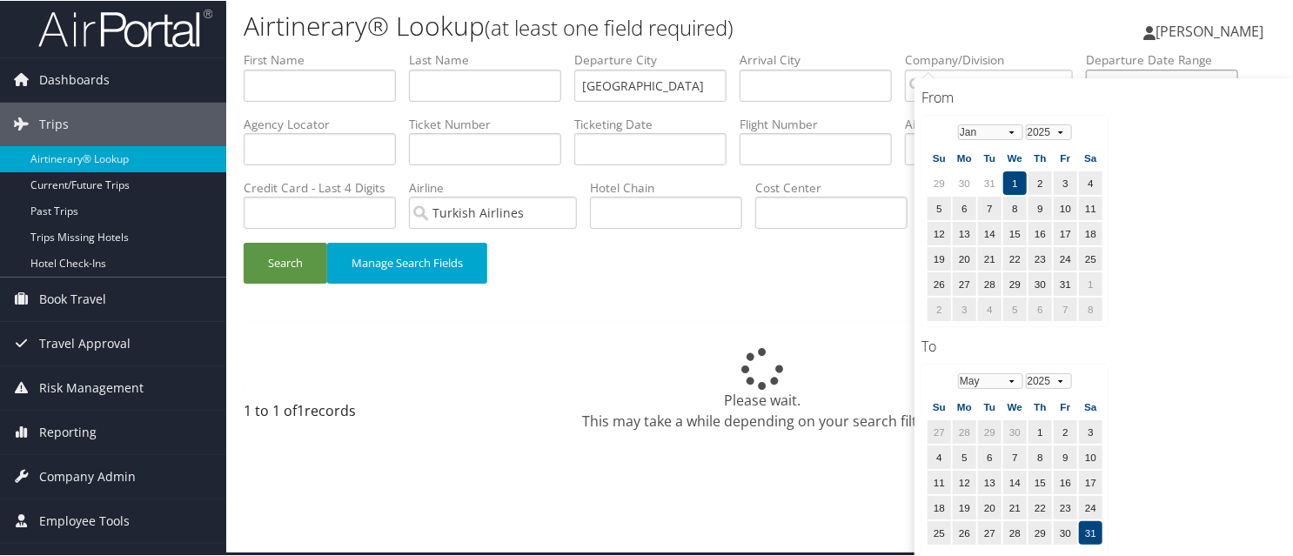
scroll to position [37, 0]
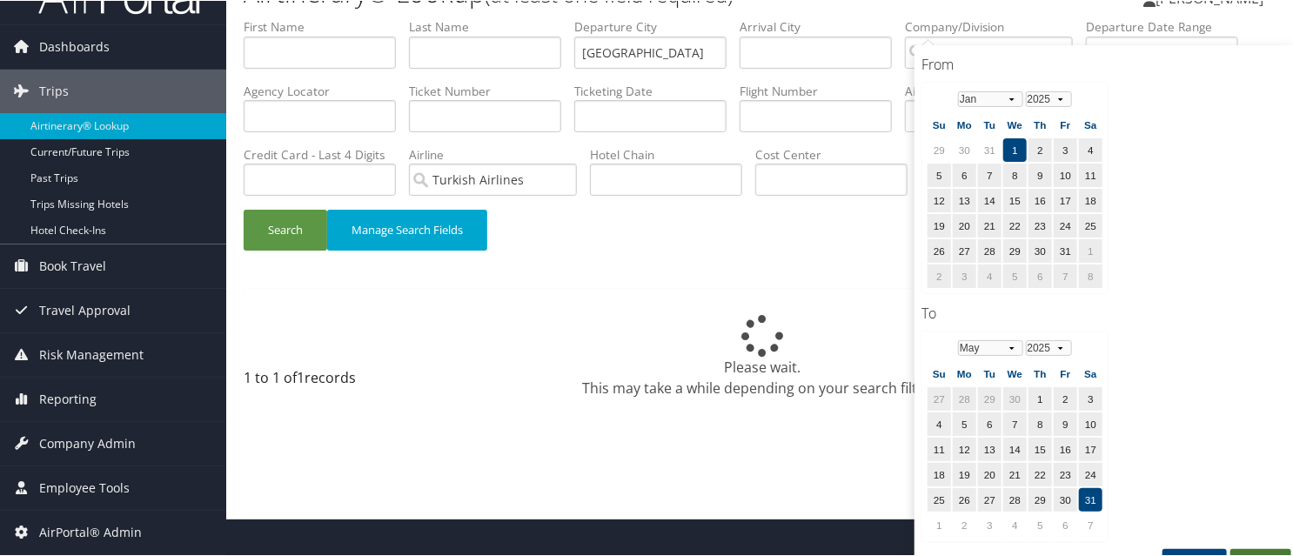
click at [1277, 548] on button "Apply" at bounding box center [1260, 563] width 61 height 31
type input "01/01/2025 - 05/31/2025"
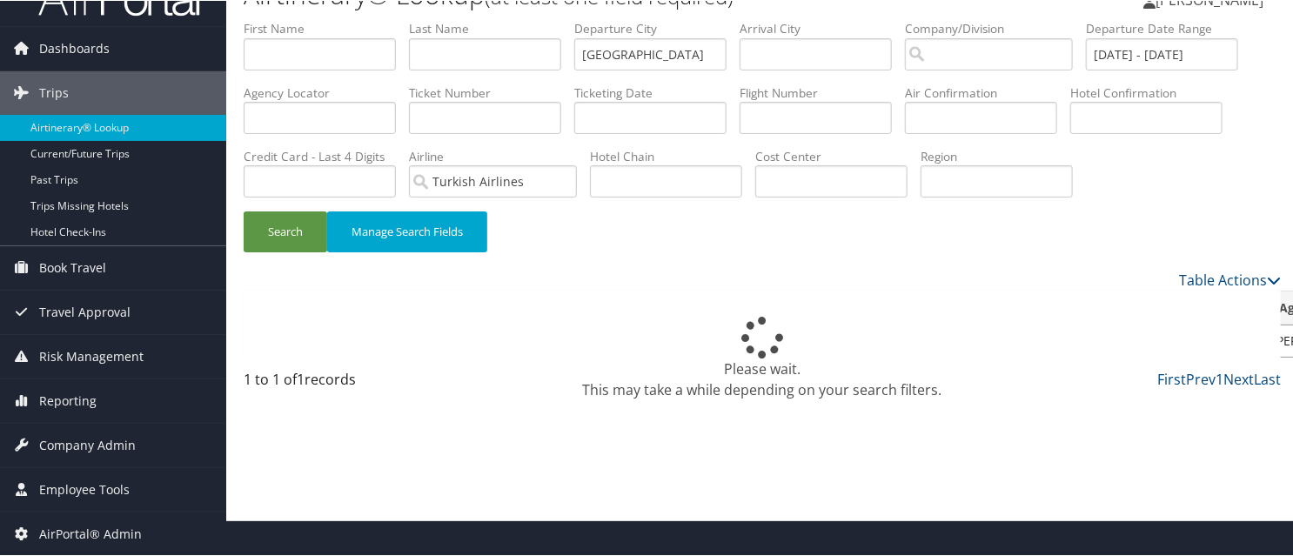
scroll to position [34, 0]
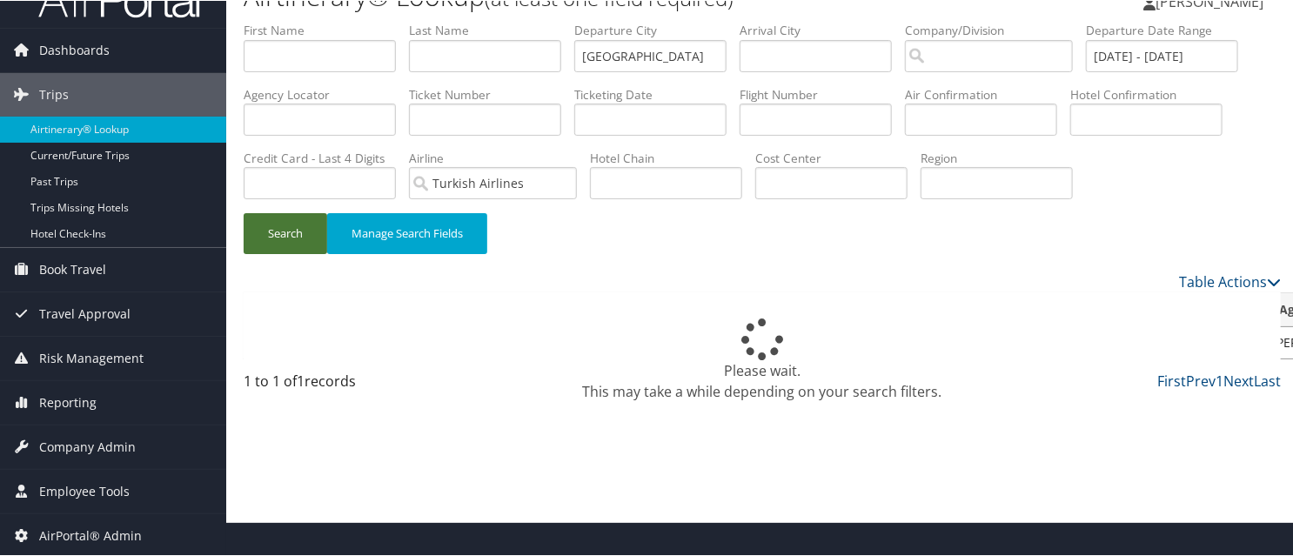
click at [261, 212] on button "Search" at bounding box center [286, 232] width 84 height 41
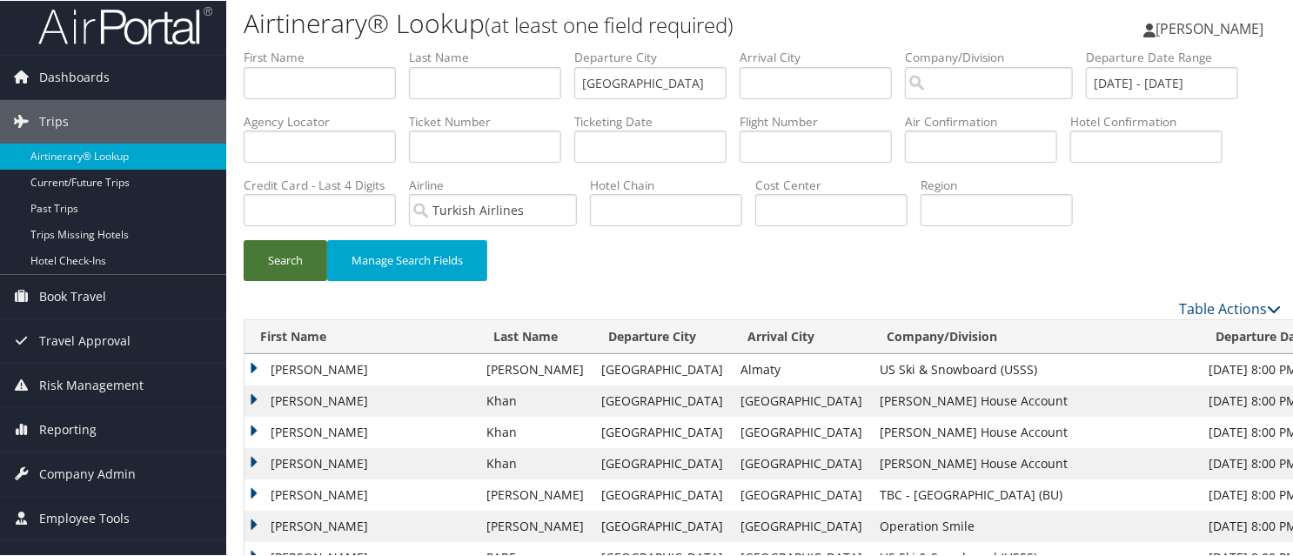
scroll to position [0, 0]
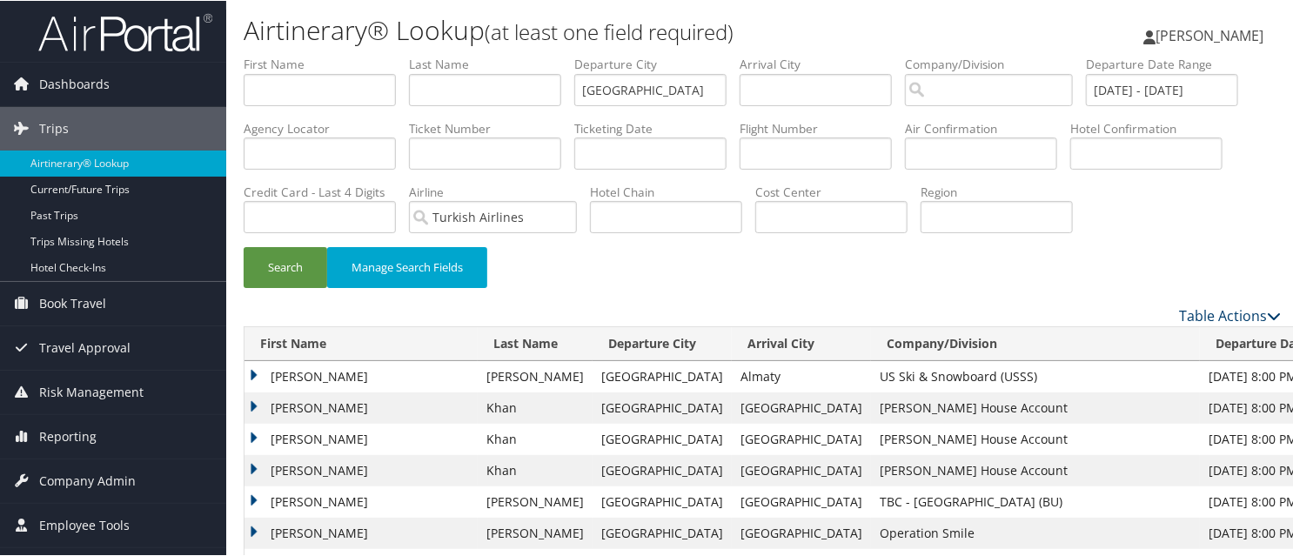
click at [1235, 305] on link "Table Actions" at bounding box center [1230, 314] width 102 height 19
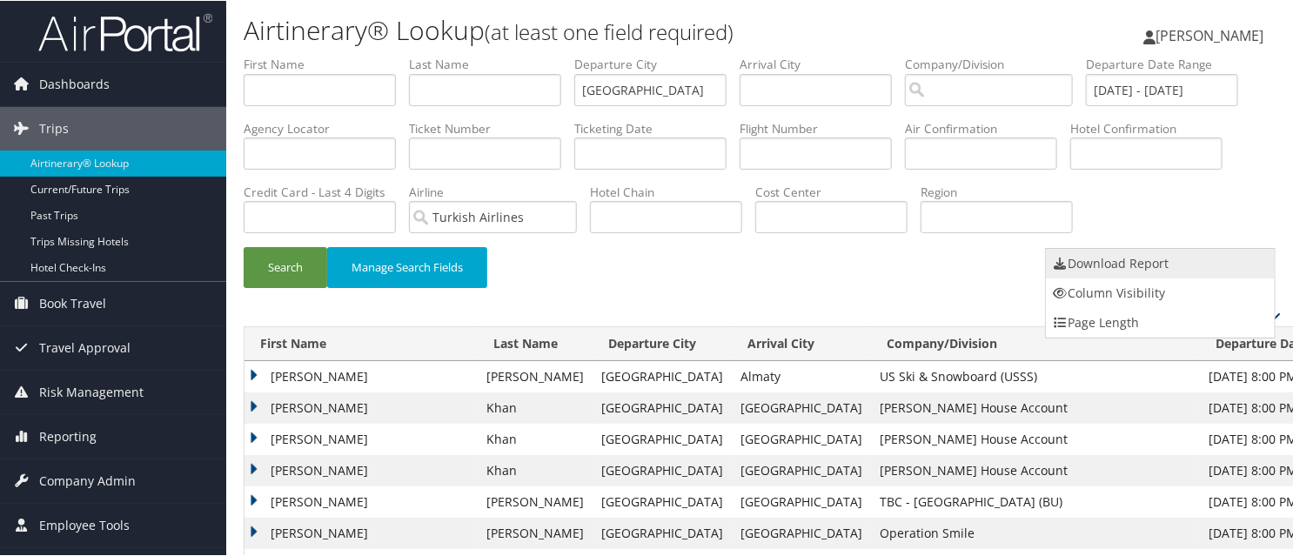
click at [1104, 264] on link "Download Report" at bounding box center [1160, 263] width 229 height 30
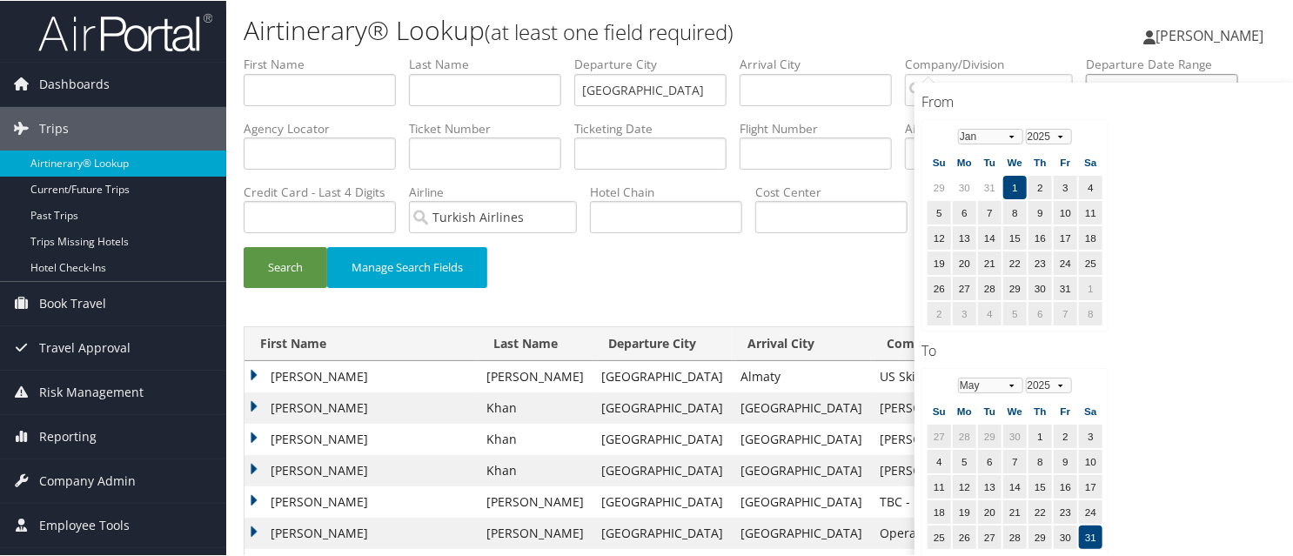
click at [1086, 73] on input "01/01/2025 - 05/31/2025" at bounding box center [1162, 89] width 152 height 32
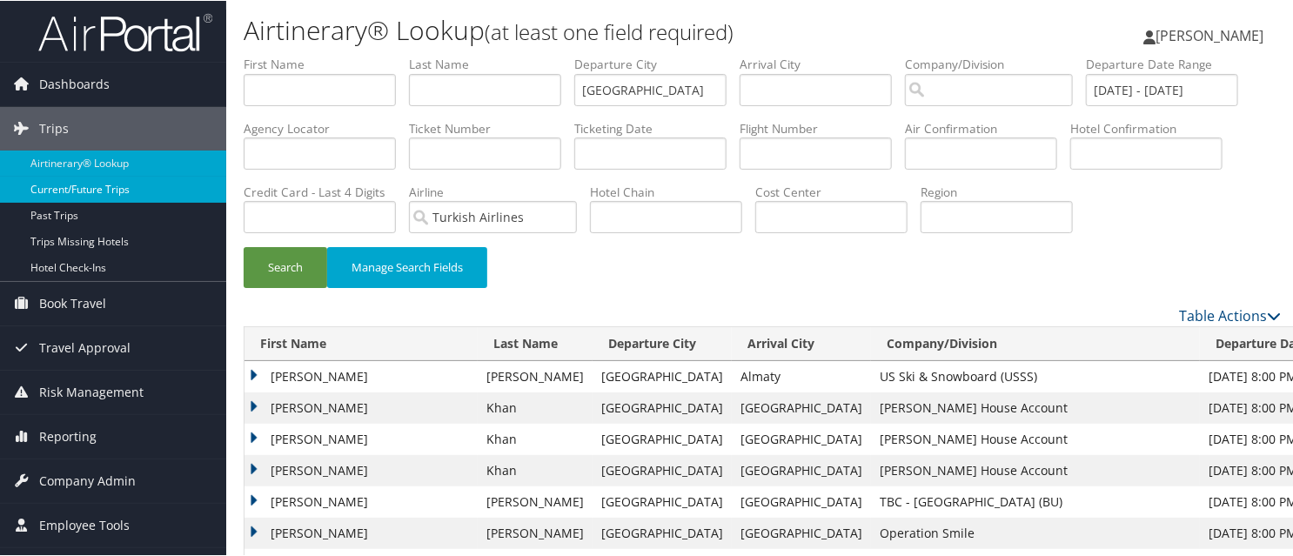
click at [86, 187] on link "Current/Future Trips" at bounding box center [113, 189] width 226 height 26
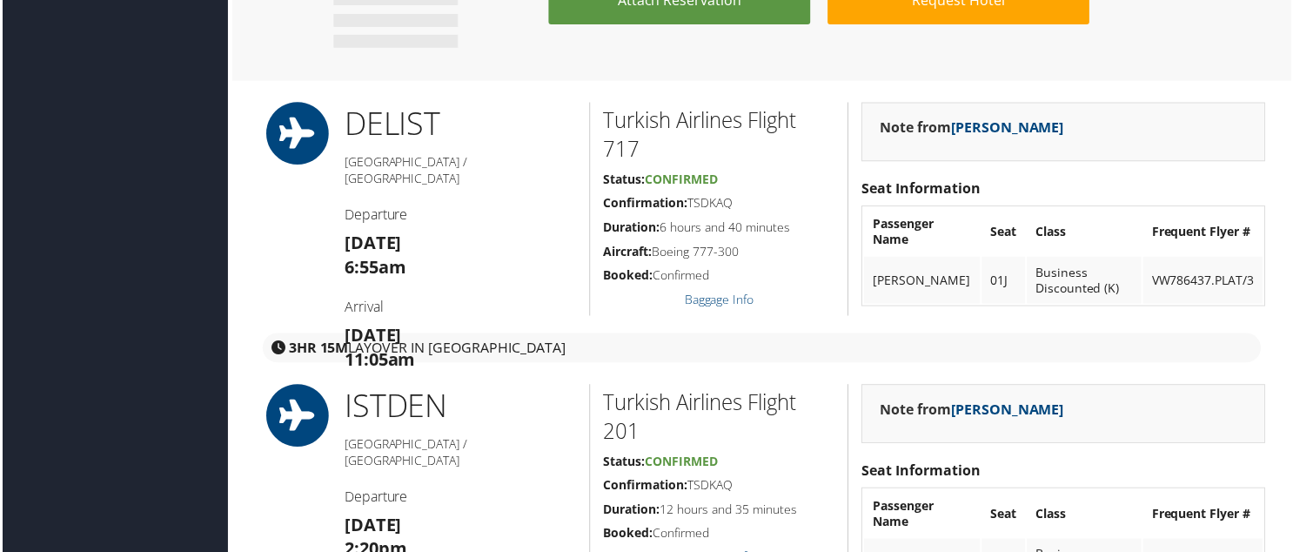
scroll to position [1479, 0]
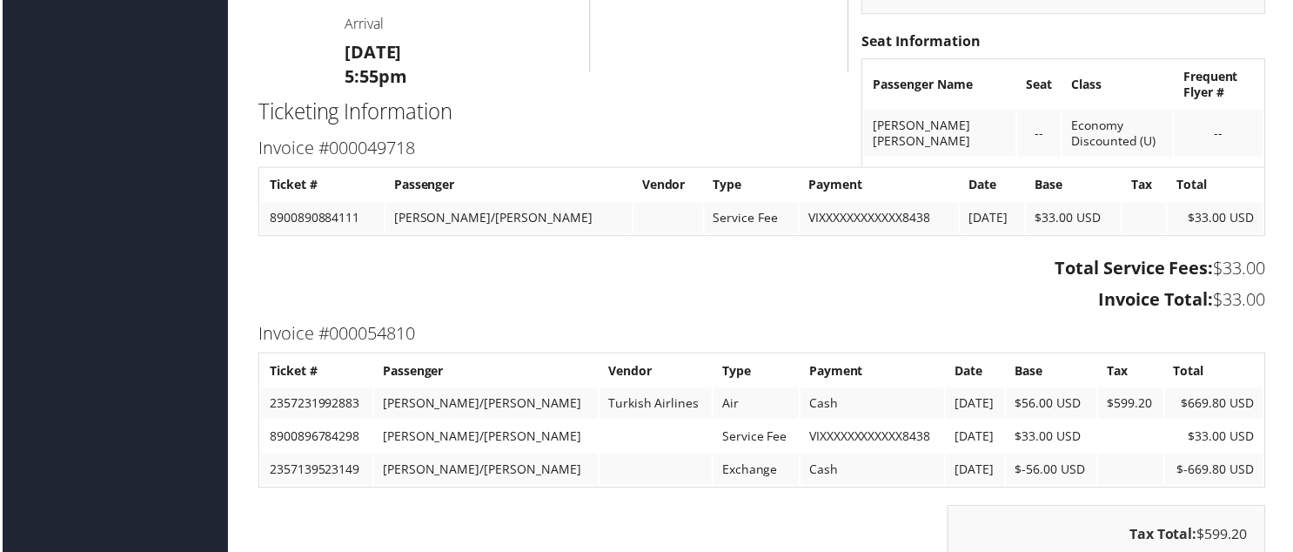
scroll to position [2088, 0]
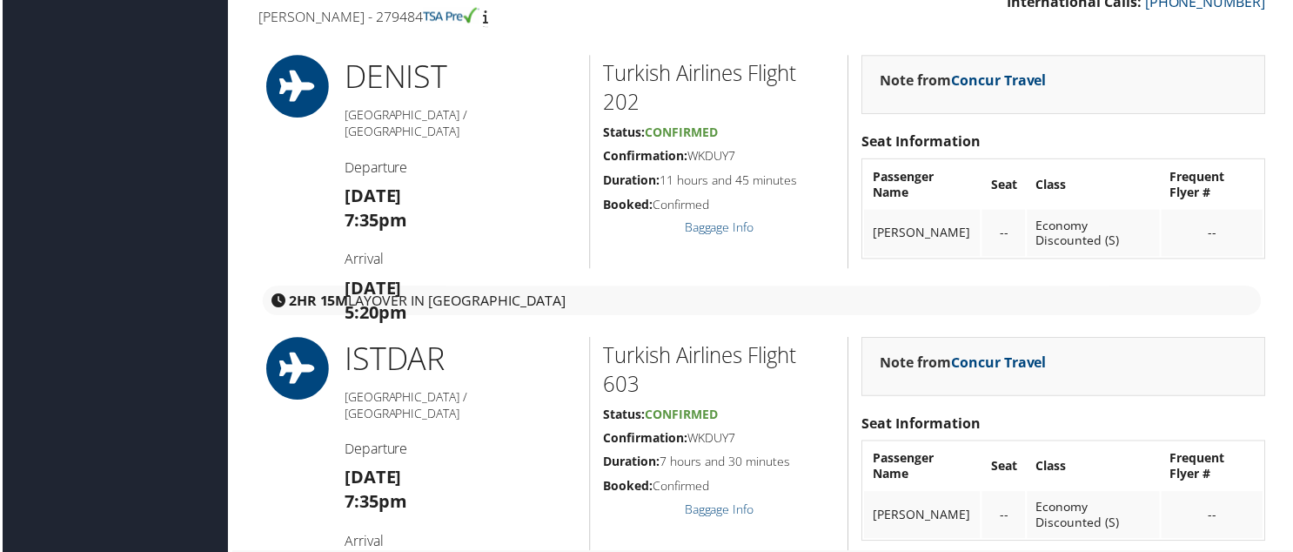
scroll to position [696, 0]
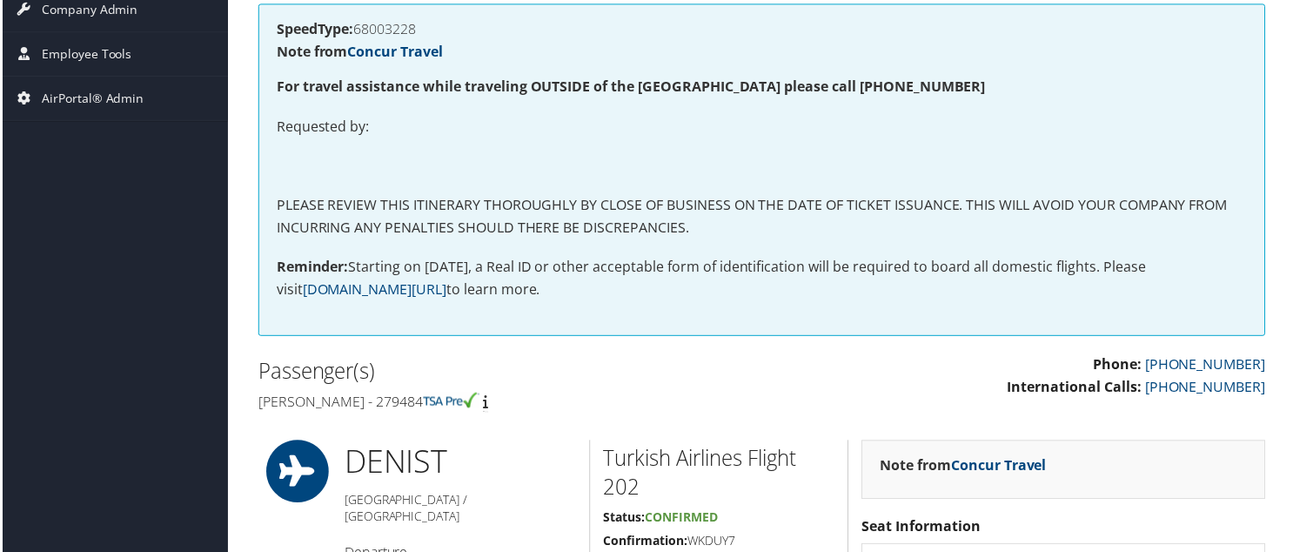
scroll to position [174, 0]
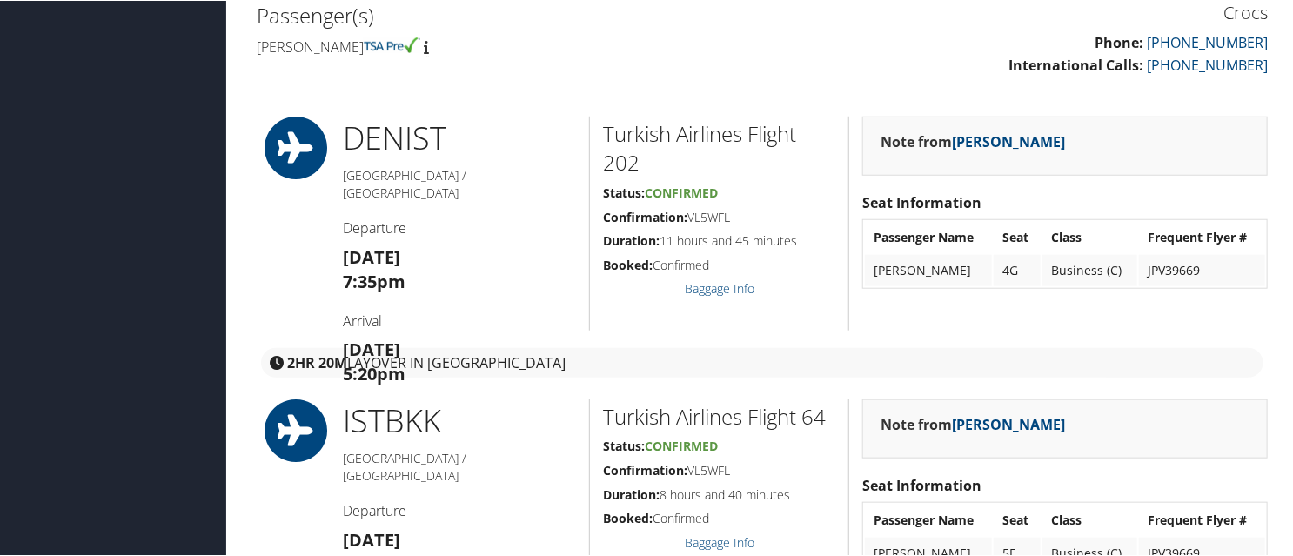
scroll to position [645, 0]
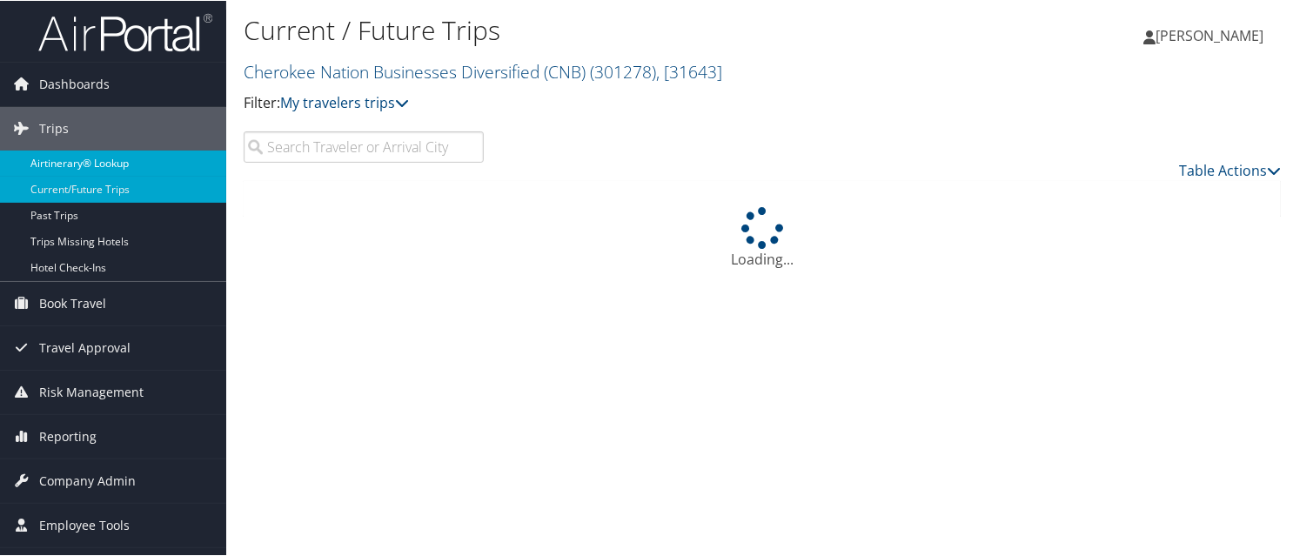
click at [90, 161] on link "Airtinerary® Lookup" at bounding box center [113, 163] width 226 height 26
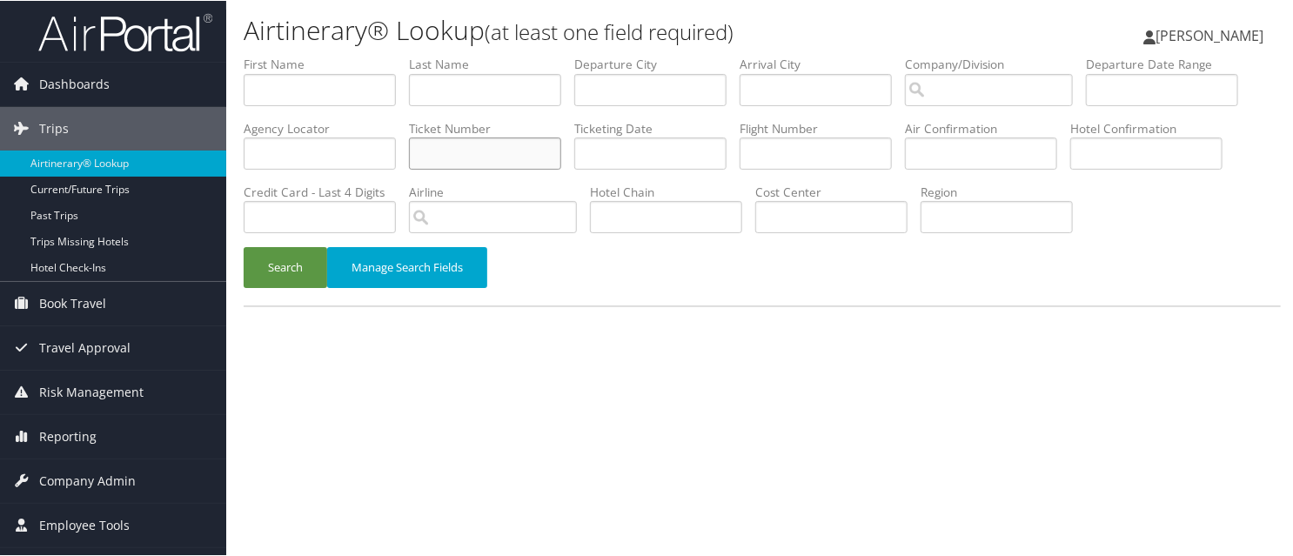
click at [409, 137] on input "text" at bounding box center [485, 153] width 152 height 32
click at [244, 246] on button "Search" at bounding box center [286, 266] width 84 height 41
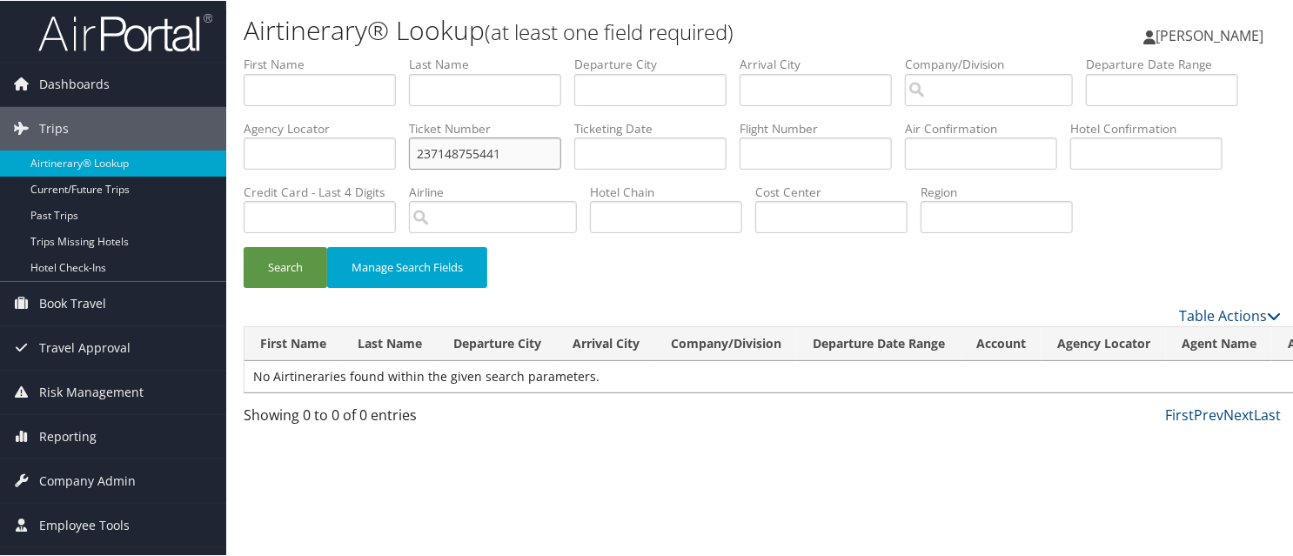
drag, startPoint x: 326, startPoint y: 123, endPoint x: -25, endPoint y: 98, distance: 352.3
click at [0, 98] on html "Menu Dashboards ► AirPortal 360™ (Manager) AirPortal 360™ (Agent) My Travel Das…" at bounding box center [649, 278] width 1298 height 556
click at [244, 246] on button "Search" at bounding box center [286, 266] width 84 height 41
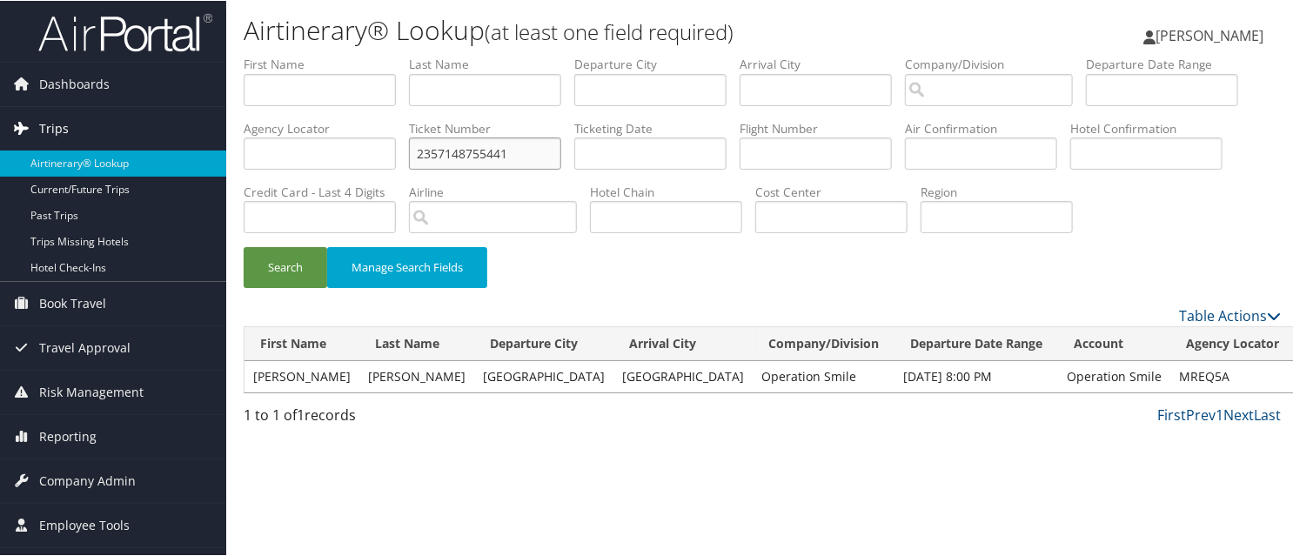
drag, startPoint x: 327, startPoint y: 114, endPoint x: 59, endPoint y: 117, distance: 267.9
click at [59, 117] on div "Dashboards AirPortal 360™ (Manager) AirPortal 360™ (Agent) My Travel Dashboard …" at bounding box center [649, 278] width 1298 height 556
type input "2357230440437"
click at [244, 246] on button "Search" at bounding box center [286, 266] width 84 height 41
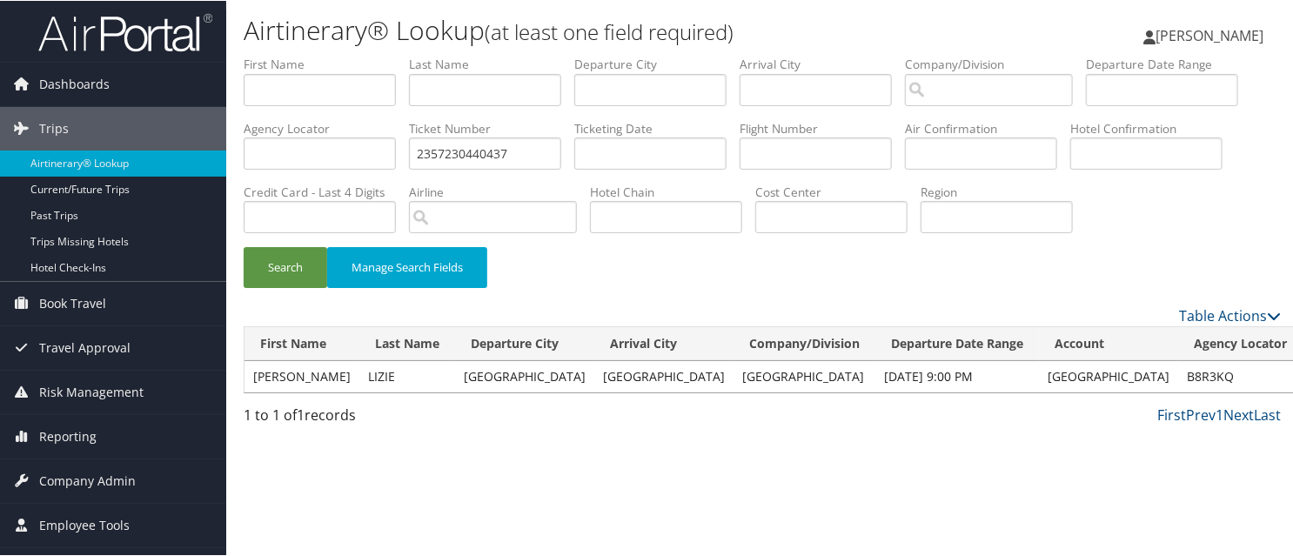
click at [23, 21] on icon at bounding box center [22, 22] width 26 height 26
